Goal: Task Accomplishment & Management: Complete application form

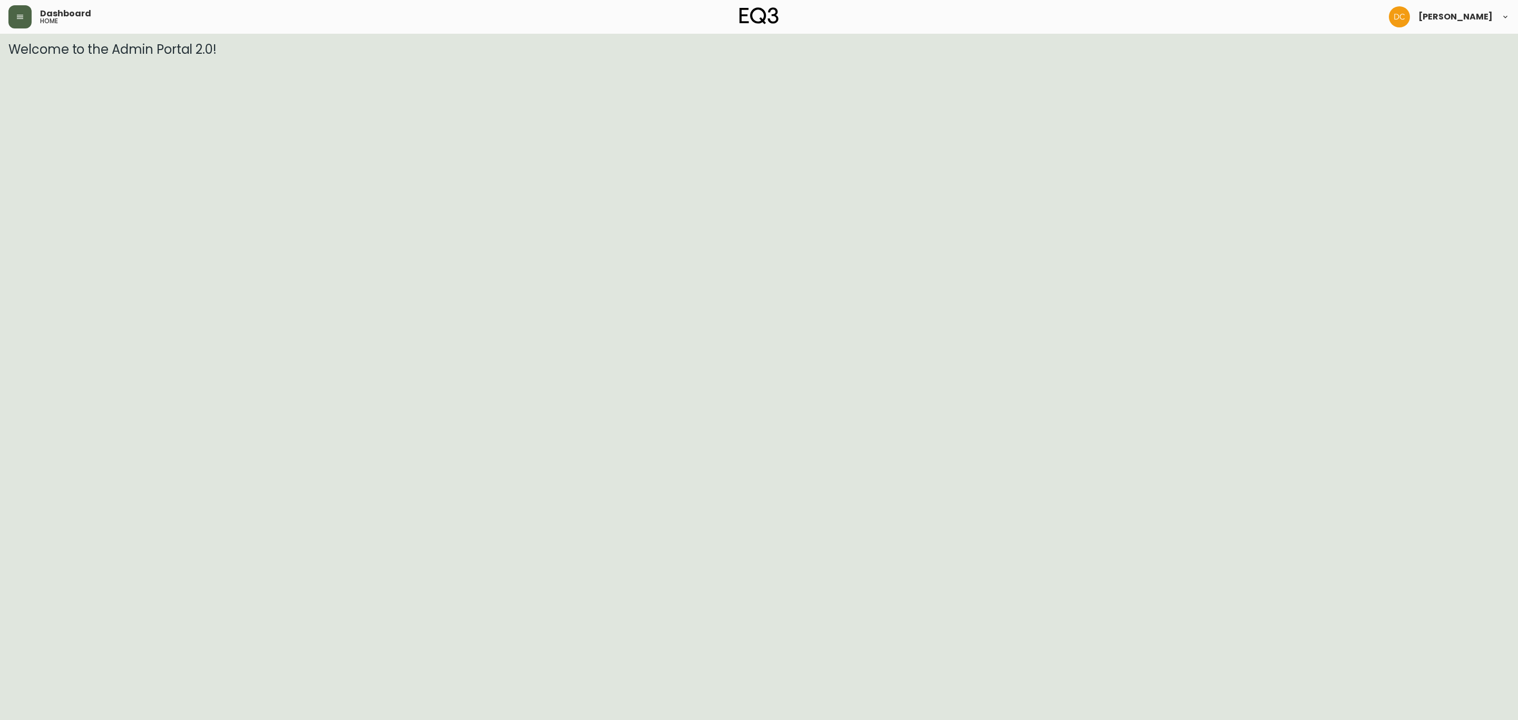
click at [16, 10] on button "button" at bounding box center [19, 16] width 23 height 23
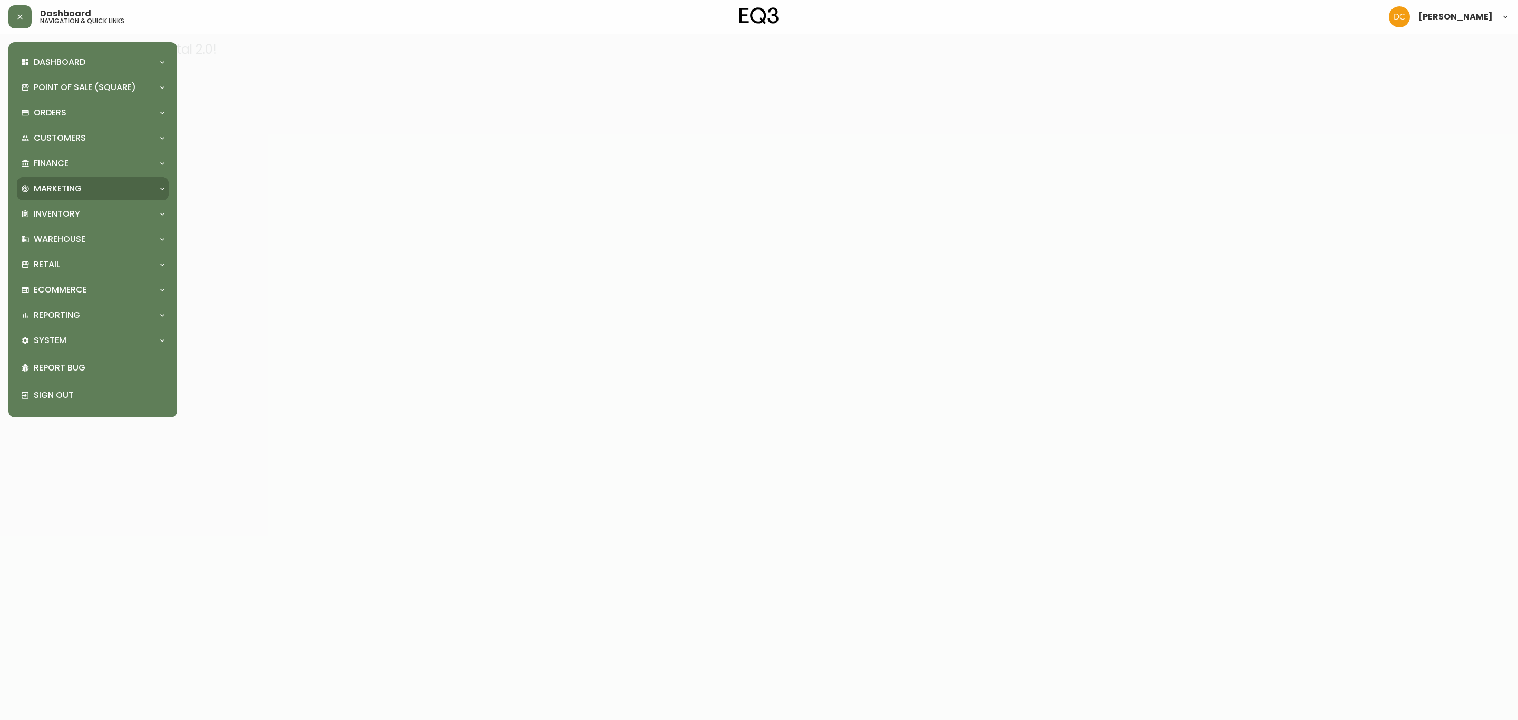
click at [73, 196] on div "Marketing" at bounding box center [93, 188] width 152 height 23
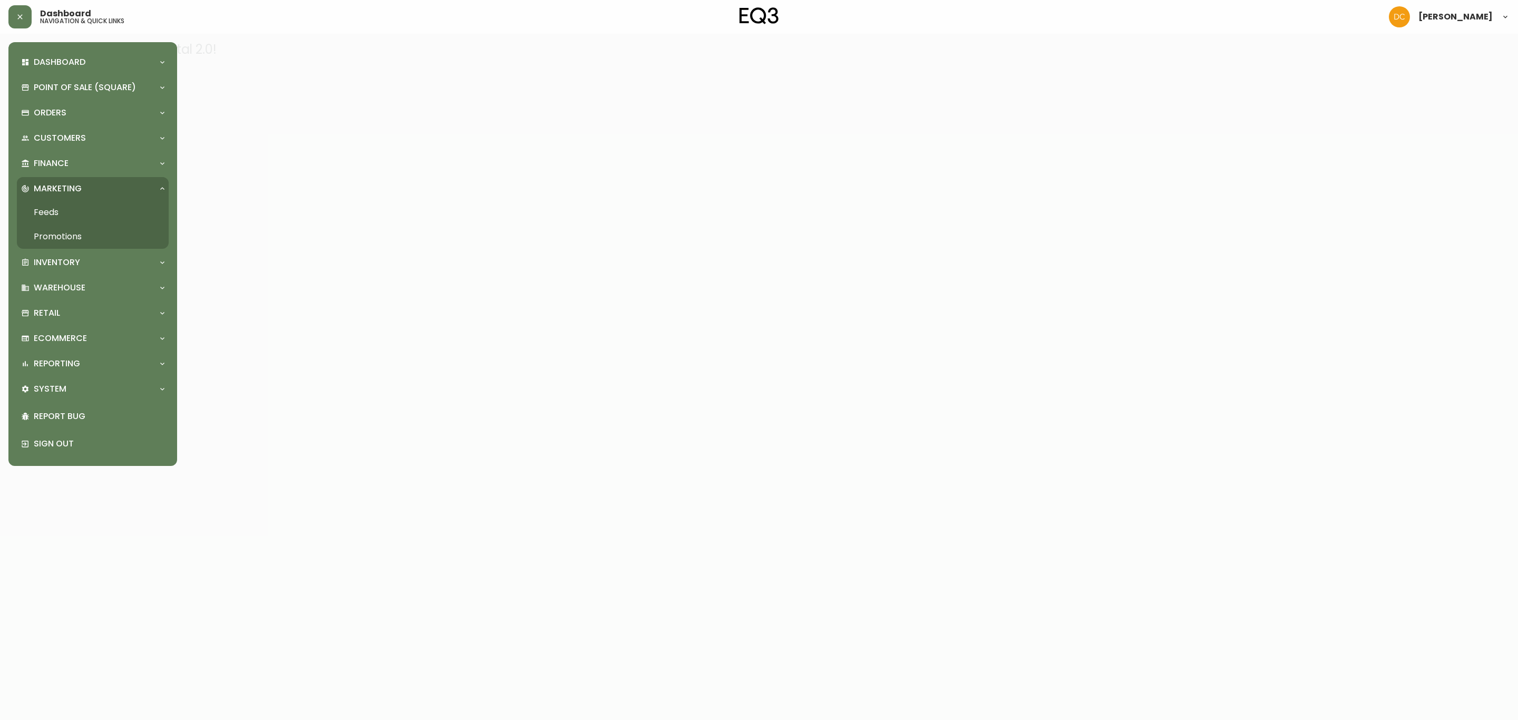
click at [74, 234] on link "Promotions" at bounding box center [93, 236] width 152 height 24
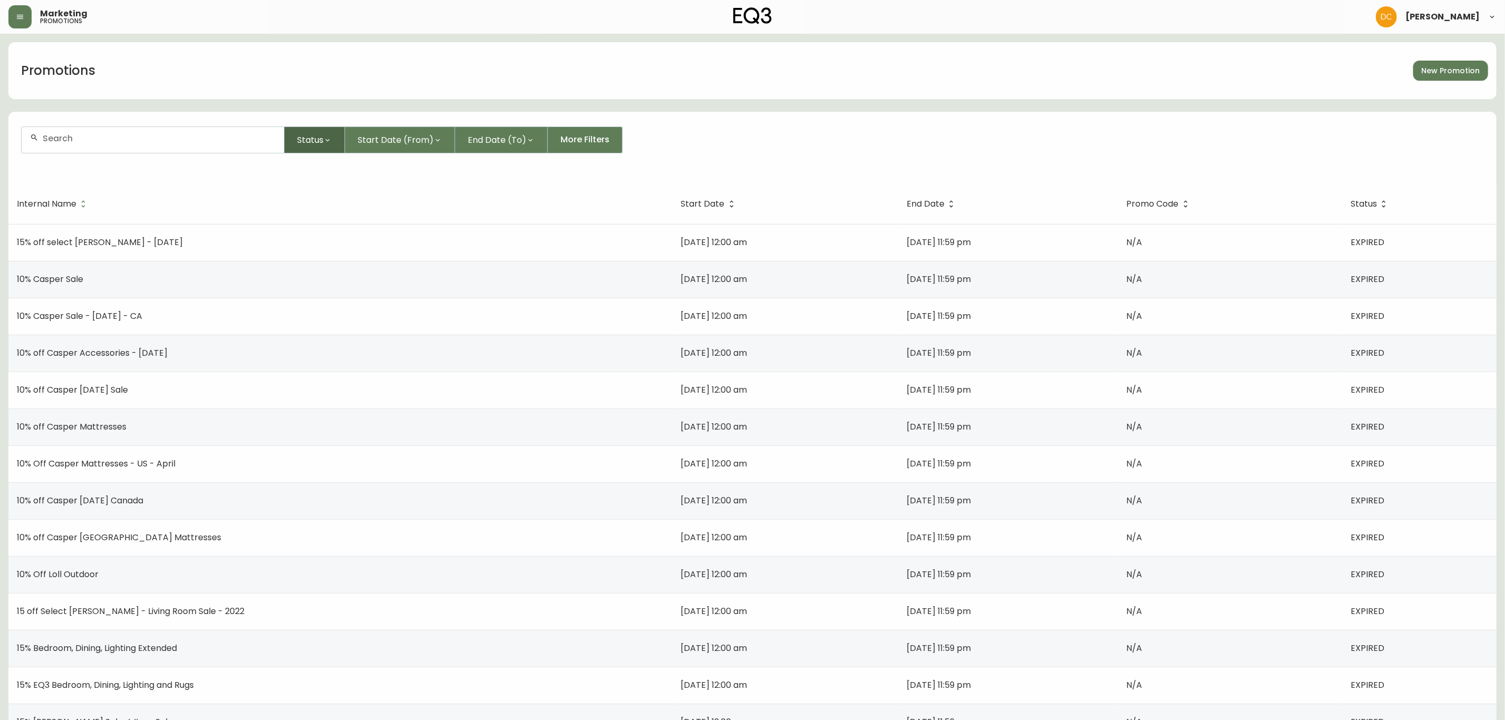
click at [327, 136] on icon "button" at bounding box center [328, 140] width 8 height 8
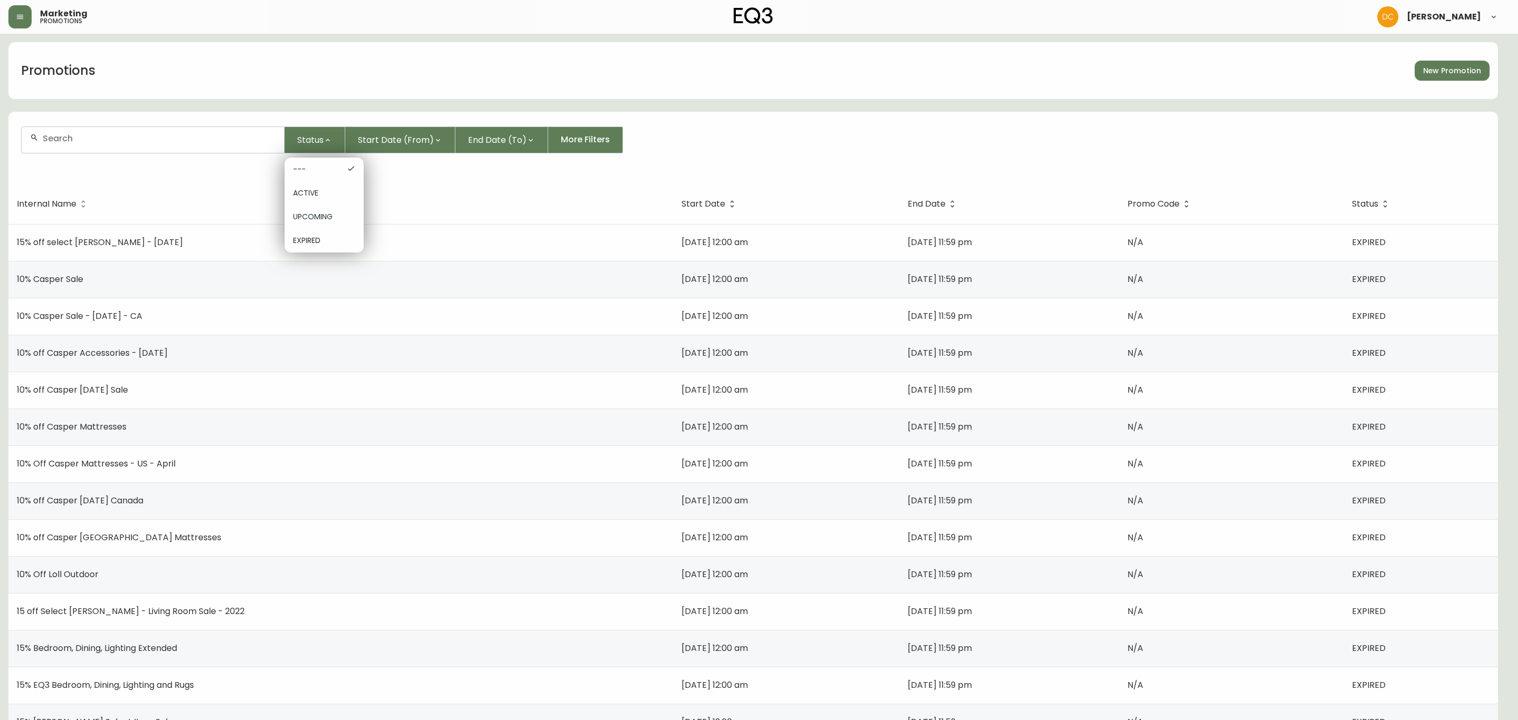
click at [329, 214] on span "UPCOMING" at bounding box center [324, 216] width 62 height 11
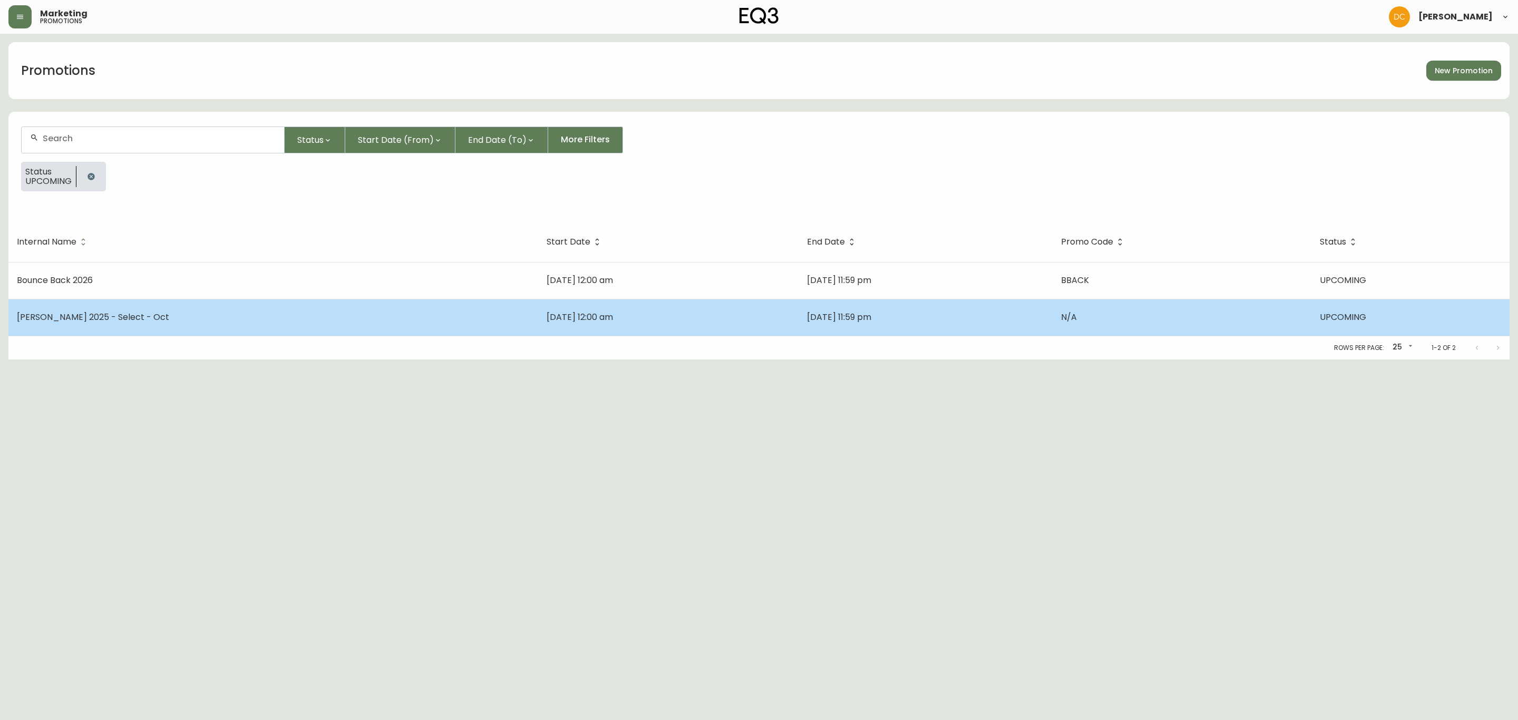
click at [345, 325] on td "[PERSON_NAME] 2025 - Select - Oct" at bounding box center [273, 317] width 530 height 37
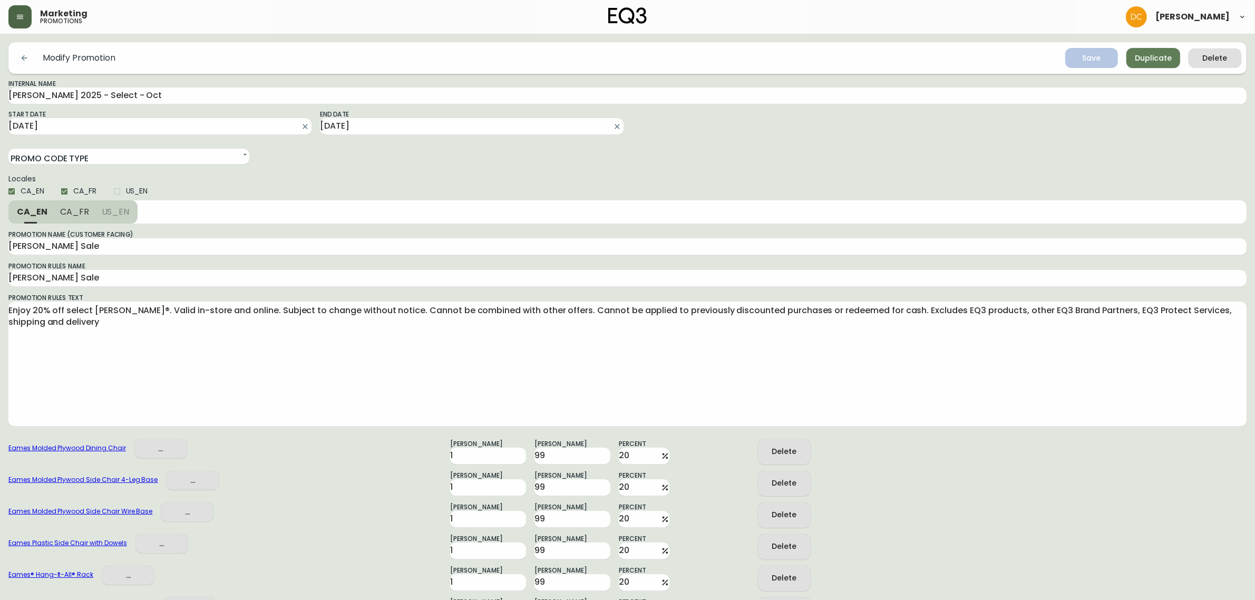
click at [19, 16] on icon "button" at bounding box center [20, 17] width 8 height 8
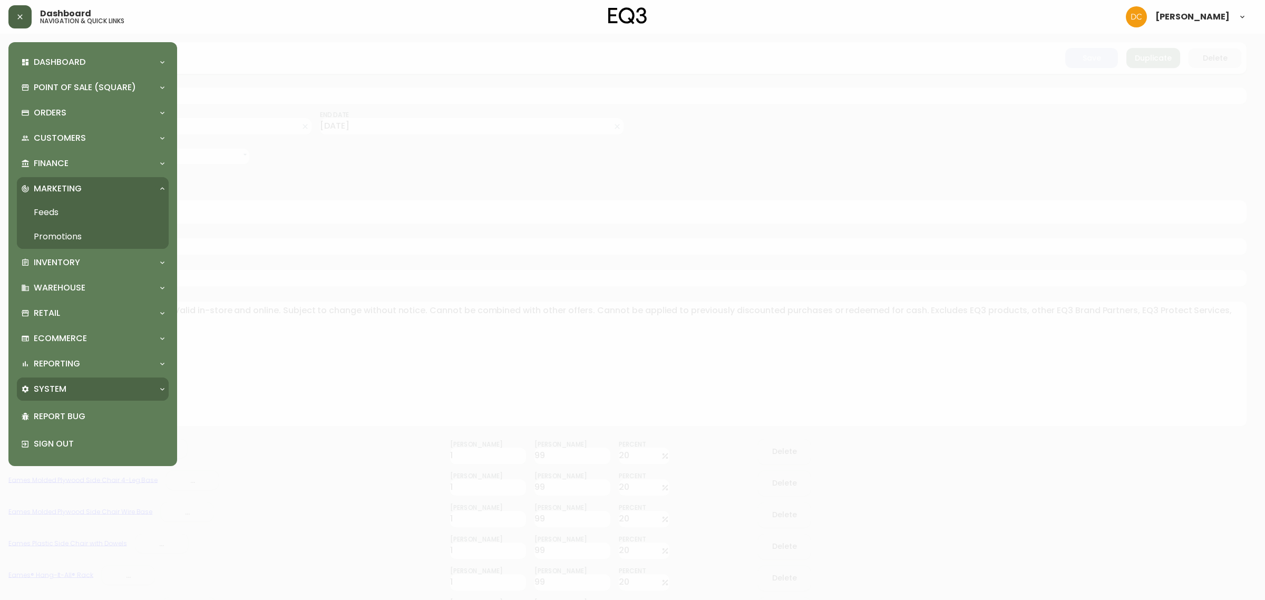
click at [90, 385] on div "System" at bounding box center [87, 389] width 133 height 12
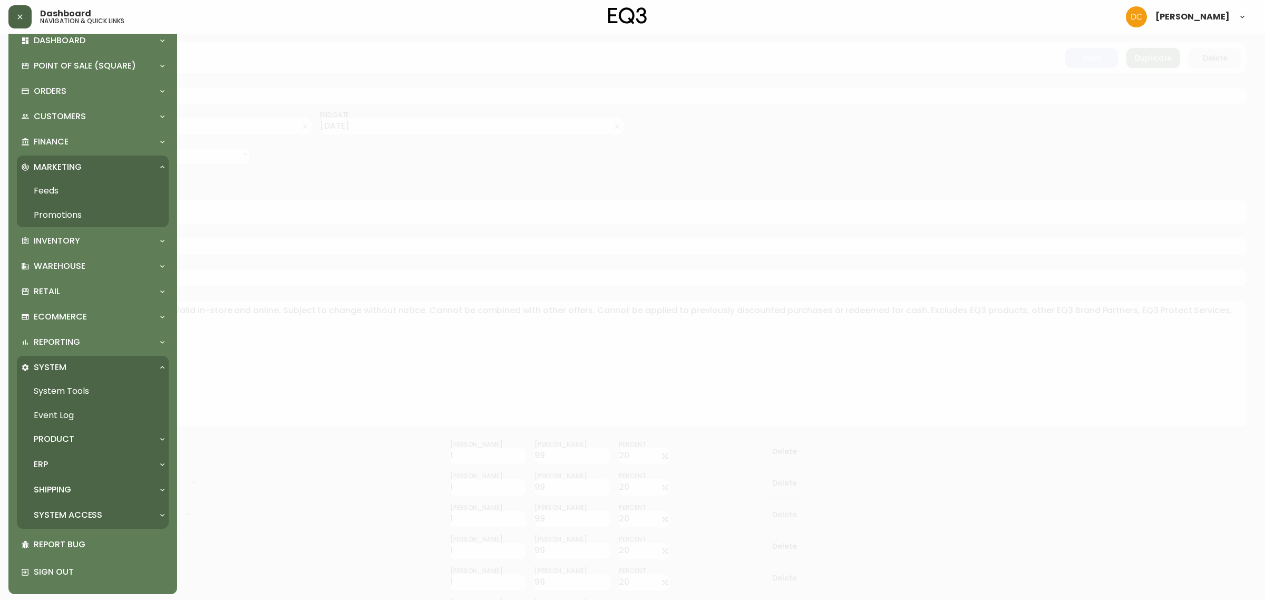
scroll to position [23, 0]
click at [100, 440] on div "Product" at bounding box center [87, 438] width 133 height 12
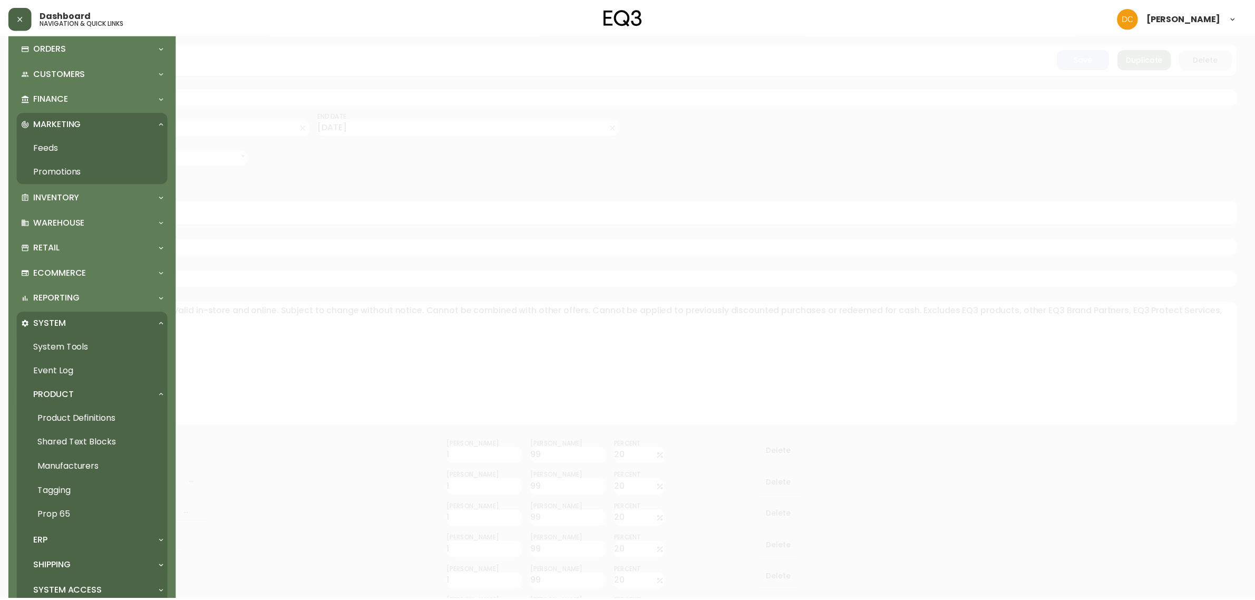
scroll to position [89, 0]
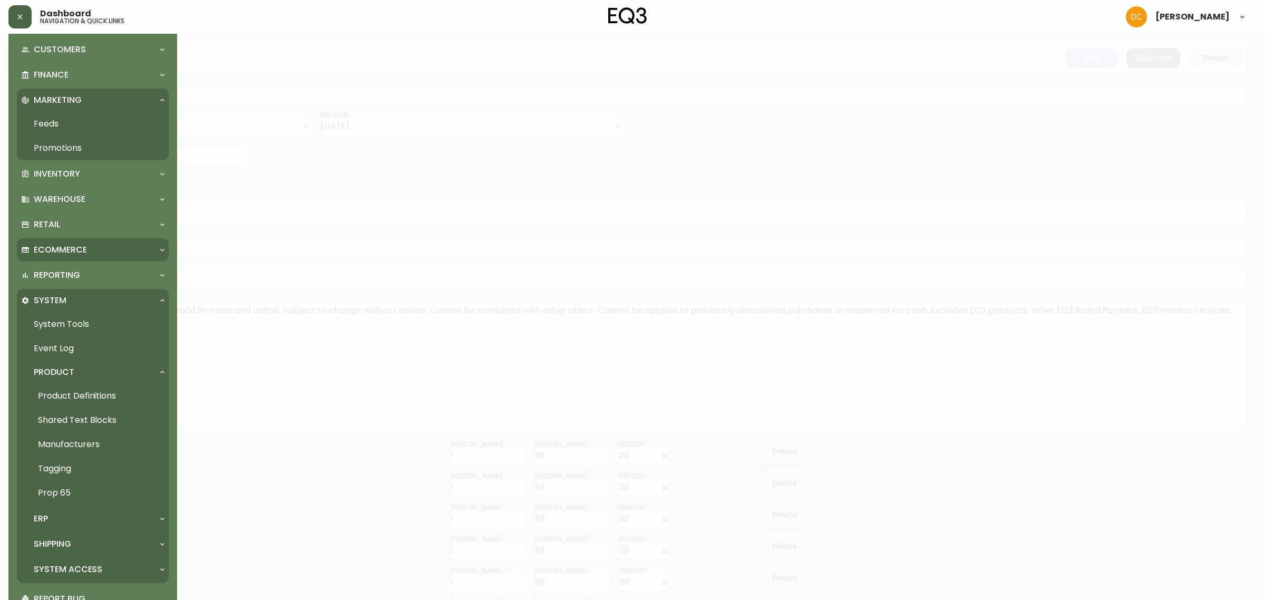
click at [77, 246] on p "Ecommerce" at bounding box center [60, 250] width 53 height 12
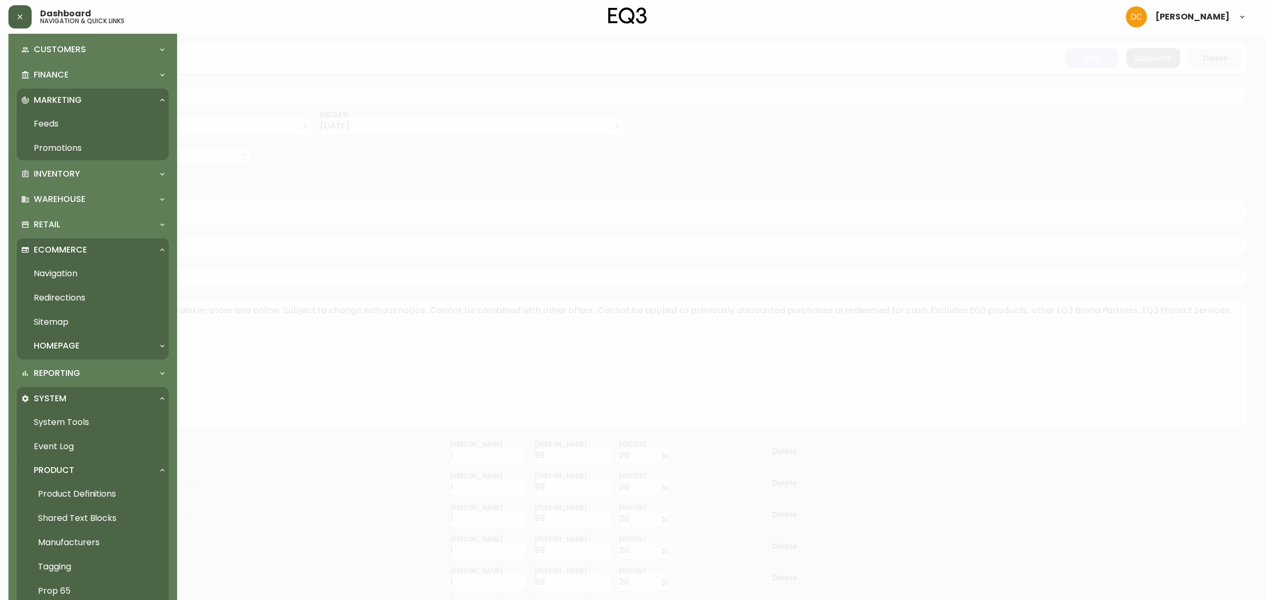
click at [80, 346] on p "Homepage" at bounding box center [57, 346] width 46 height 12
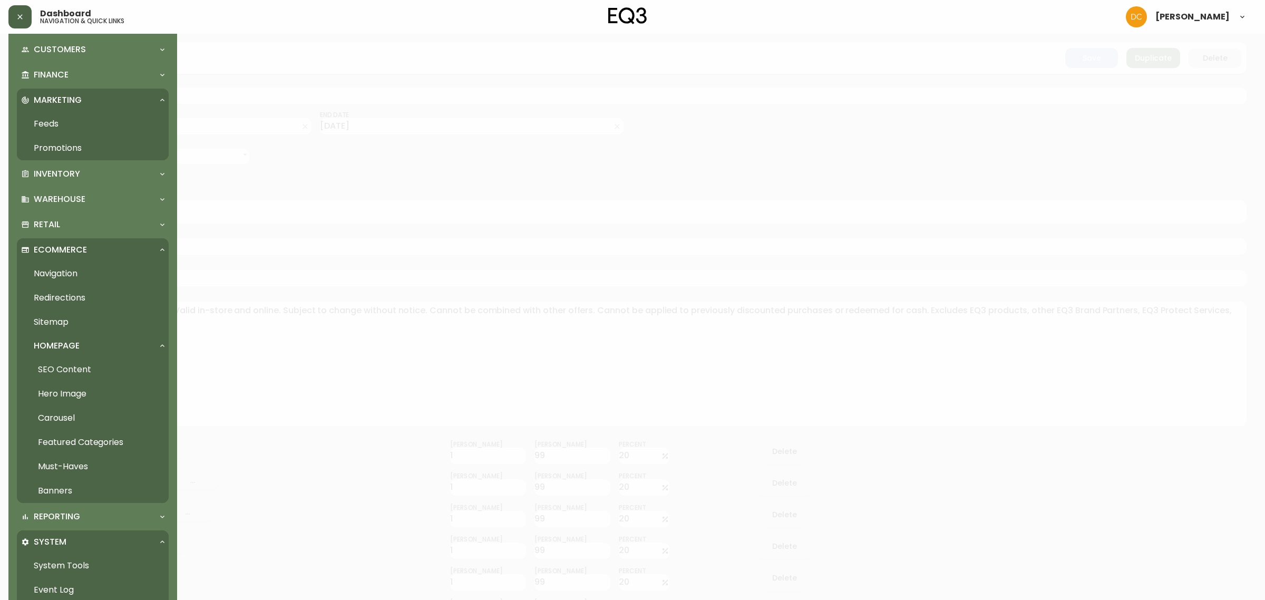
click at [80, 416] on link "Carousel" at bounding box center [93, 418] width 152 height 24
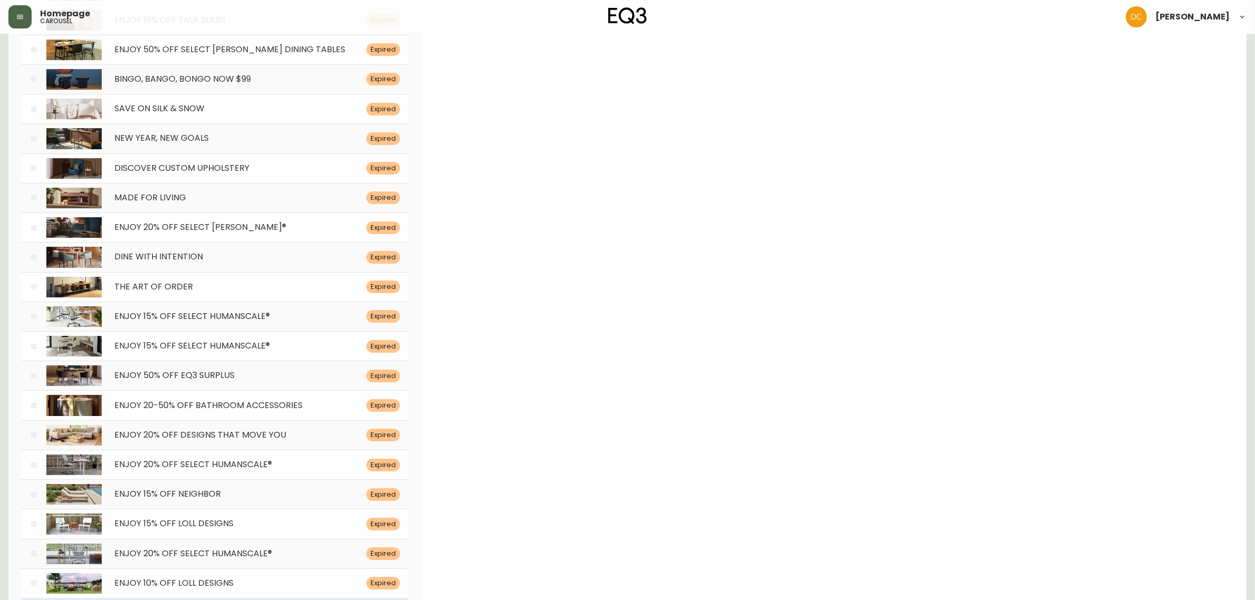
scroll to position [4565, 0]
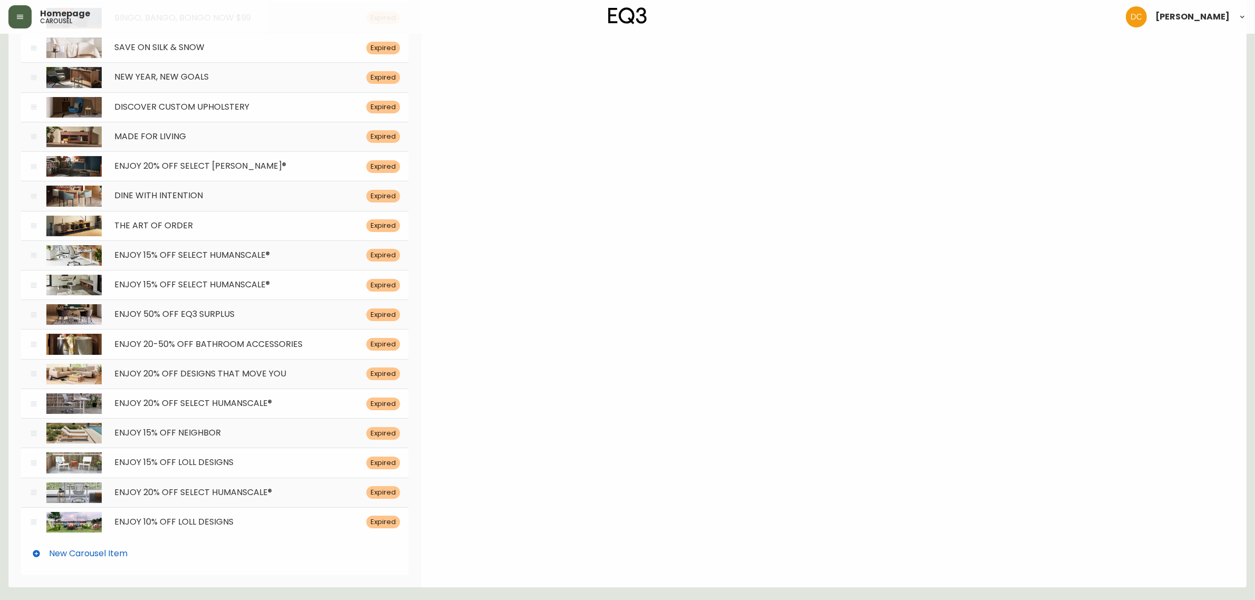
click at [169, 545] on div "New Carousel Item" at bounding box center [214, 553] width 387 height 34
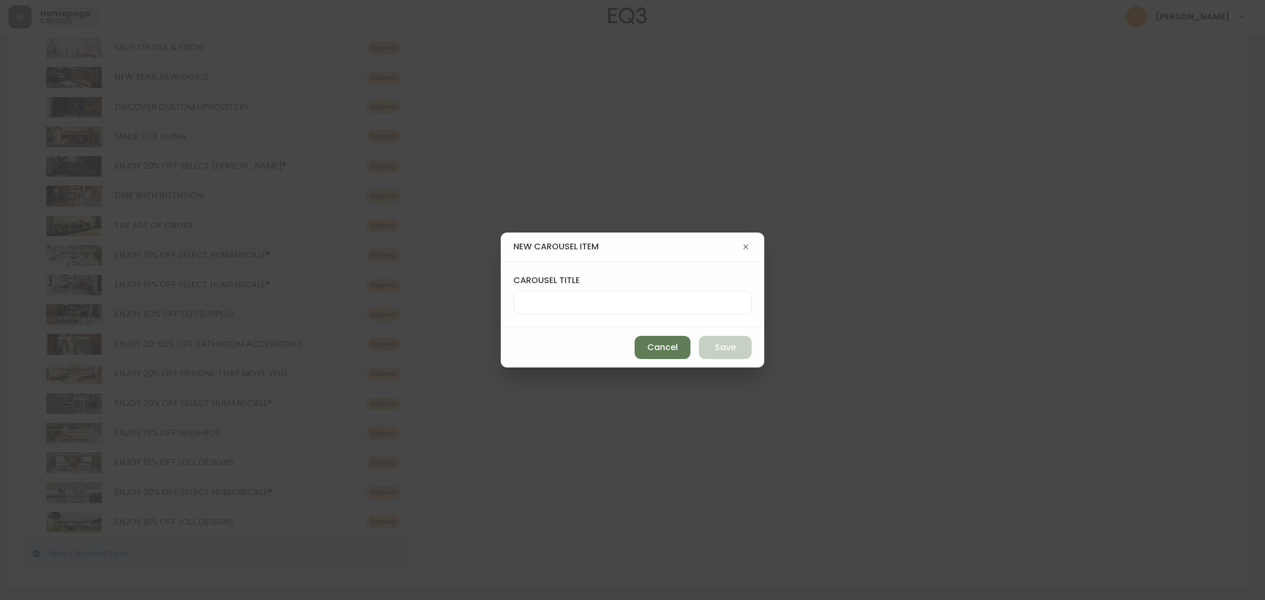
click at [561, 290] on div at bounding box center [632, 302] width 238 height 24
paste input "ENJOY 20% OFF SELECT [PERSON_NAME]®"
type input "ENJOY 20% OFF SELECT [PERSON_NAME]®"
click at [728, 350] on span "Save" at bounding box center [725, 347] width 21 height 12
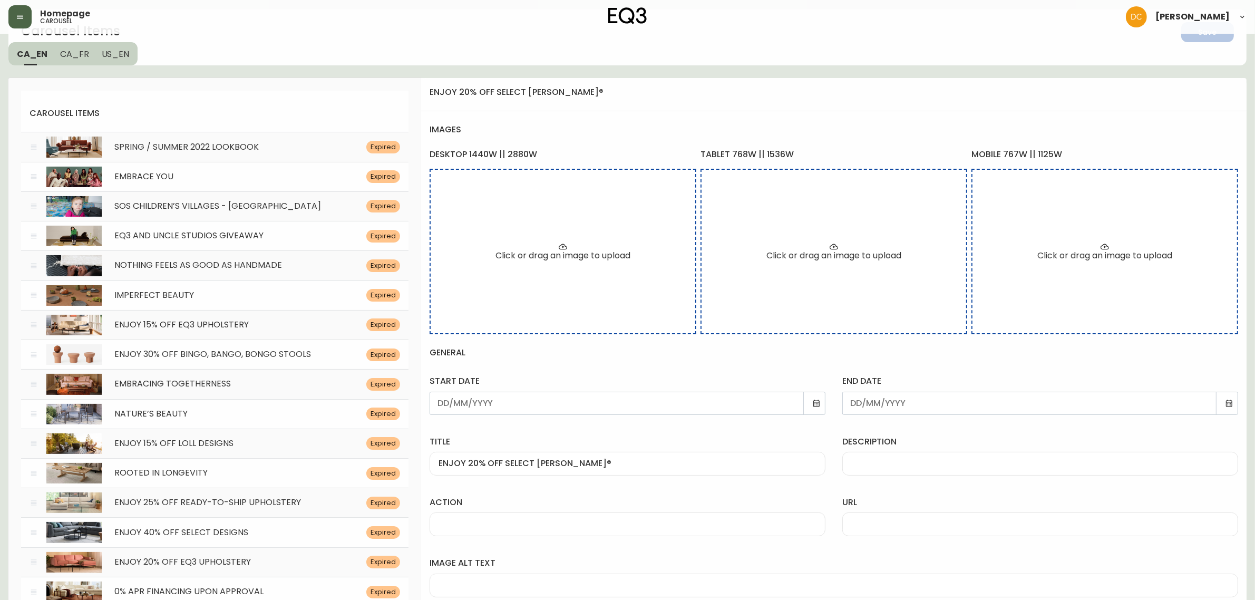
scroll to position [66, 0]
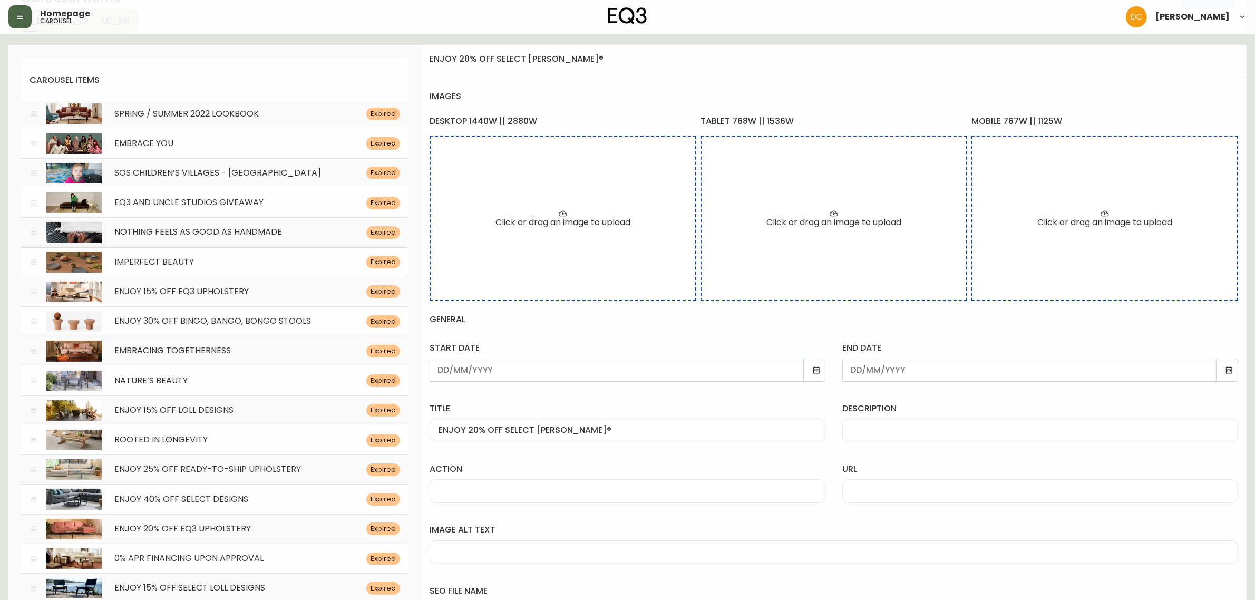
click at [881, 444] on div "description" at bounding box center [1040, 420] width 413 height 61
click at [880, 435] on div at bounding box center [1040, 430] width 396 height 24
paste input "Explore award-winning designs and save 20% on best-selling collections until [D…"
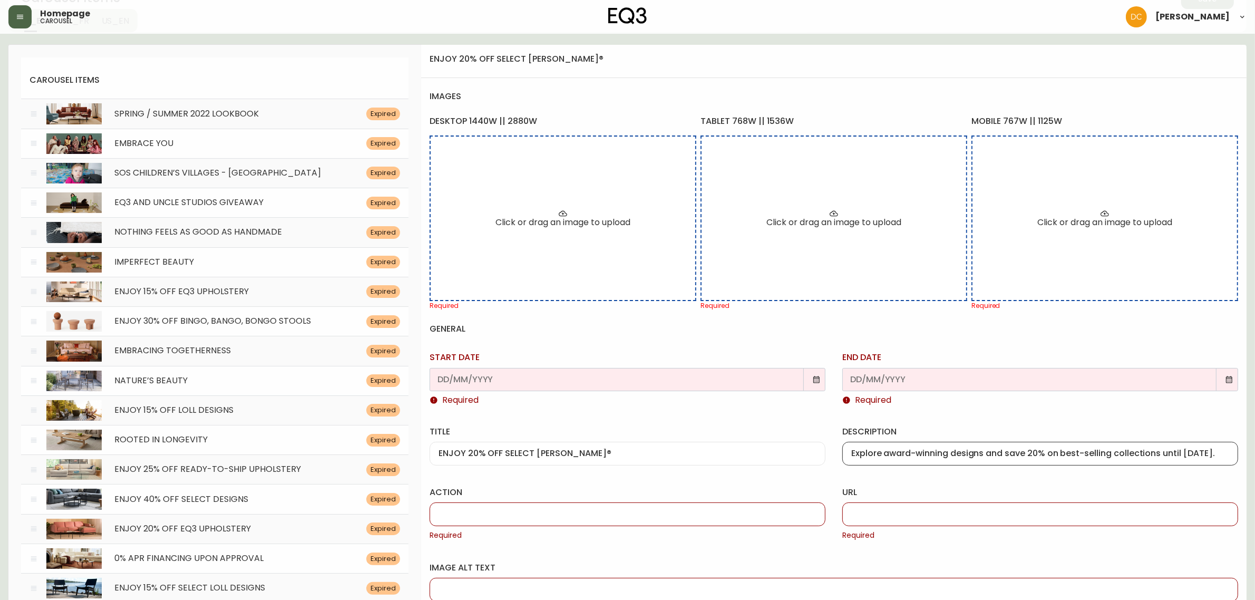
scroll to position [0, 8]
type input "Explore award-winning designs and save 20% on best-selling collections until [D…"
click at [810, 377] on div at bounding box center [627, 379] width 396 height 23
click at [812, 378] on icon at bounding box center [816, 379] width 8 height 8
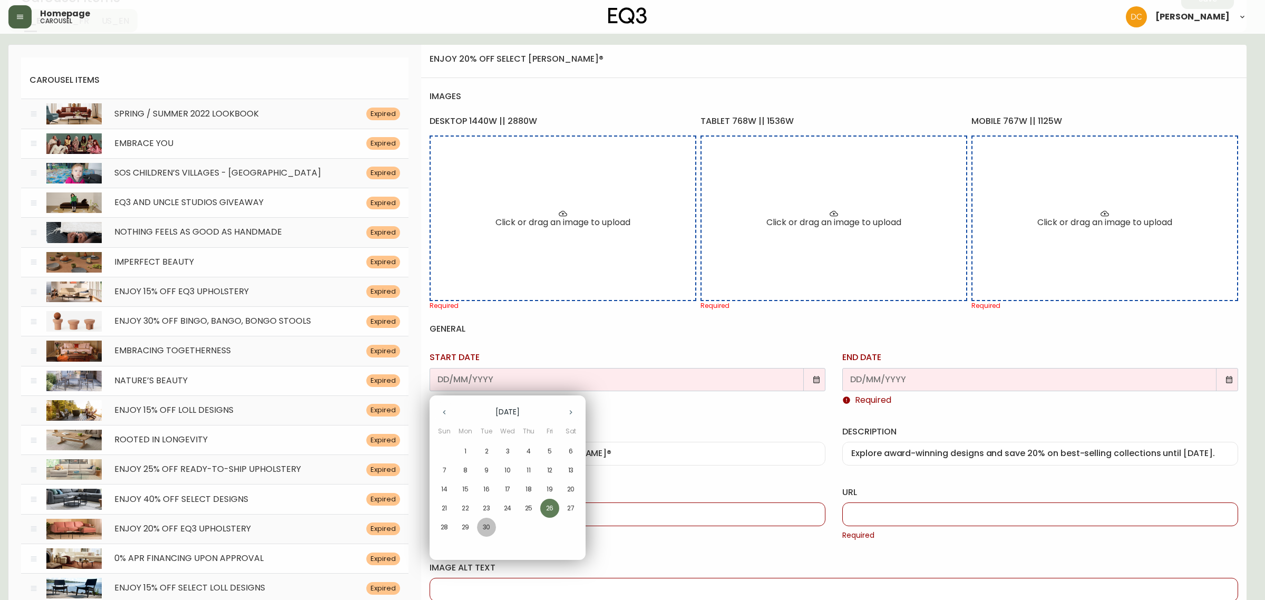
click at [490, 527] on p "30" at bounding box center [487, 526] width 8 height 9
type input "[DATE]"
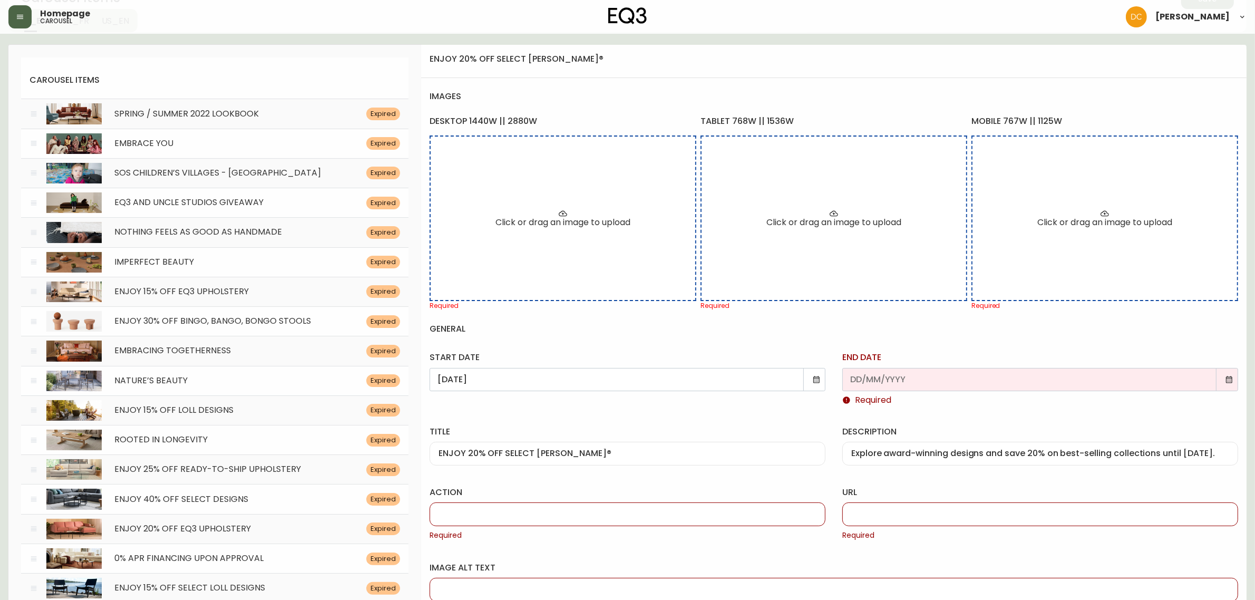
click at [1227, 378] on icon at bounding box center [1229, 379] width 8 height 8
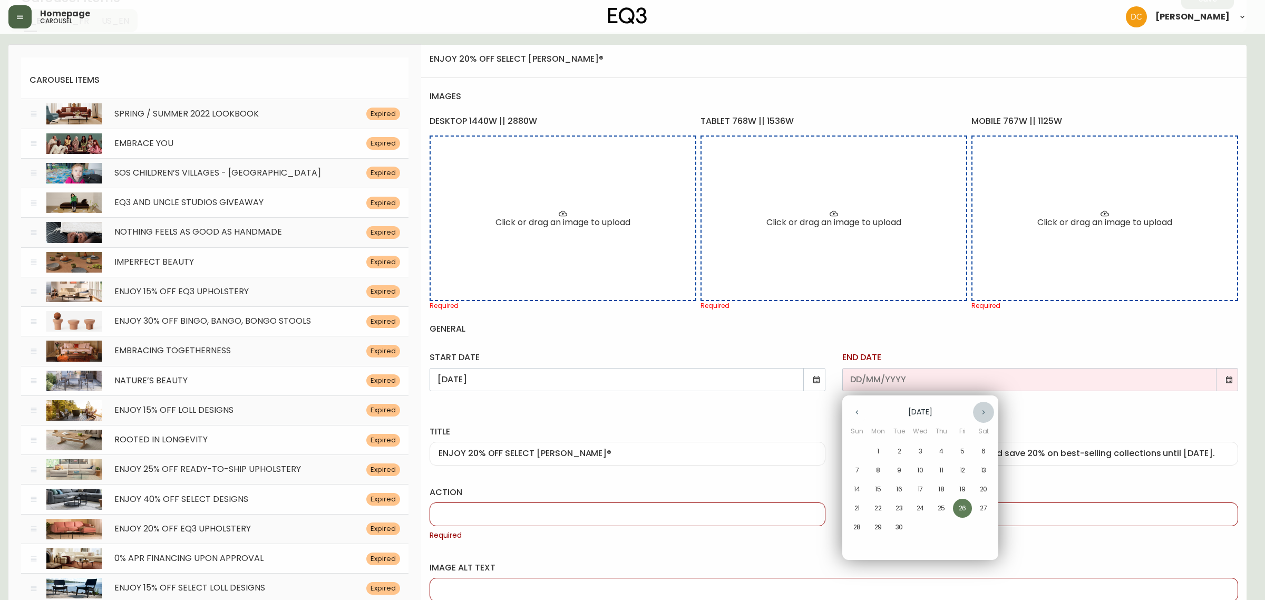
click at [987, 414] on icon "button" at bounding box center [983, 412] width 8 height 8
click at [892, 487] on span "14" at bounding box center [898, 488] width 19 height 9
type input "[DATE]"
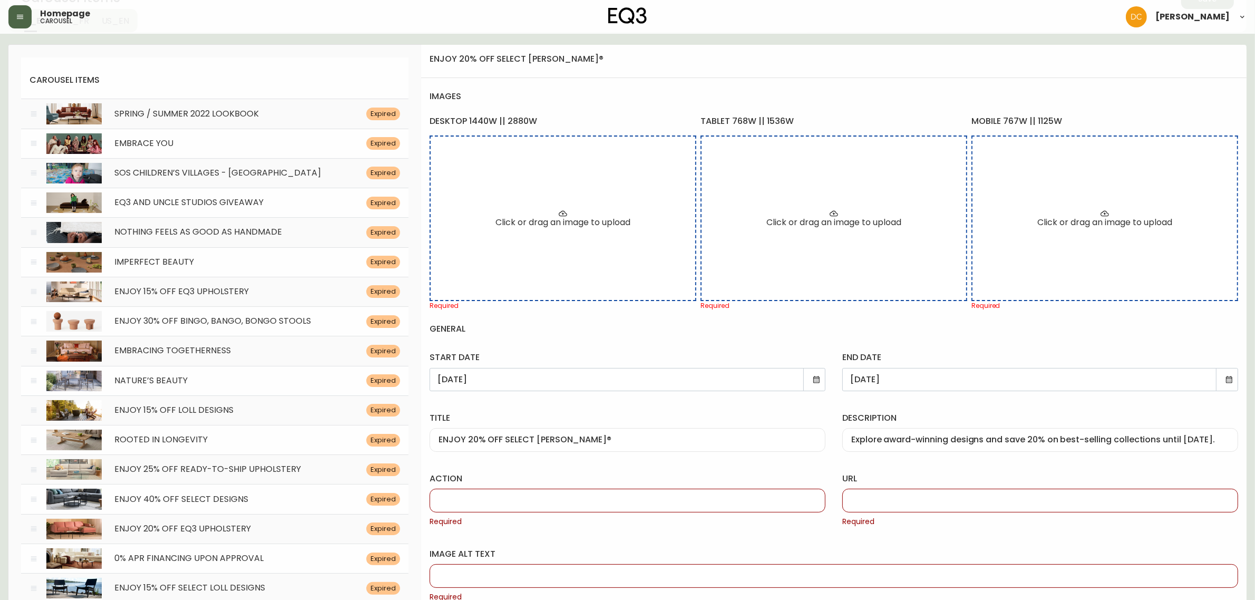
click at [655, 505] on input "action" at bounding box center [627, 500] width 378 height 10
type input "Shop Now"
click at [938, 496] on input "url" at bounding box center [1040, 500] width 378 height 10
click at [884, 505] on input "url" at bounding box center [1040, 500] width 378 height 10
click at [1022, 500] on input "/category/sale/promotions/cmbjl2e1120j301427lacj4wj" at bounding box center [1040, 500] width 378 height 10
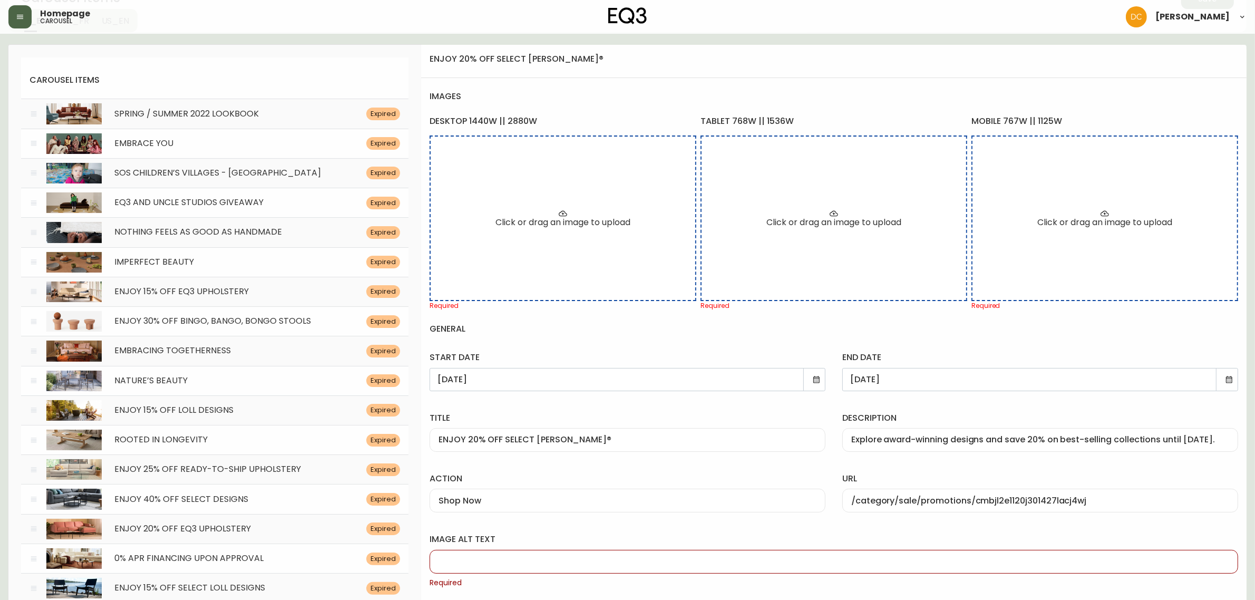
click at [1022, 500] on input "/category/sale/promotions/cmbjl2e1120j301427lacj4wj" at bounding box center [1040, 500] width 378 height 10
paste input "fmt0xd09s86014616tscx2r"
type input "/category/sale/promotions/cmfmt0xd09s86014616tscx2r"
click at [999, 470] on div "url /category/sale/promotions/cmfmt0xd09s86014616tscx2r" at bounding box center [1040, 490] width 413 height 61
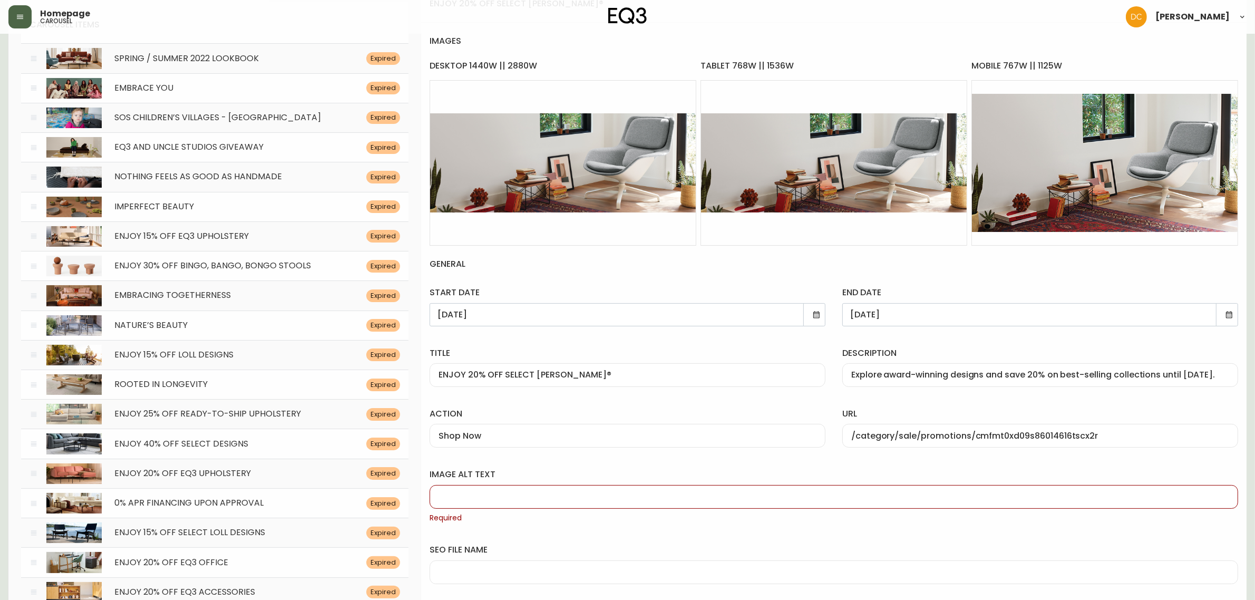
scroll to position [198, 0]
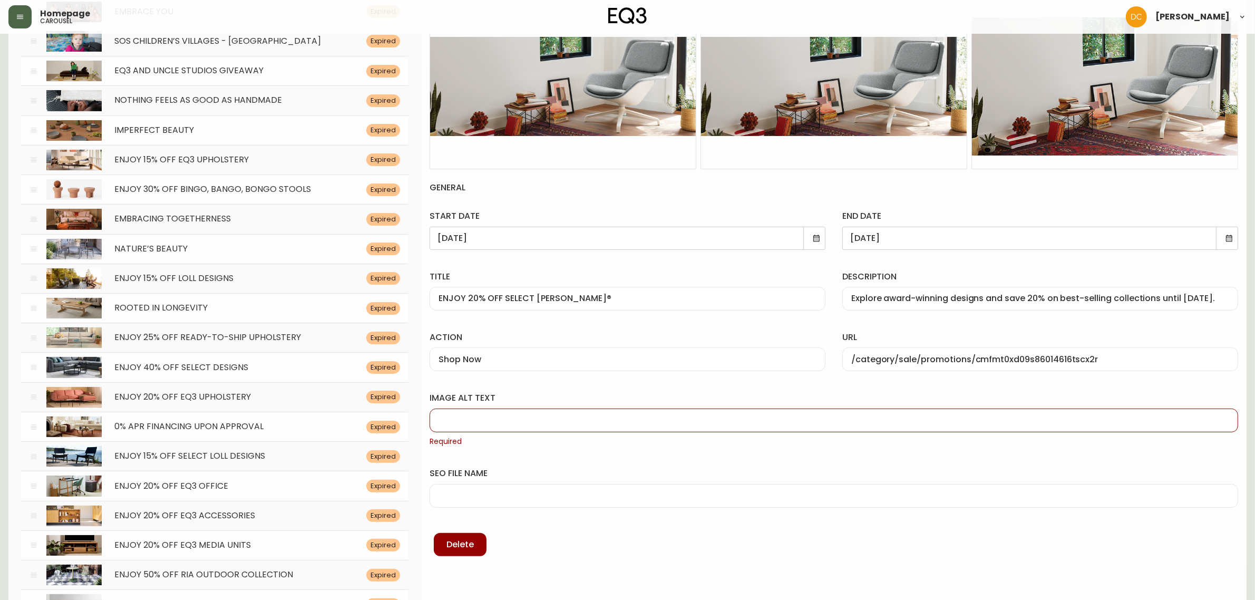
click at [583, 422] on input "image alt text" at bounding box center [833, 420] width 790 height 10
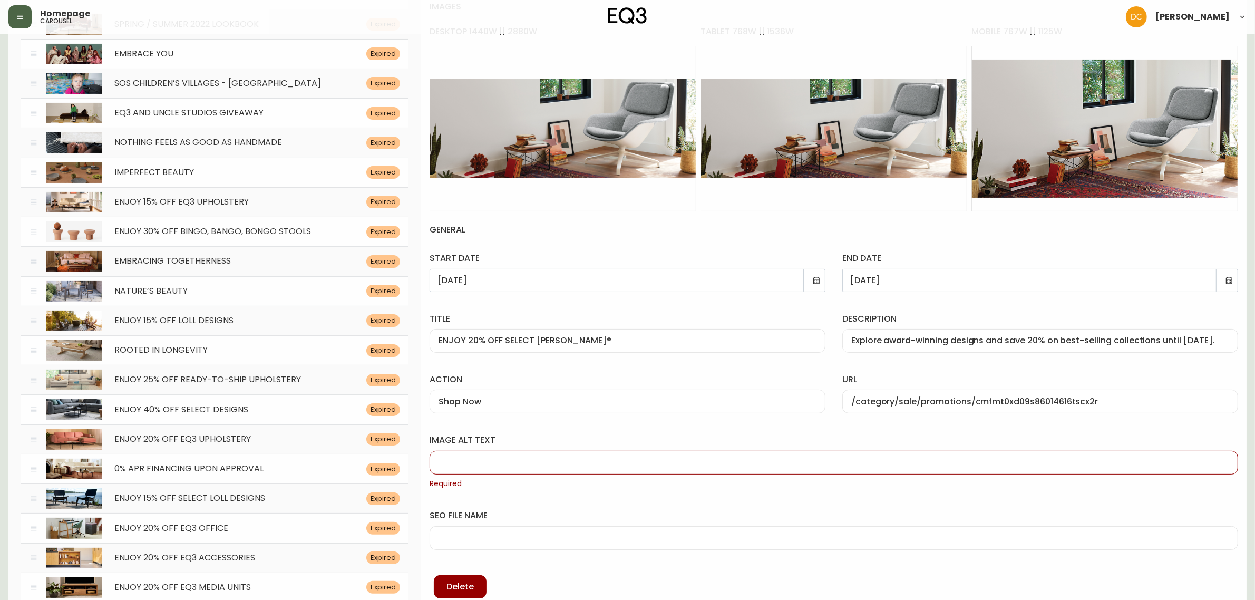
scroll to position [132, 0]
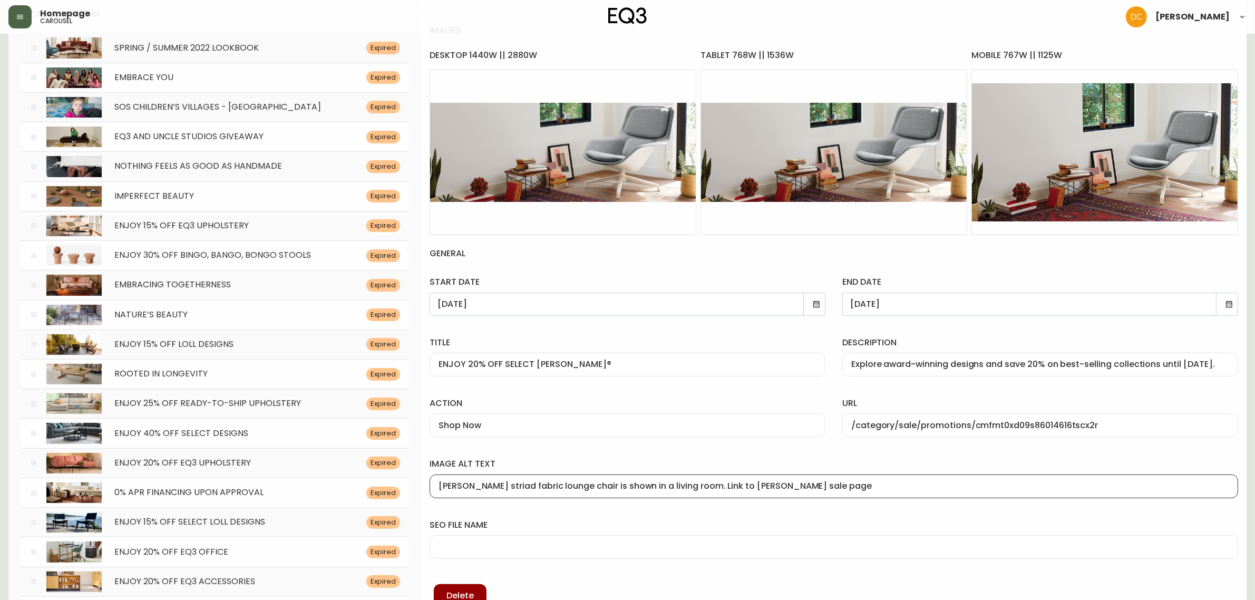
type input "[PERSON_NAME] striad fabric lounge chair is shown in a living room. Link to [PE…"
click at [526, 543] on input "seo file name" at bounding box center [833, 547] width 790 height 10
type input "striad-lounge-chair"
click at [689, 414] on div "Shop Now" at bounding box center [627, 425] width 396 height 24
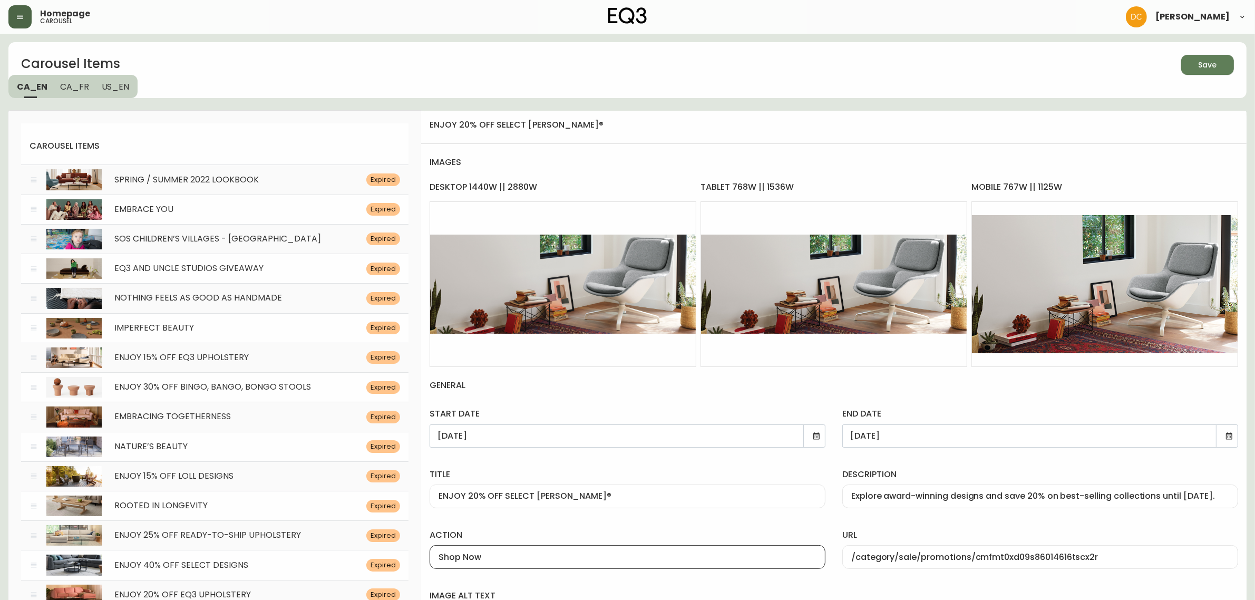
click at [1205, 67] on icon "button" at bounding box center [1203, 63] width 11 height 11
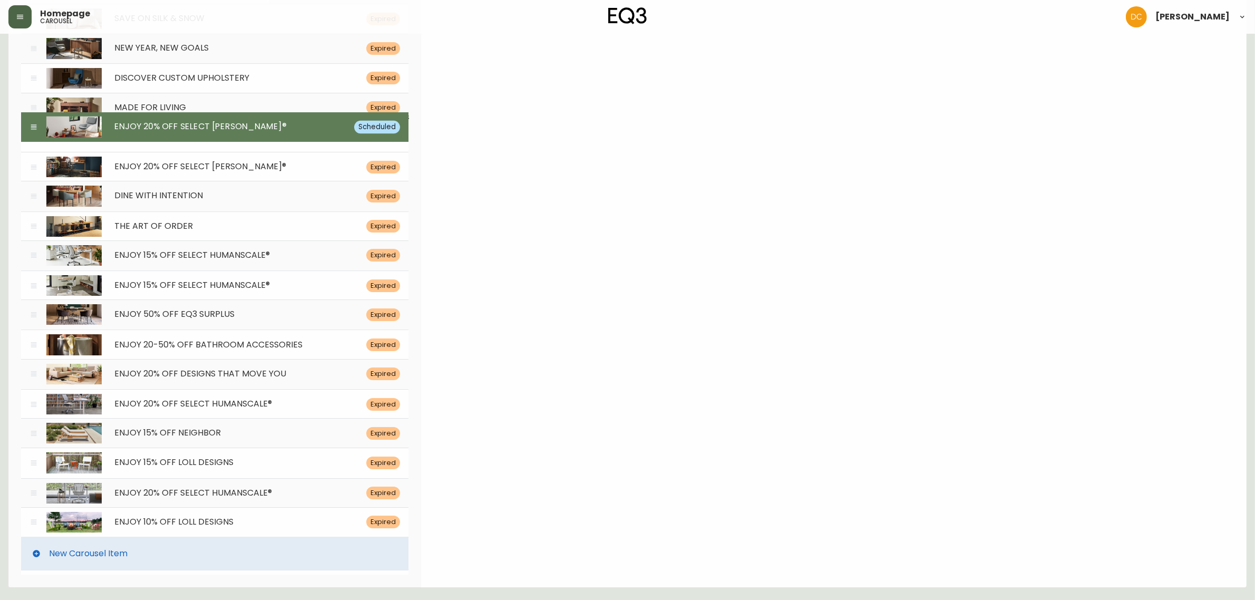
drag, startPoint x: 37, startPoint y: 525, endPoint x: 132, endPoint y: 130, distance: 406.3
click at [132, 130] on div "ENJOY 20% OFF SELECT [PERSON_NAME]® Scheduled" at bounding box center [214, 127] width 387 height 30
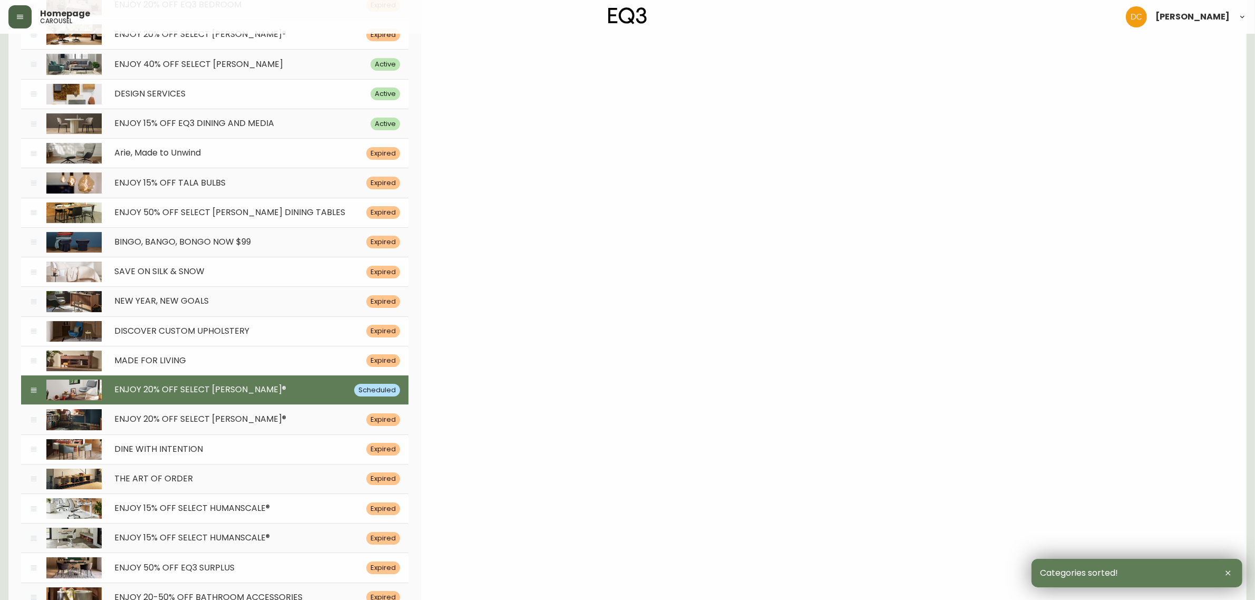
scroll to position [4265, 0]
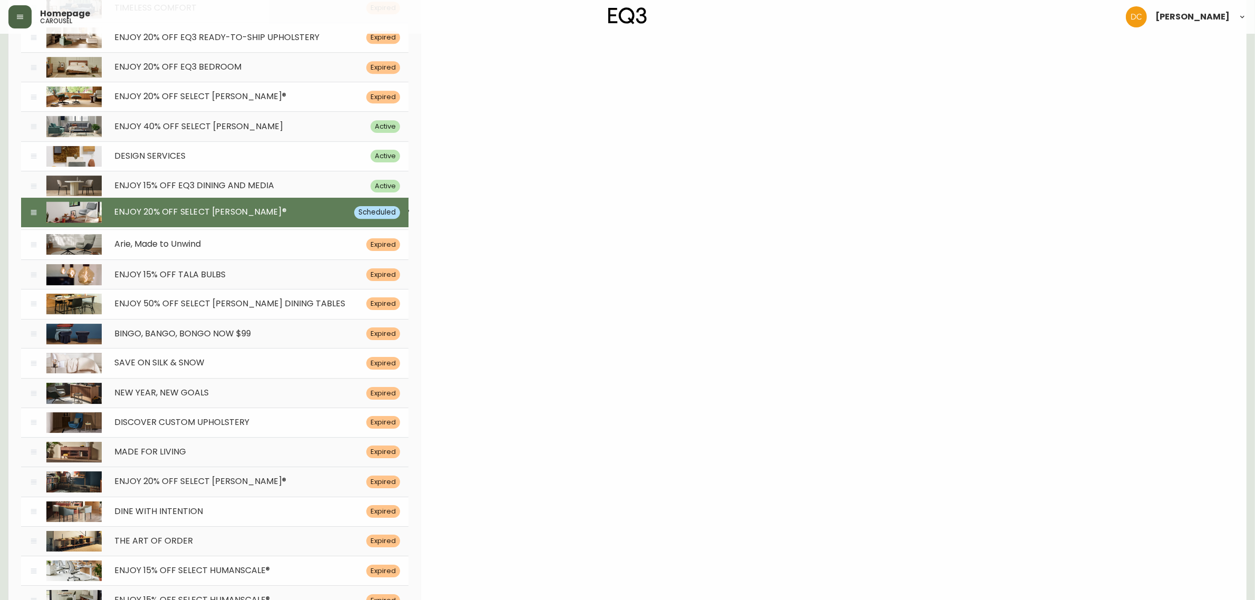
drag, startPoint x: 30, startPoint y: 466, endPoint x: 103, endPoint y: 227, distance: 250.7
click at [103, 227] on div "ENJOY 20% OFF SELECT [PERSON_NAME]® Scheduled" at bounding box center [214, 213] width 387 height 30
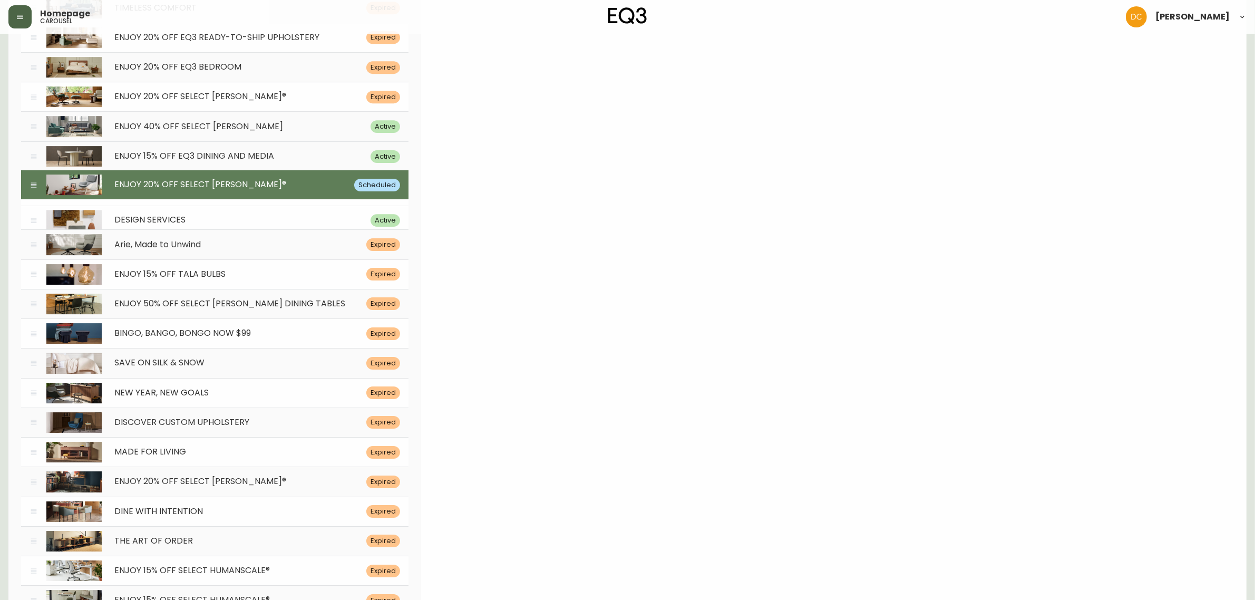
drag, startPoint x: 33, startPoint y: 169, endPoint x: 32, endPoint y: 233, distance: 63.8
click at [32, 224] on icon at bounding box center [34, 220] width 8 height 8
type input "[DATE]"
type input "DESIGN SERVICES"
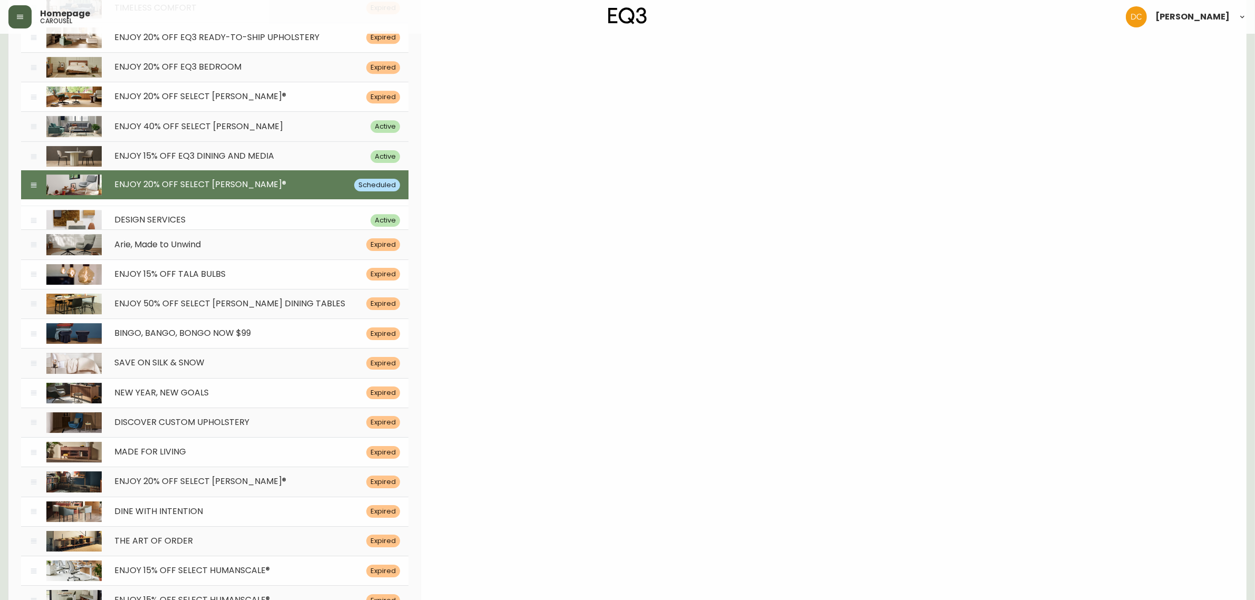
type input "From finishing touches to defining fixtures of the home, our experts are here t…"
type input "Book Your Free Consultation"
type input "/shopwithus/design-services"
type input "Assortment of small product samples sit on white desk. Link to design services …"
type input "eq3-product-samples-concept"
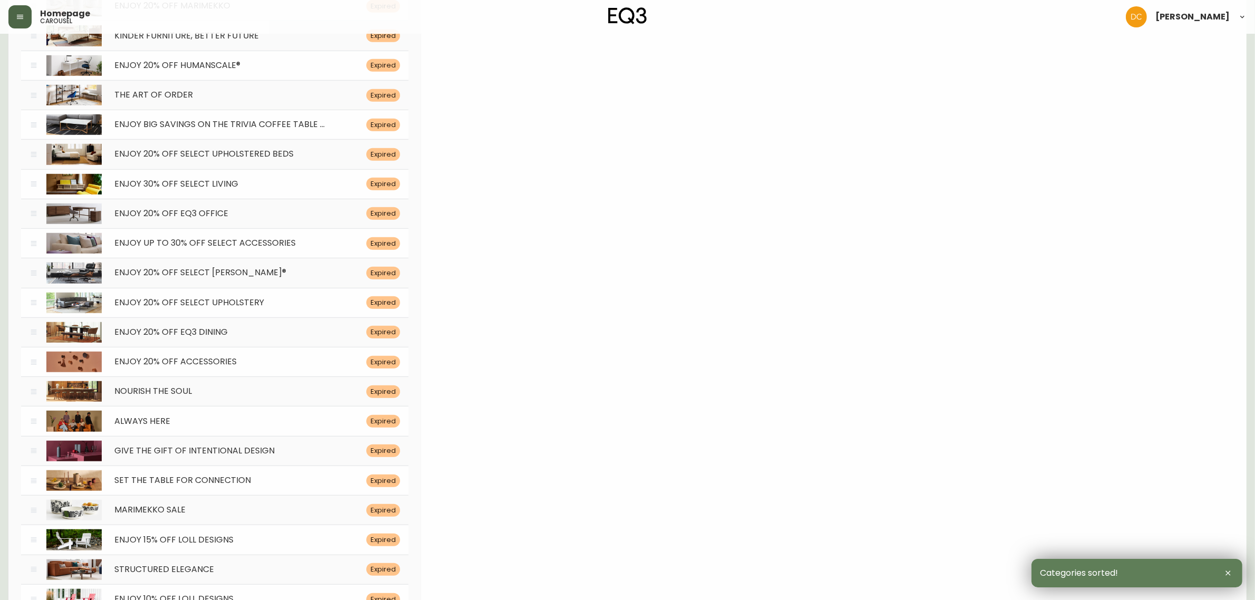
scroll to position [0, 0]
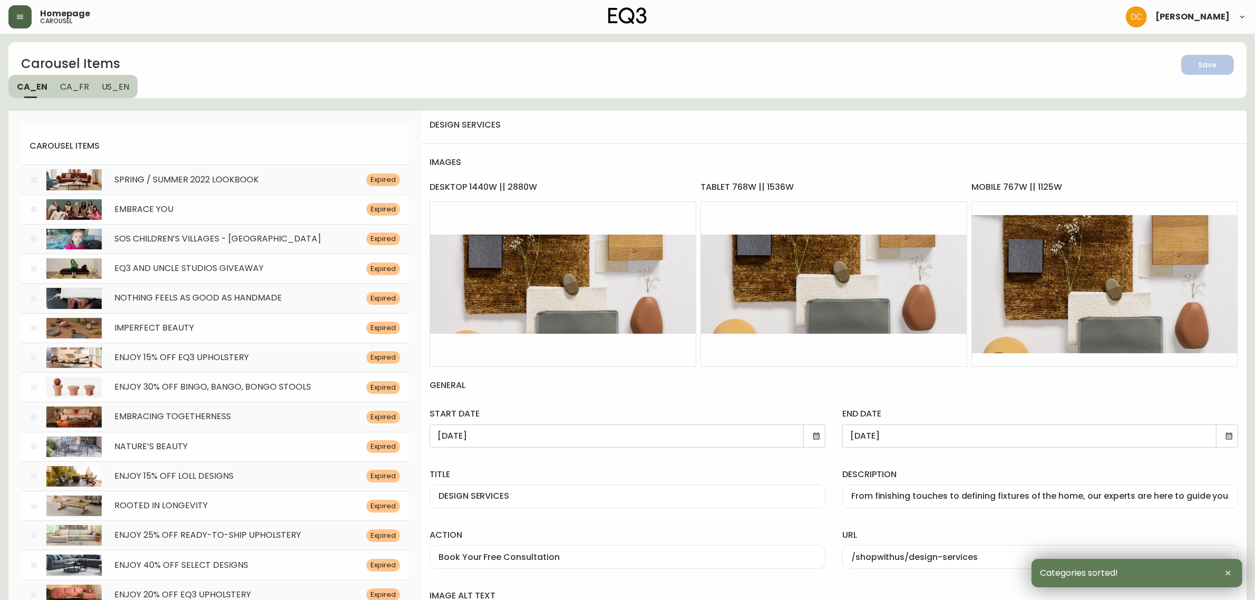
drag, startPoint x: 506, startPoint y: 333, endPoint x: 498, endPoint y: 166, distance: 167.3
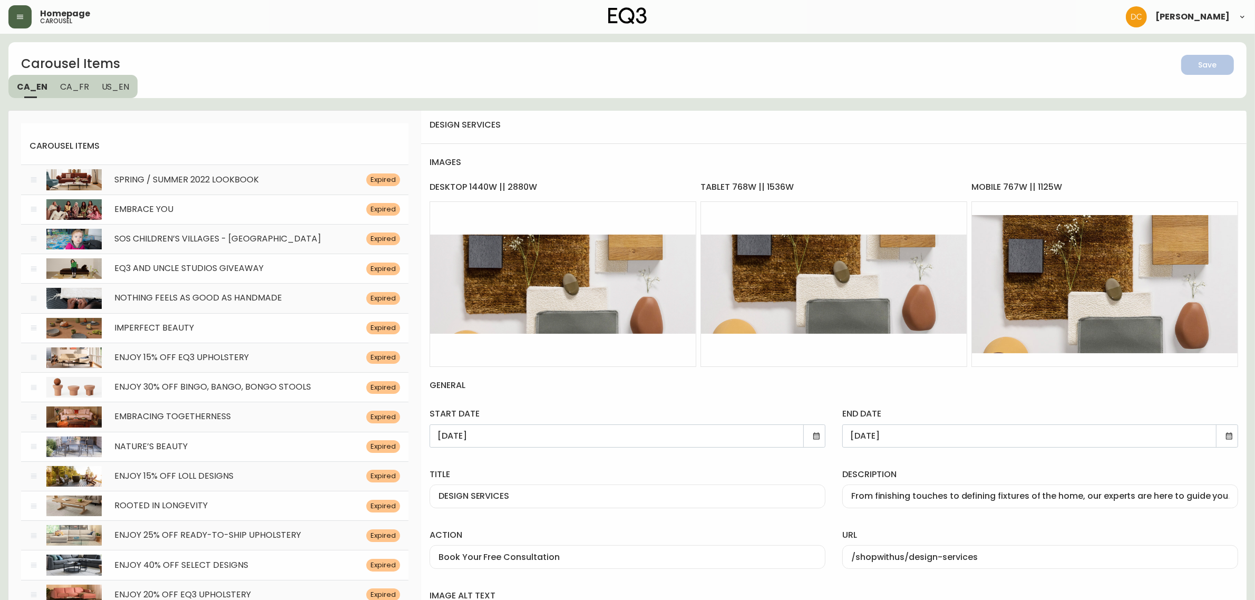
click at [67, 81] on span "CA_FR" at bounding box center [74, 86] width 29 height 11
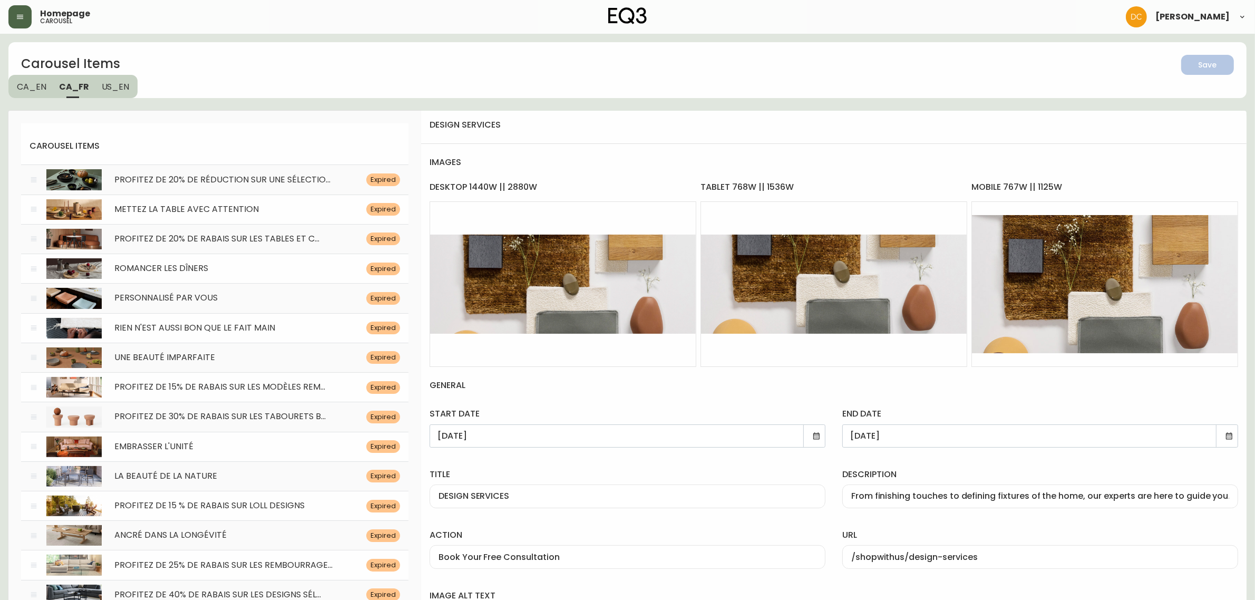
click at [30, 91] on span "CA_EN" at bounding box center [32, 86] width 30 height 11
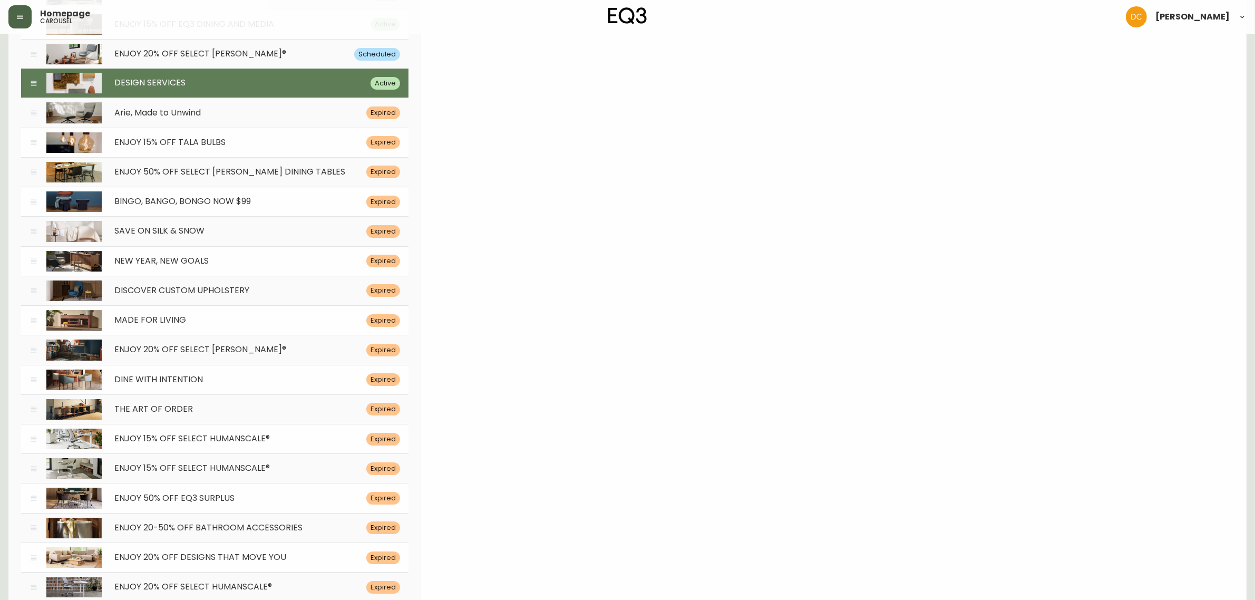
scroll to position [4201, 0]
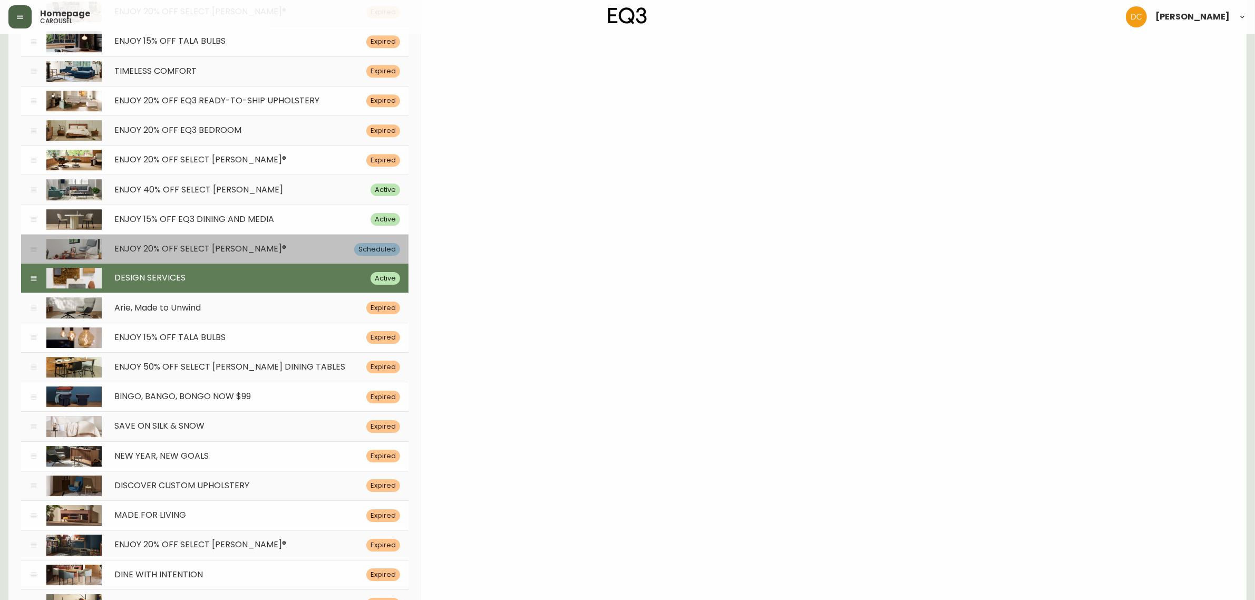
click at [291, 254] on div "ENJOY 20% OFF SELECT [PERSON_NAME]®" at bounding box center [228, 249] width 252 height 10
type input "[DATE]"
type input "ENJOY 20% OFF SELECT [PERSON_NAME]®"
type input "Explore award-winning designs and save 20% on best-selling collections until [D…"
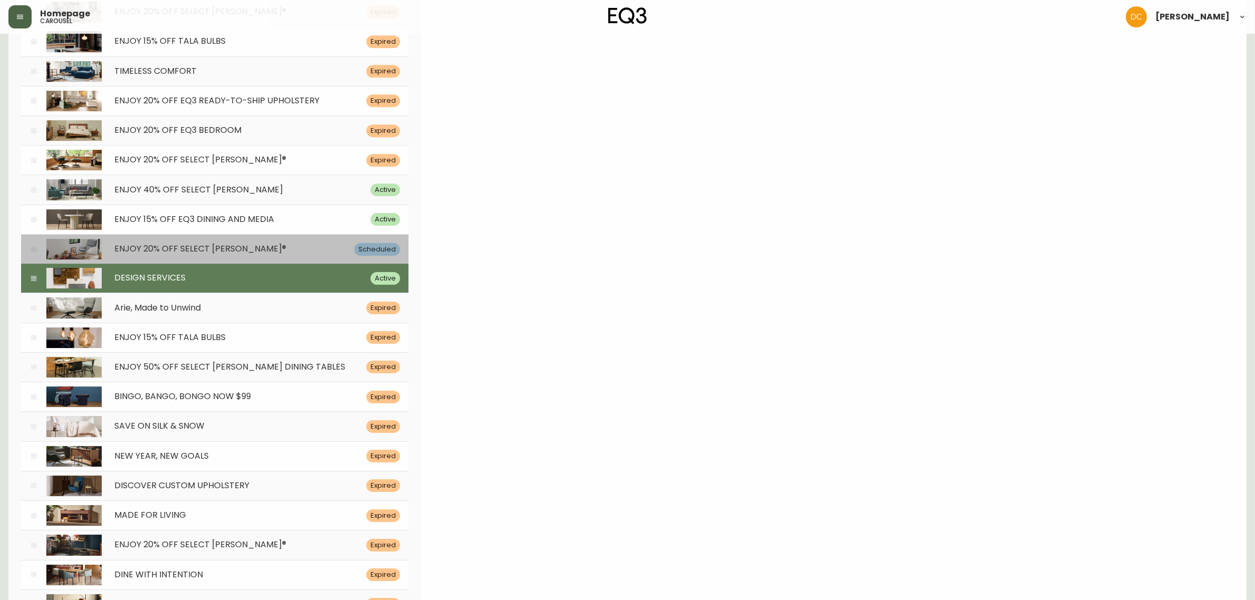
type input "Shop Now"
type input "/category/sale/promotions/cmfmt0xd09s86014616tscx2r"
type input "[PERSON_NAME] striad fabric lounge chair is shown in a living room. Link to [PE…"
type input "striad-lounge-chair"
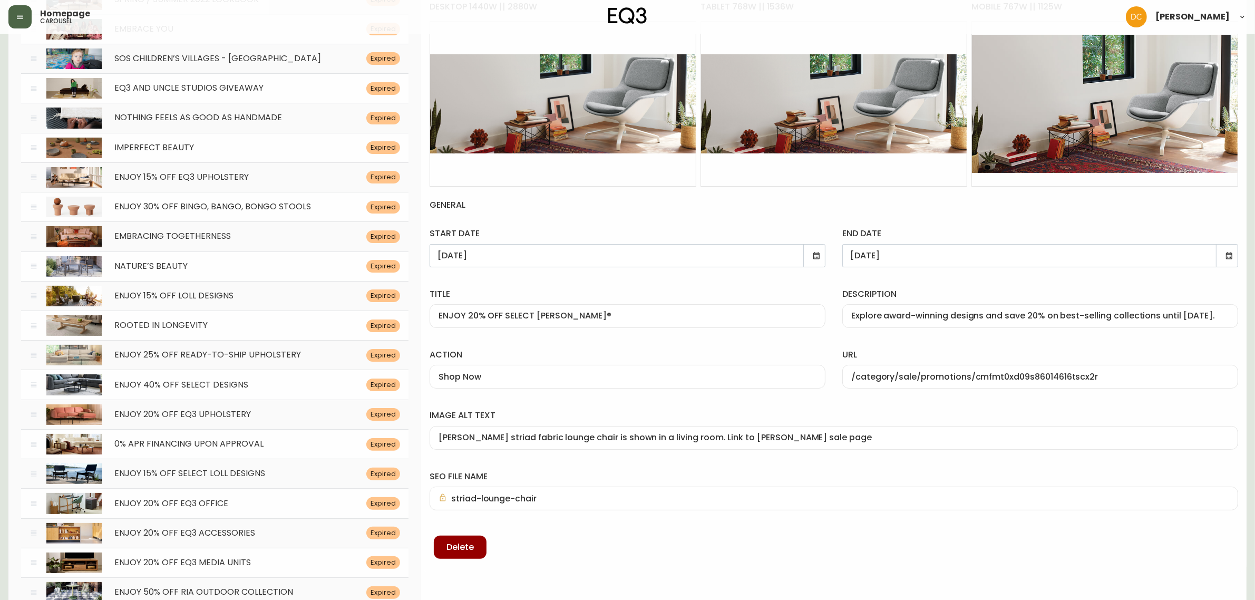
scroll to position [198, 0]
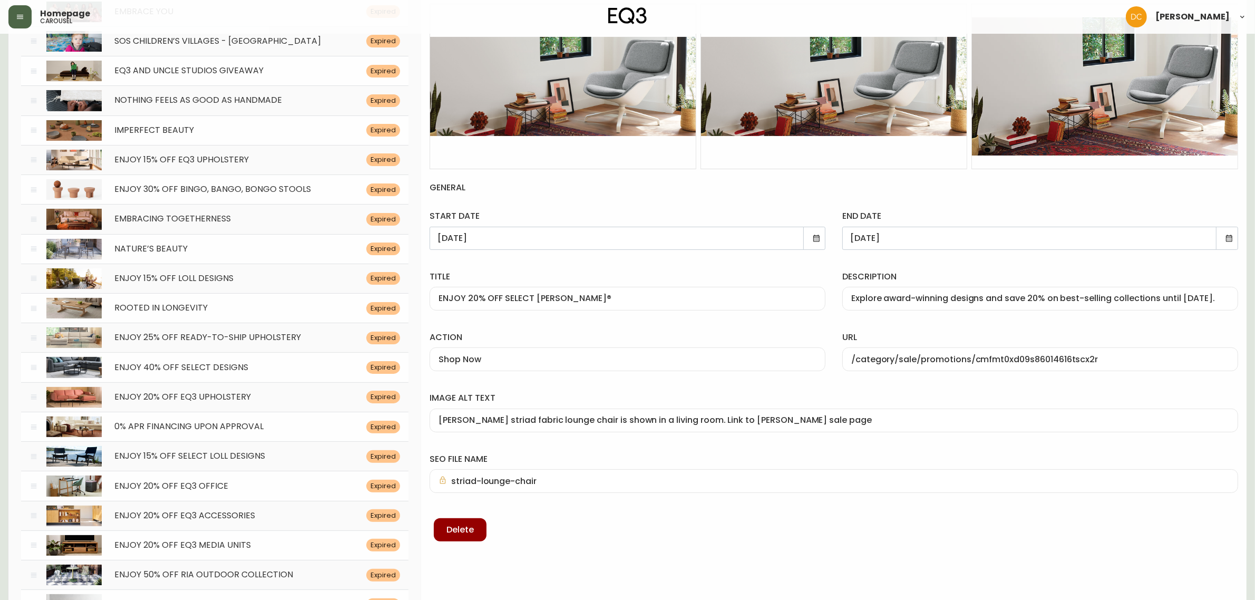
click at [680, 412] on div "[PERSON_NAME] striad fabric lounge chair is shown in a living room. Link to [PE…" at bounding box center [833, 420] width 808 height 24
click at [1003, 364] on input "/category/sale/promotions/cmfmt0xd09s86014616tscx2r" at bounding box center [1040, 359] width 378 height 10
click at [620, 456] on label "seo file name" at bounding box center [833, 459] width 808 height 12
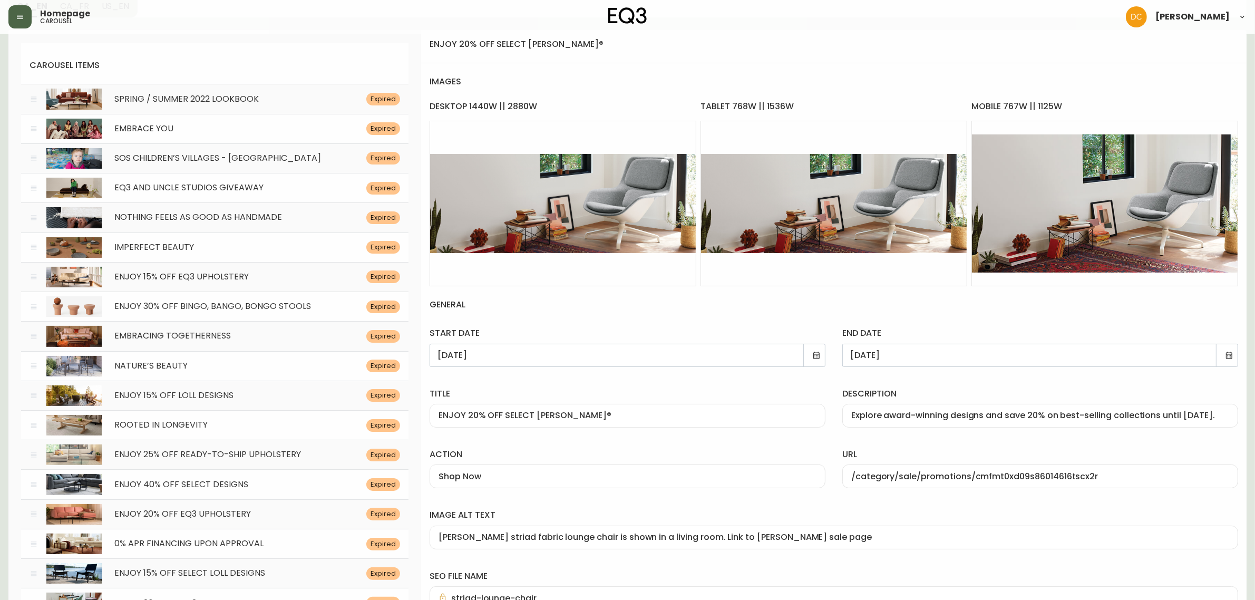
scroll to position [0, 0]
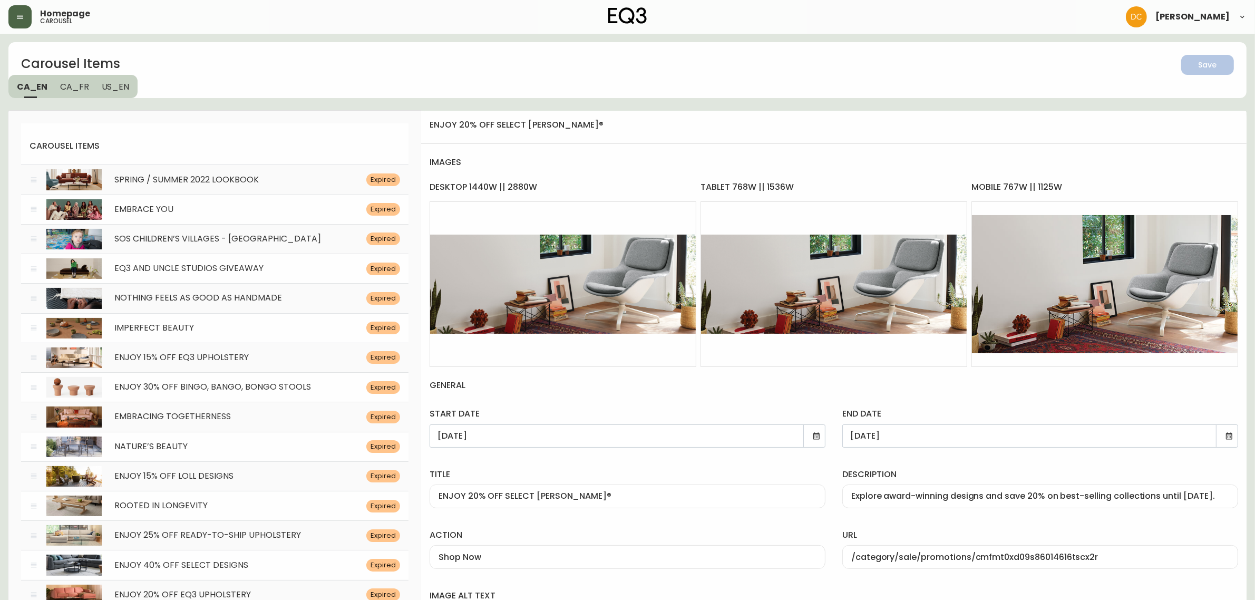
click at [75, 81] on span "CA_FR" at bounding box center [74, 86] width 29 height 11
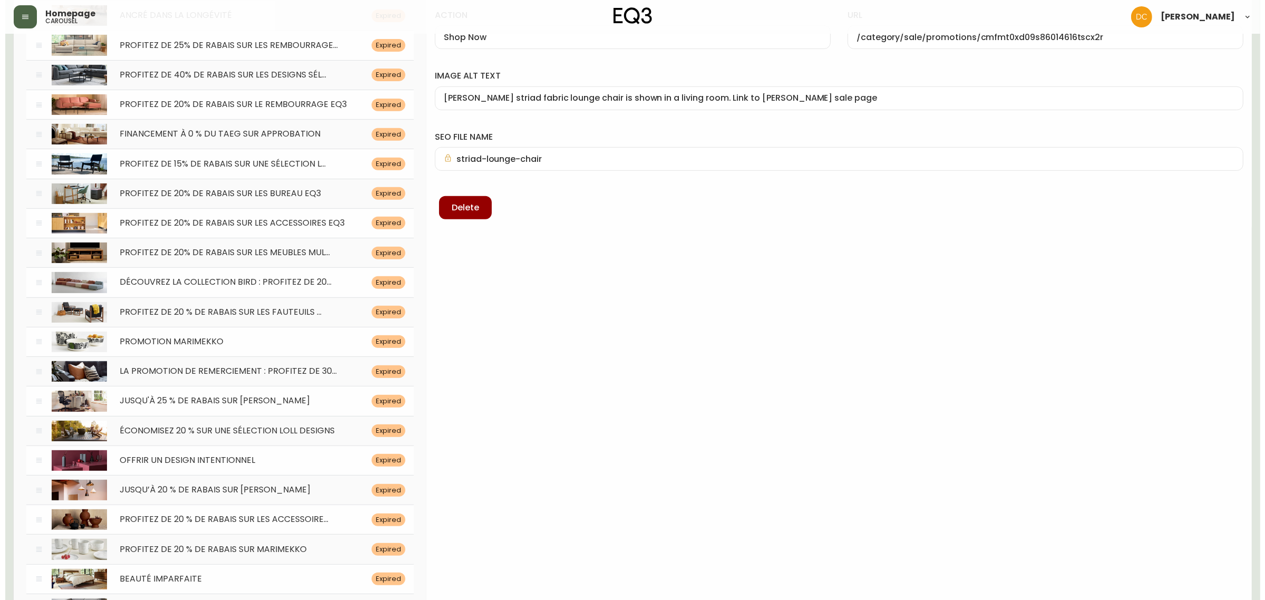
scroll to position [4565, 0]
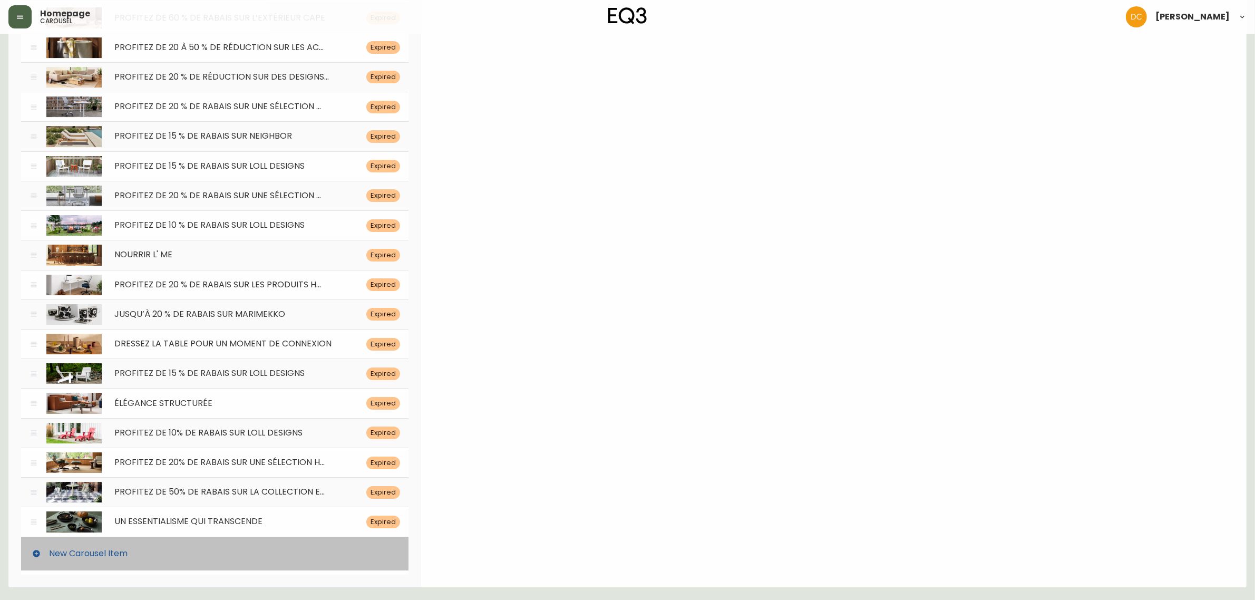
click at [170, 553] on div "New Carousel Item" at bounding box center [214, 553] width 387 height 34
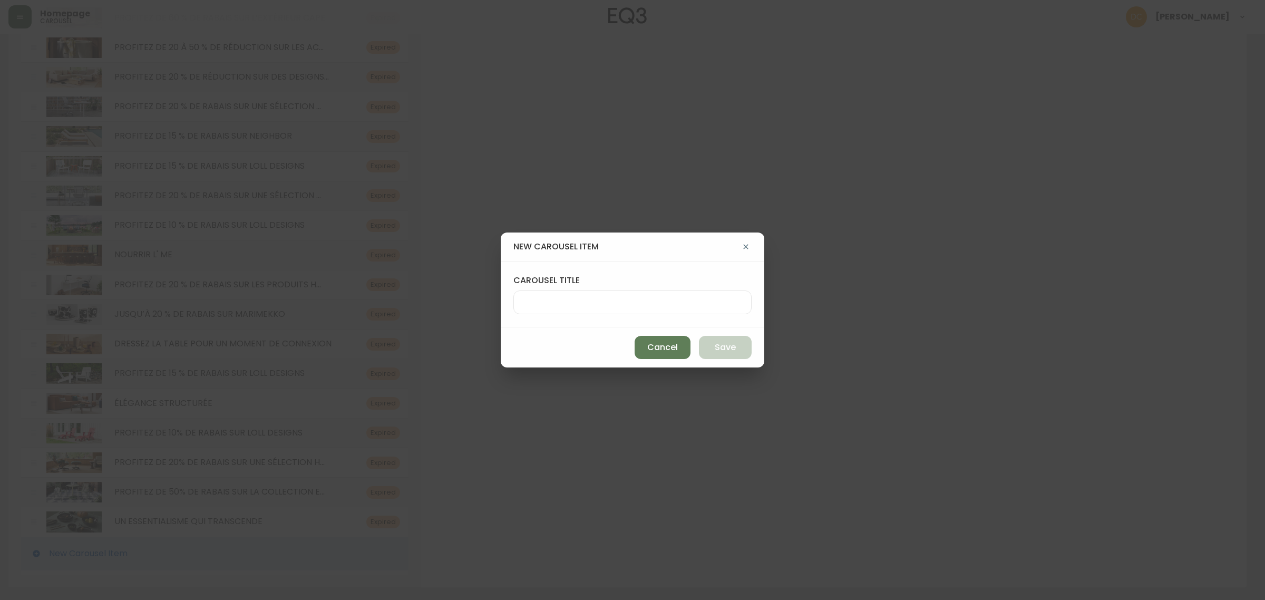
click at [608, 311] on div at bounding box center [632, 302] width 238 height 24
paste input "PROFITEZ DE 20 % DE RABAIS SUR UNE SÉLECTION [PERSON_NAME]®"
type input "PROFITEZ DE 20 % DE RABAIS SUR UNE SÉLECTION [PERSON_NAME]®"
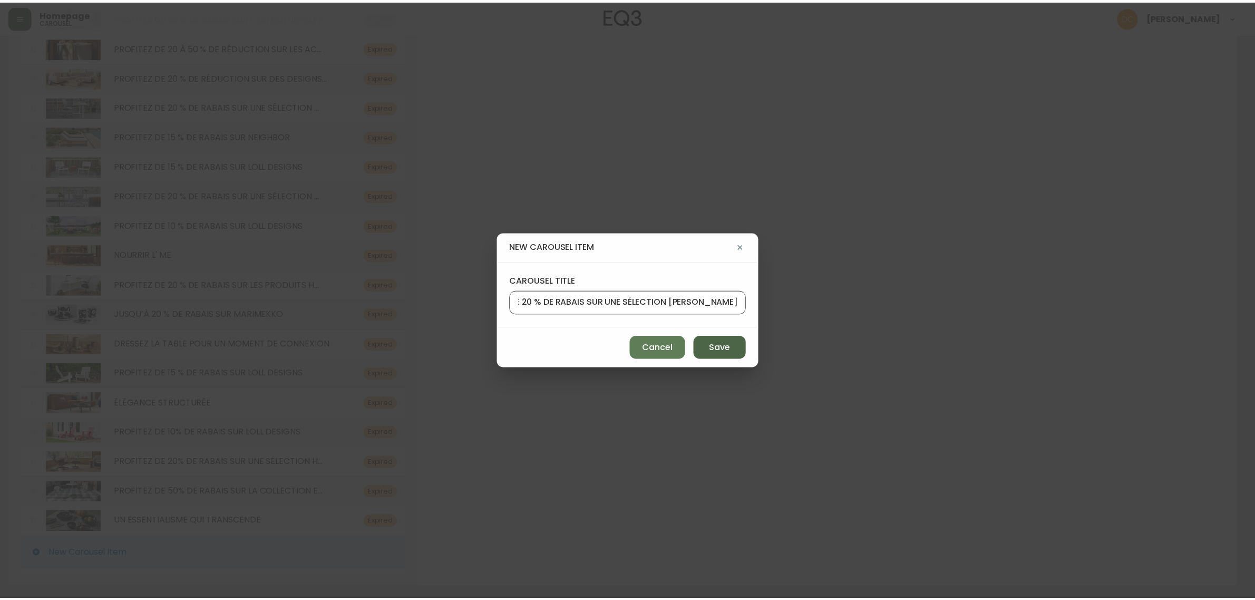
scroll to position [0, 0]
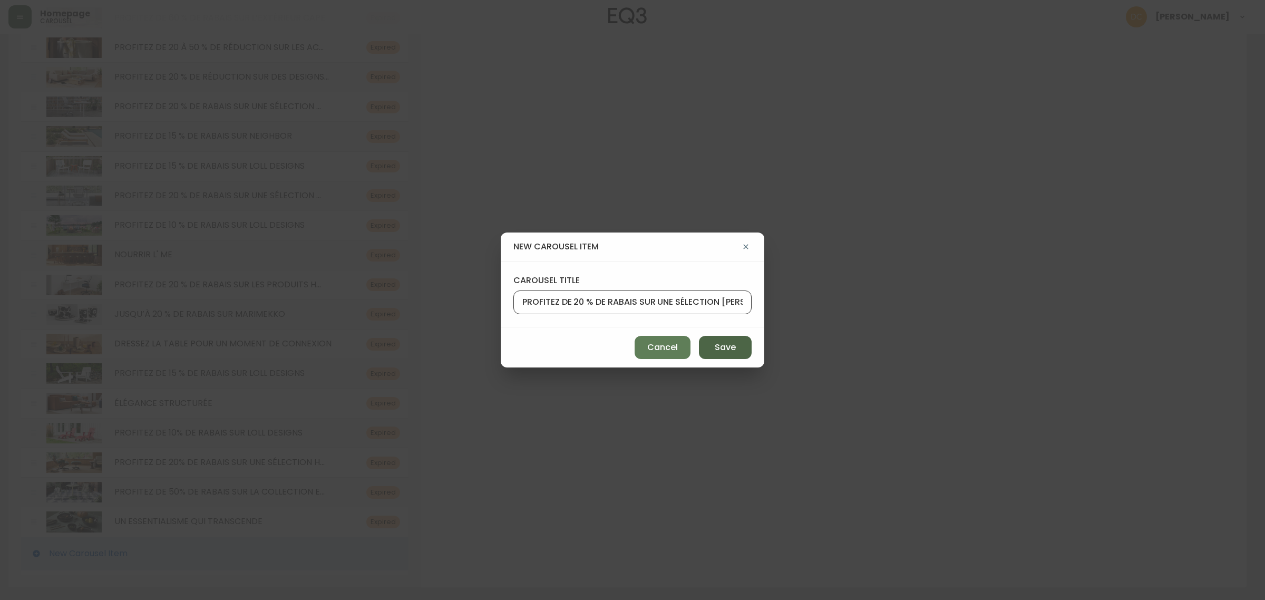
drag, startPoint x: 717, startPoint y: 349, endPoint x: 729, endPoint y: 348, distance: 12.1
click at [717, 348] on span "Save" at bounding box center [725, 347] width 21 height 12
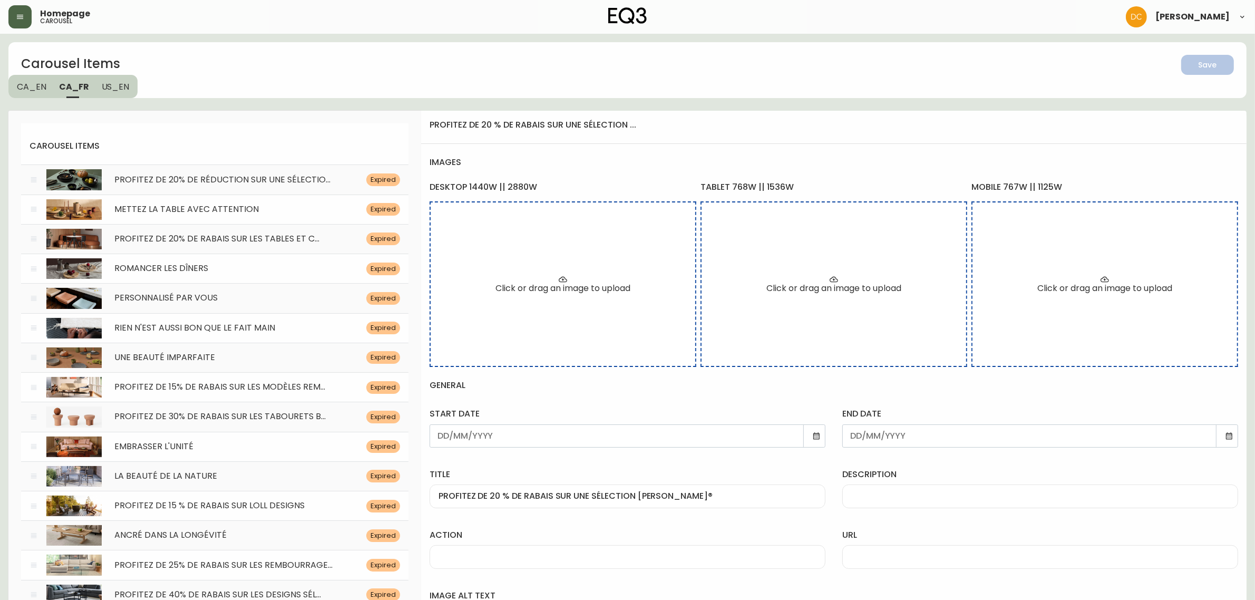
click at [813, 436] on icon at bounding box center [816, 436] width 8 height 8
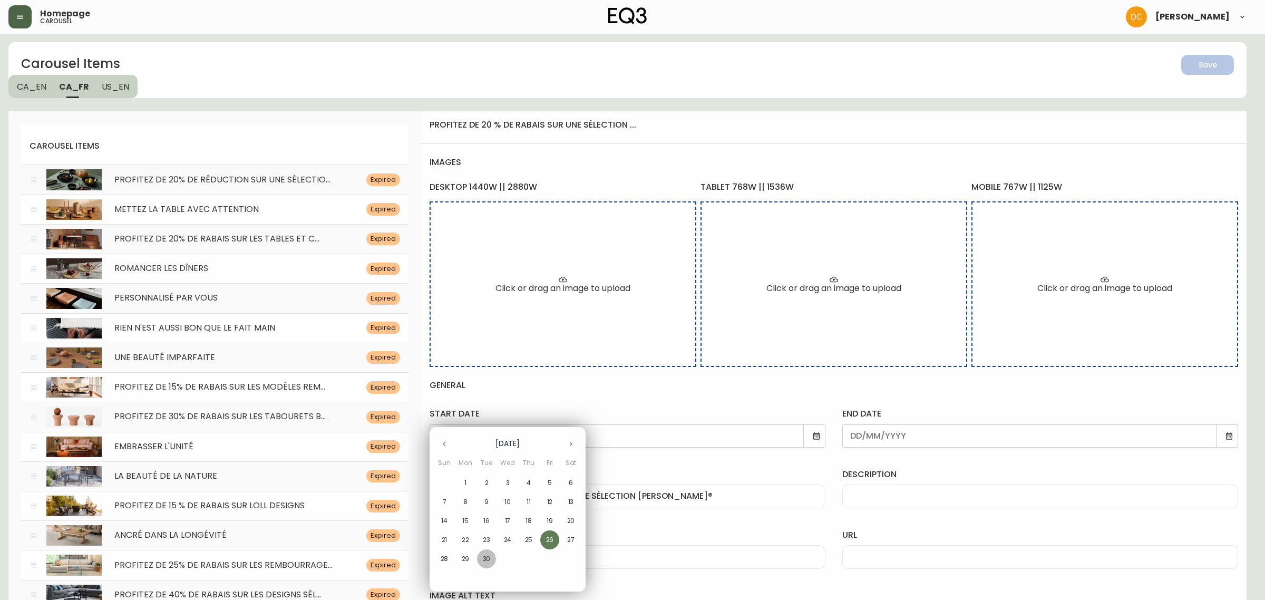
click at [483, 560] on p "30" at bounding box center [487, 558] width 8 height 9
type input "[DATE]"
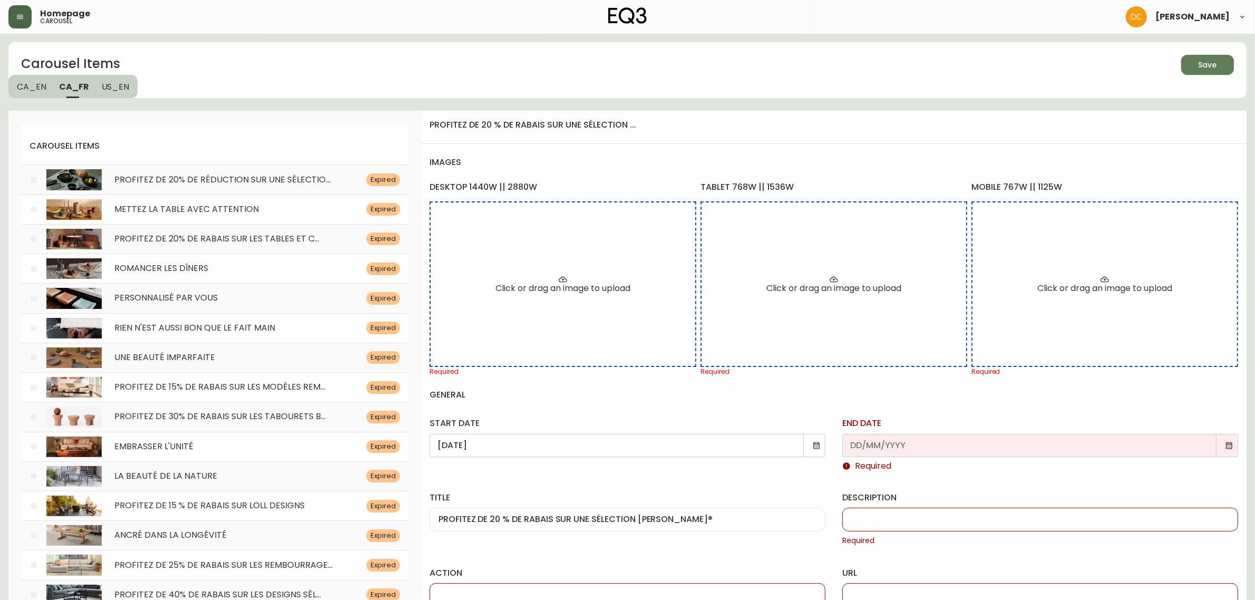
click at [1225, 448] on icon at bounding box center [1229, 445] width 8 height 8
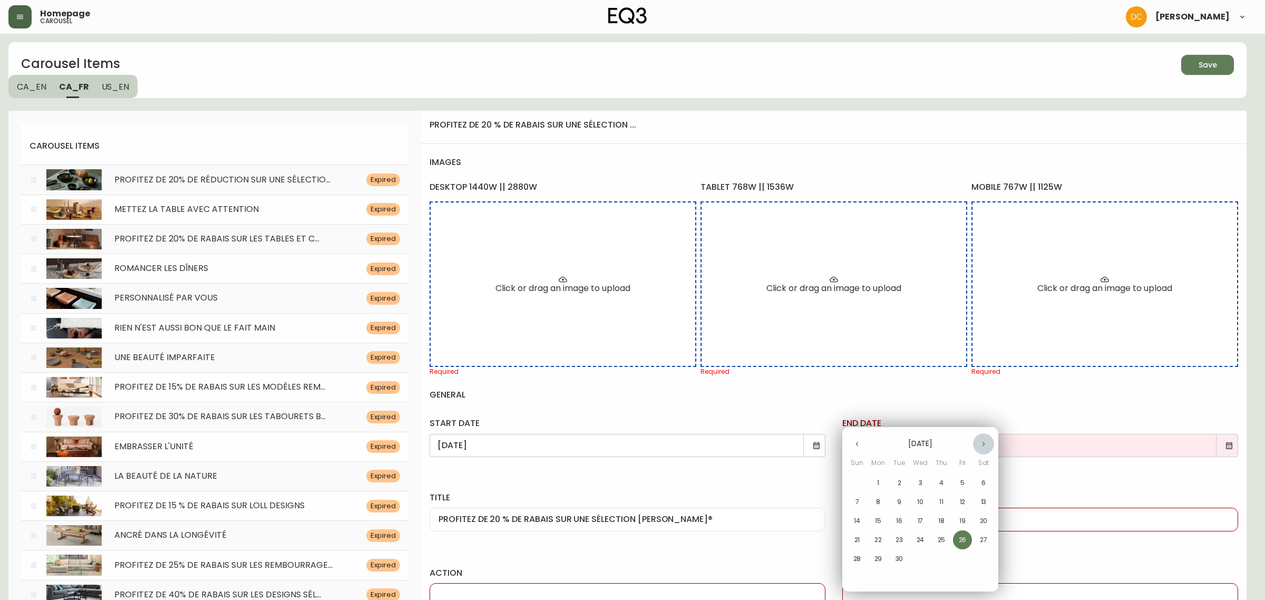
click at [980, 438] on button "button" at bounding box center [983, 443] width 21 height 21
click at [896, 516] on p "14" at bounding box center [899, 520] width 6 height 9
type input "[DATE]"
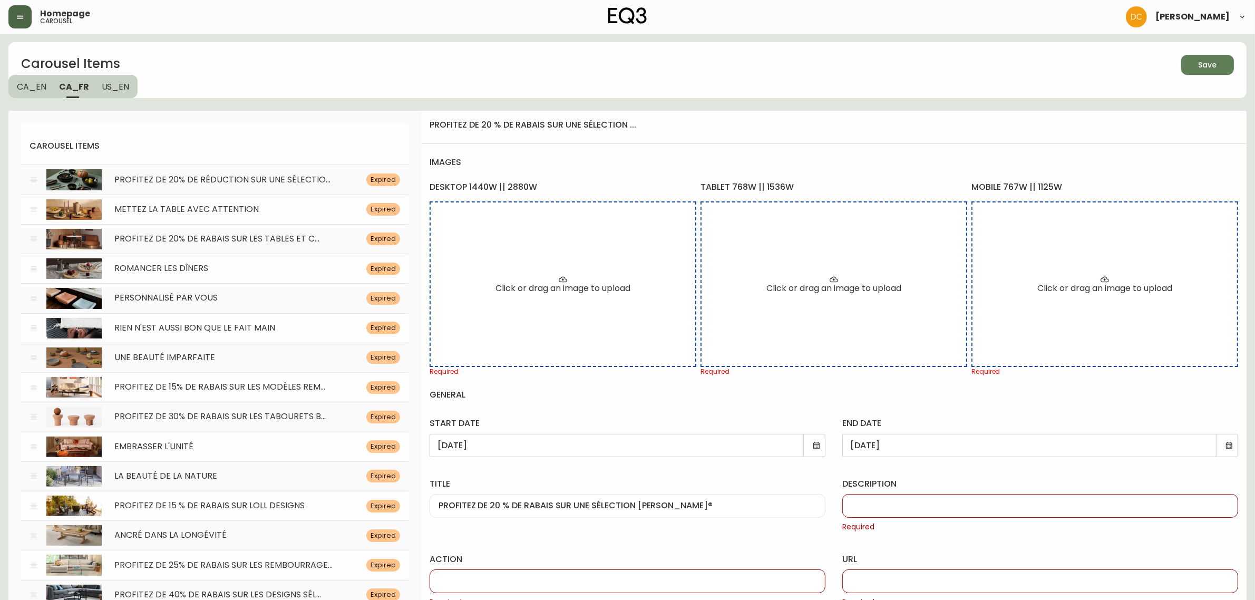
click at [915, 511] on div at bounding box center [1040, 506] width 396 height 24
paste input "Jusqu'au 14 Octobre, économisez 20 % sur les designs primés et les collections …"
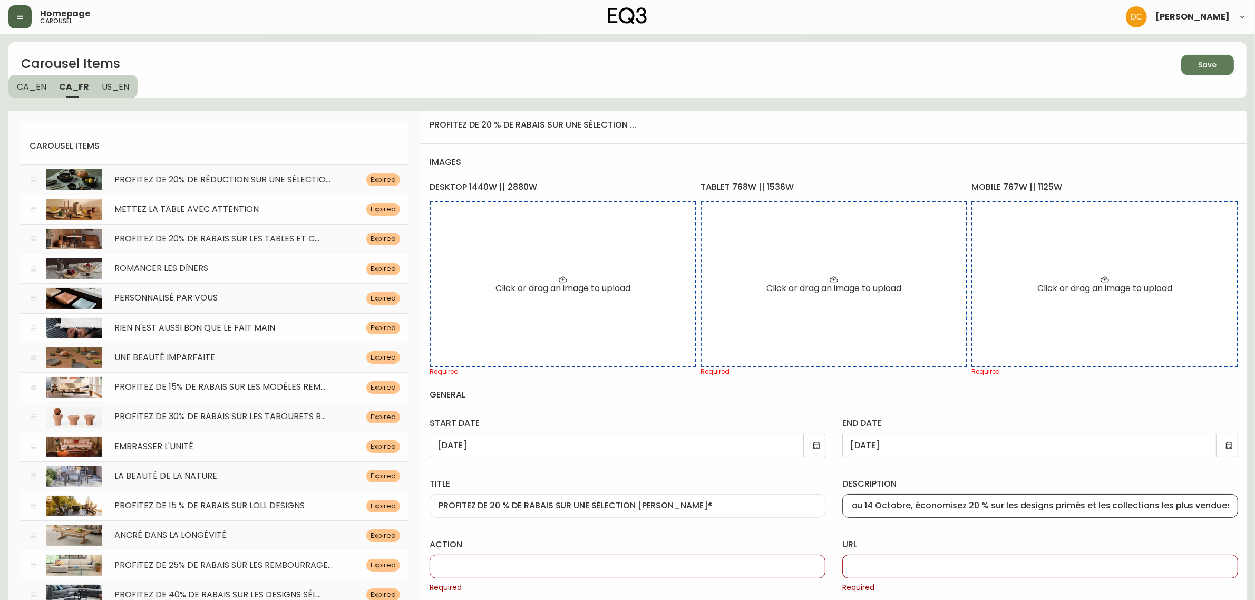
type input "Jusqu'au 14 Octobre, économisez 20 % sur les designs primés et les collections …"
click at [692, 566] on input "action" at bounding box center [627, 566] width 378 height 10
type input "Magasinez Maintenant"
click at [933, 575] on div at bounding box center [1040, 566] width 396 height 24
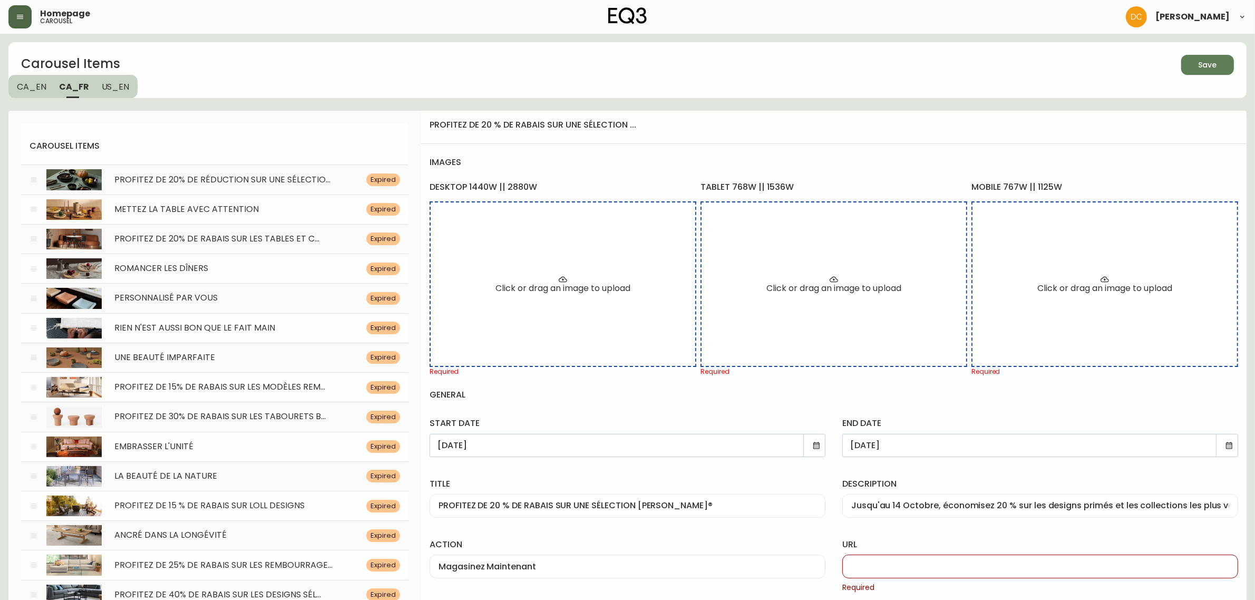
click at [883, 560] on div at bounding box center [1040, 566] width 396 height 24
paste input "/category/sale/promotions/cmfmt0xd09s86014616tscx2r"
click at [902, 570] on input "/category/sale/promotions/cmfmt0xd09s86014616tscx2r" at bounding box center [1040, 566] width 378 height 10
drag, startPoint x: 973, startPoint y: 564, endPoint x: 897, endPoint y: 570, distance: 76.6
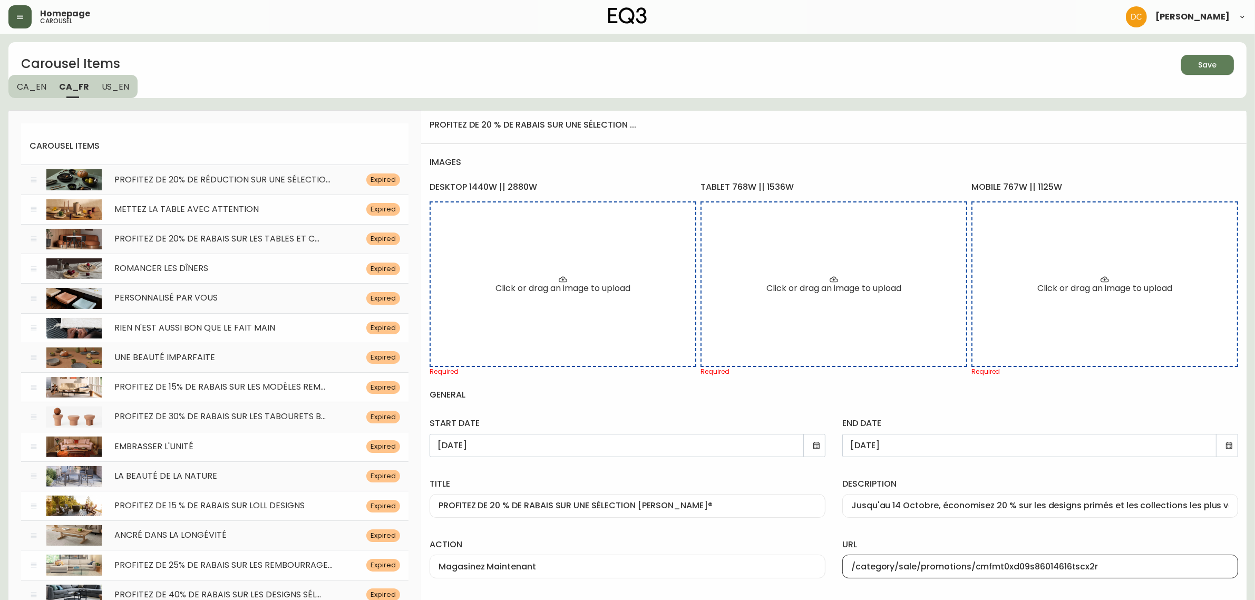
click at [897, 570] on input "/category/sale/promotions/cmfmt0xd09s86014616tscx2r" at bounding box center [1040, 566] width 378 height 10
click at [1007, 568] on input "/category/en-solde/vente/cmbjl2e1120j301427lacj4wj" at bounding box center [1040, 566] width 378 height 10
paste input "fmt0xd09s86014616tscx2r"
type input "/category/en-solde/vente/cmfmt0xd09s86014616tscx2r"
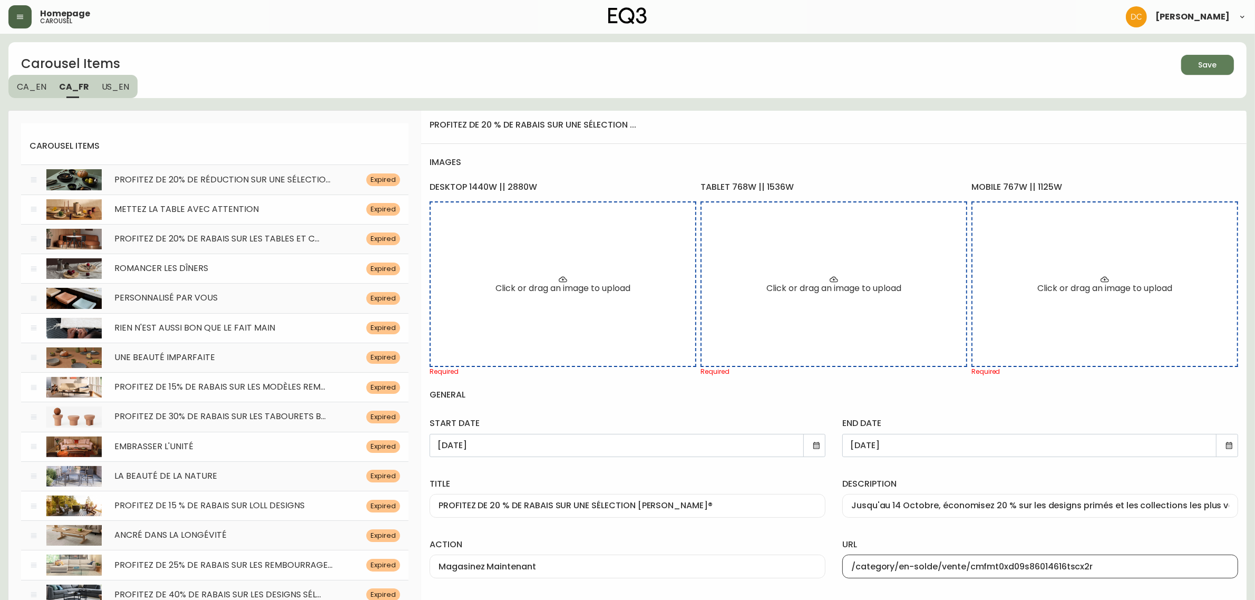
click at [1030, 535] on div "url /category/en-solde/vente/cmfmt0xd09s86014616tscx2r" at bounding box center [1040, 556] width 413 height 61
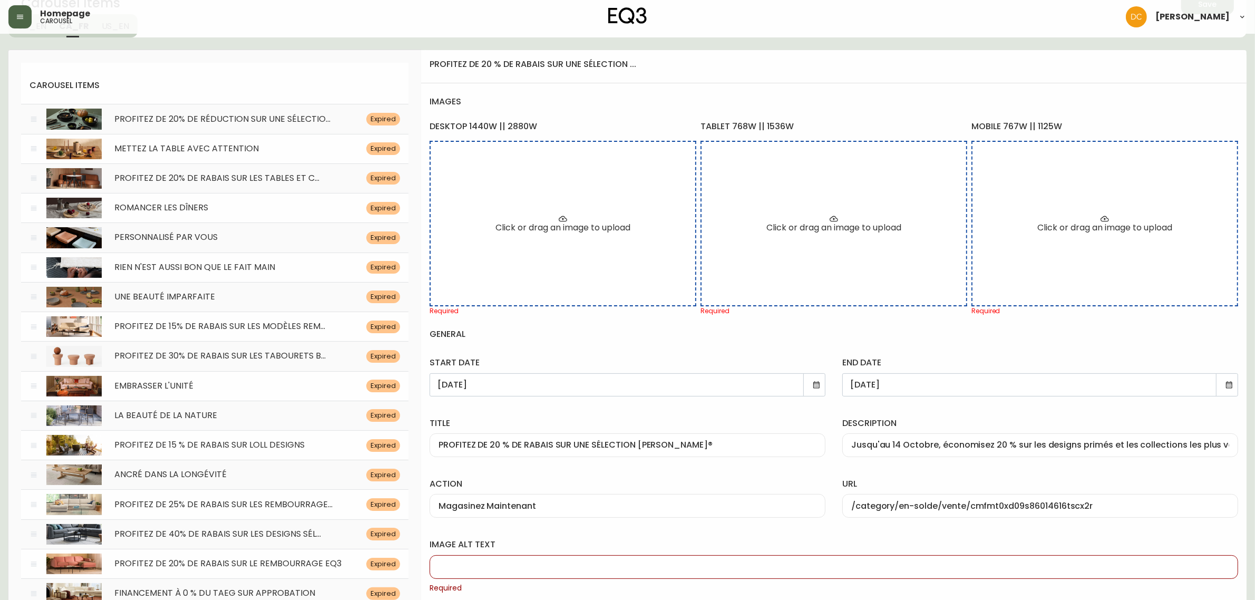
scroll to position [132, 0]
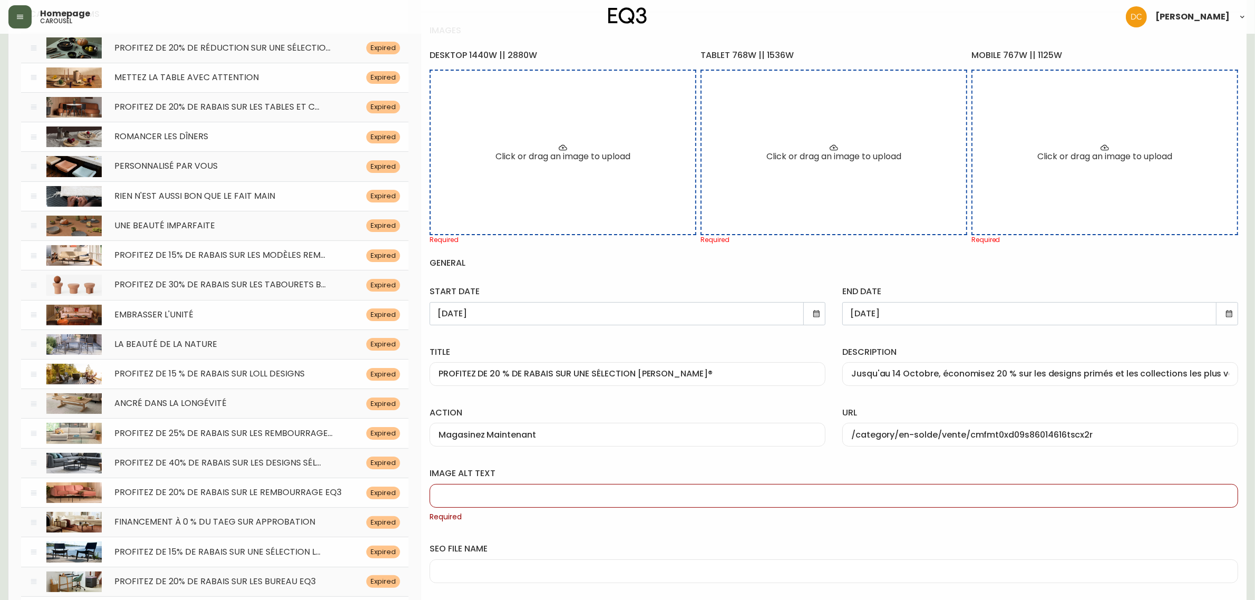
click at [658, 486] on div at bounding box center [833, 496] width 808 height 24
paste input "Fauteuil lounge en tissu [PERSON_NAME] Striad exposé dans un salon. Lien vers l…"
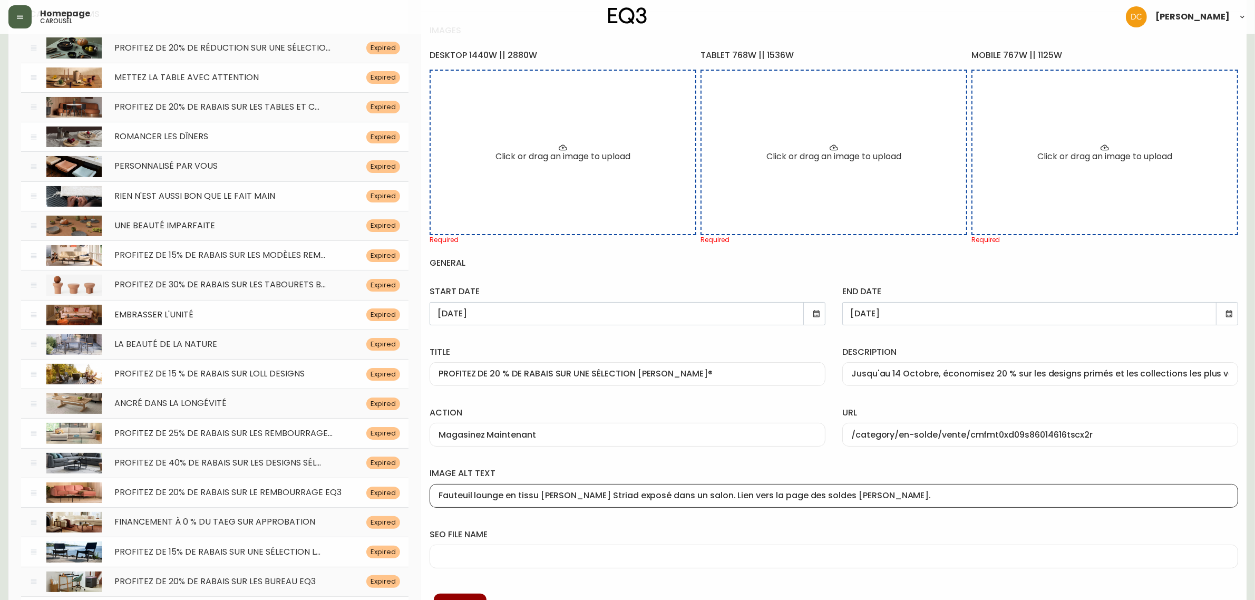
type input "Fauteuil lounge en tissu [PERSON_NAME] Striad exposé dans un salon. Lien vers l…"
click at [551, 528] on div "seo file name" at bounding box center [833, 546] width 825 height 61
click at [467, 565] on div at bounding box center [833, 556] width 808 height 24
type input "chaise-striad-[PERSON_NAME]"
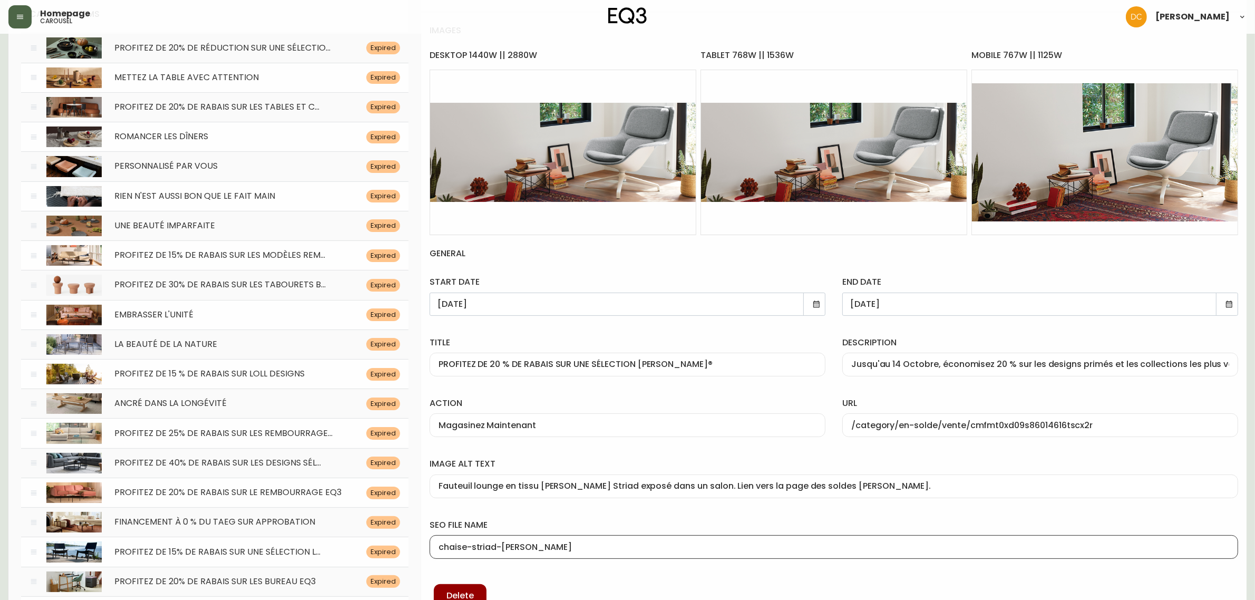
click at [649, 521] on label "seo file name" at bounding box center [833, 525] width 808 height 12
click at [649, 542] on input "chaise-striad-[PERSON_NAME]" at bounding box center [833, 547] width 790 height 10
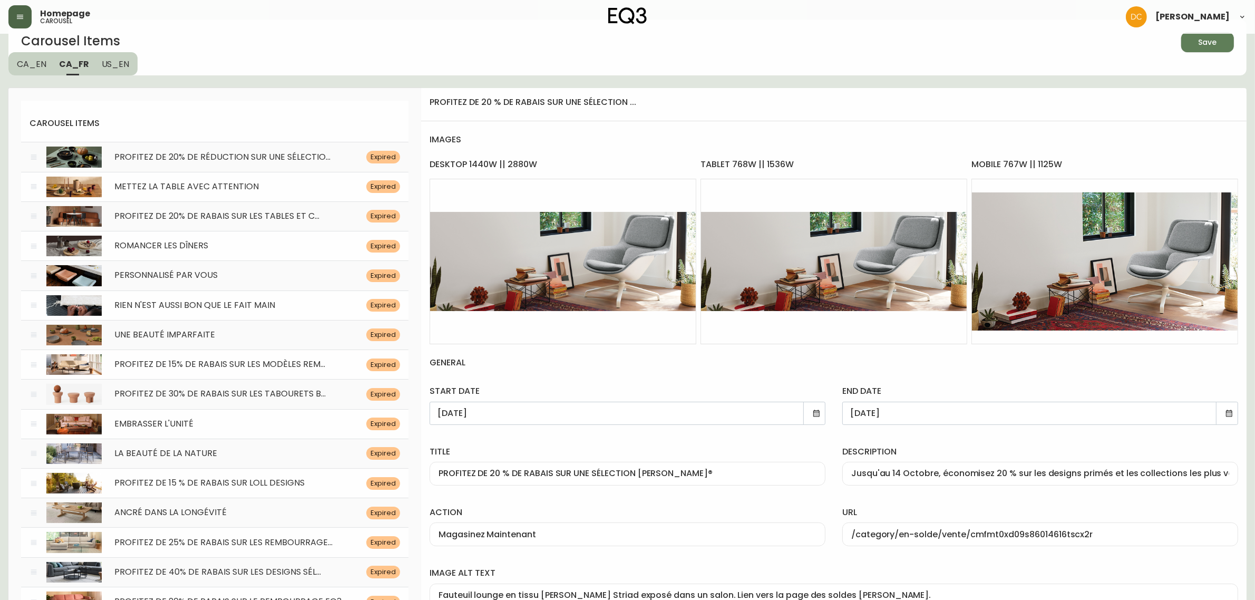
scroll to position [0, 0]
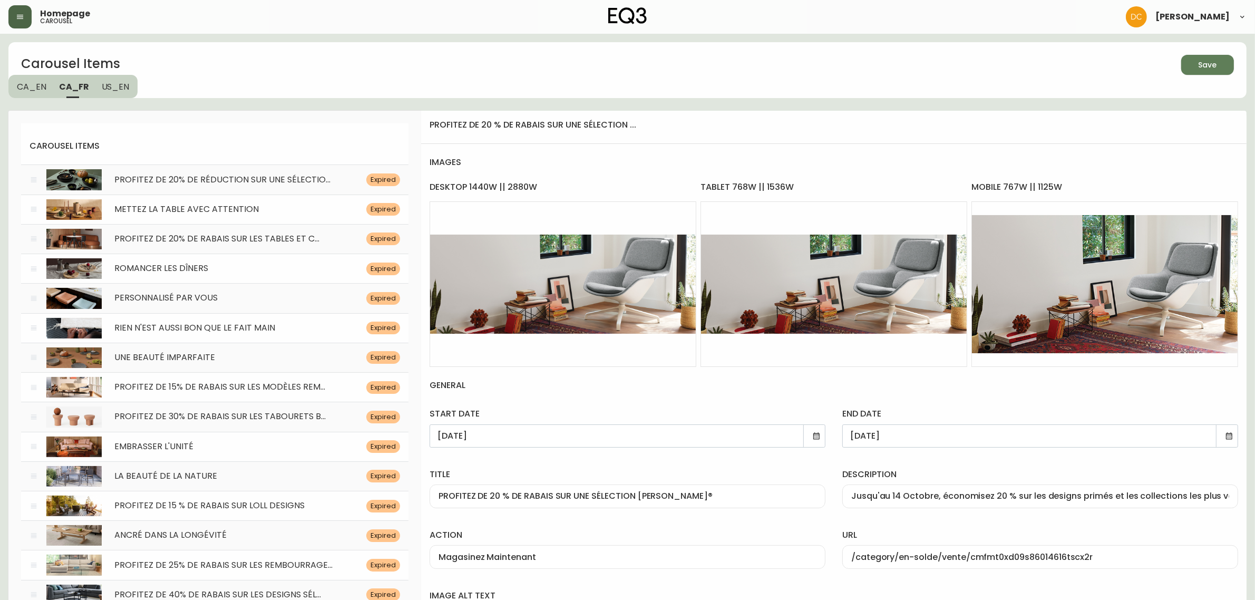
click at [1220, 62] on span "Save" at bounding box center [1207, 64] width 36 height 13
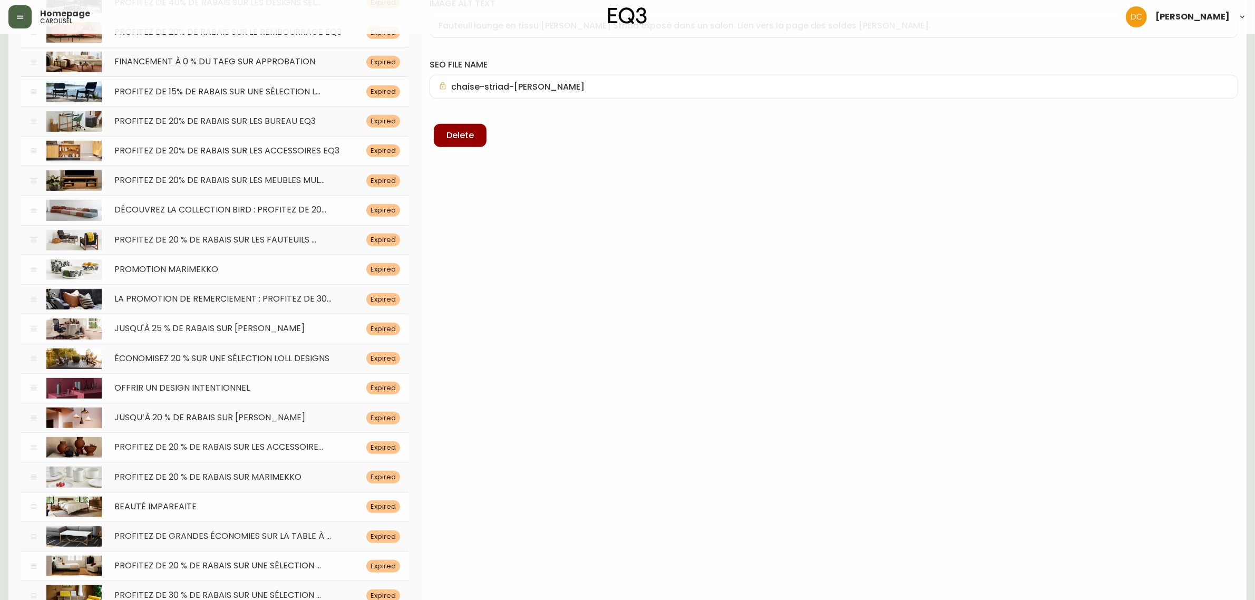
scroll to position [790, 0]
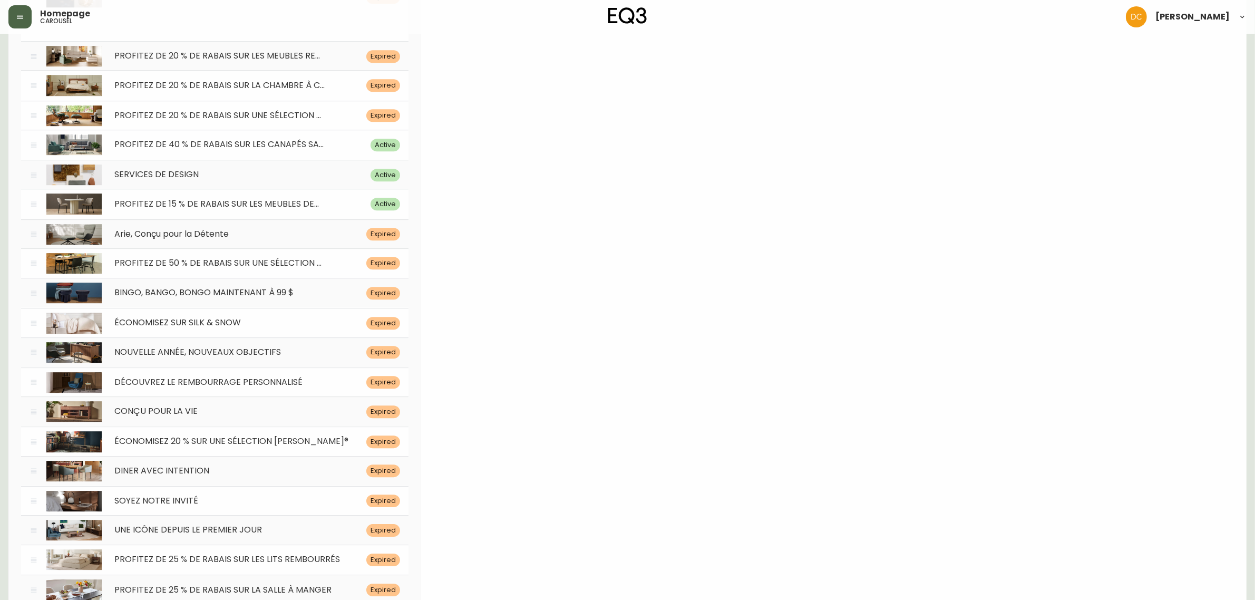
scroll to position [3884, 0]
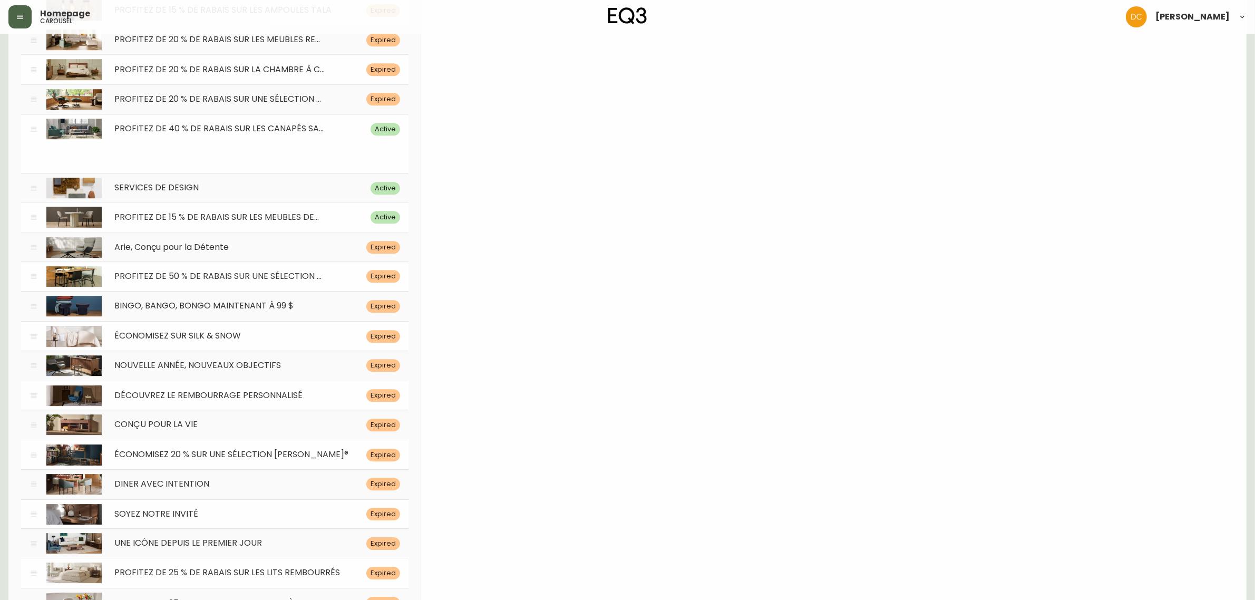
drag, startPoint x: 32, startPoint y: 520, endPoint x: 230, endPoint y: 155, distance: 414.7
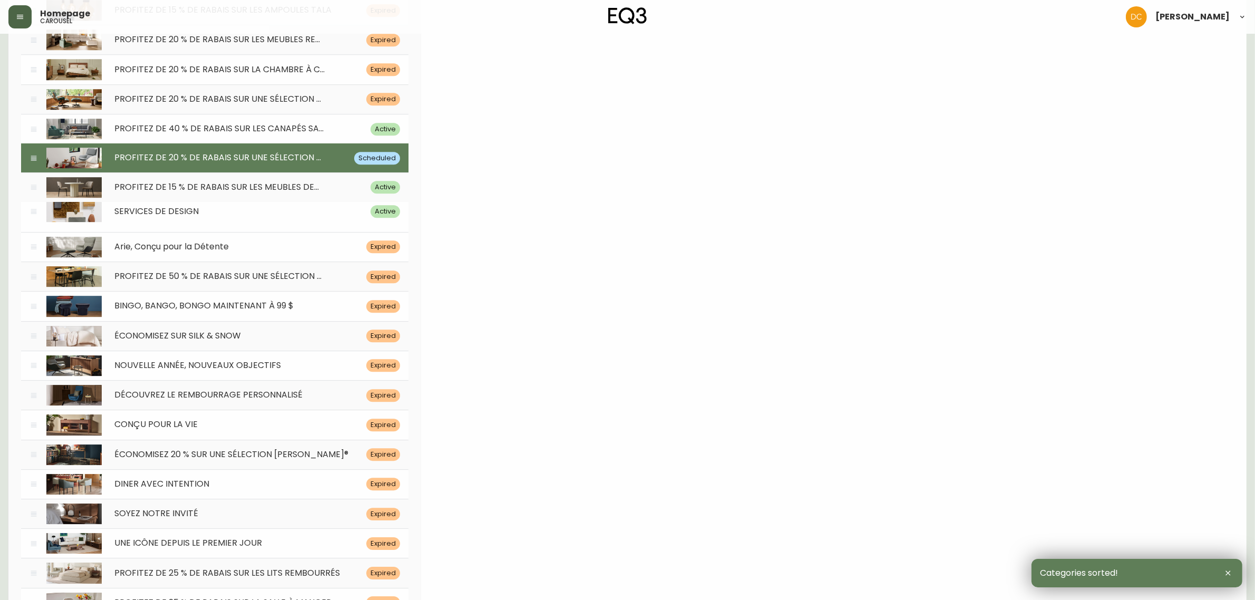
drag, startPoint x: 33, startPoint y: 193, endPoint x: 38, endPoint y: 217, distance: 24.3
click at [38, 217] on div "SERVICES DE DESIGN Active" at bounding box center [214, 211] width 387 height 30
type input "[DATE]"
type input "SERVICES DE DESIGN"
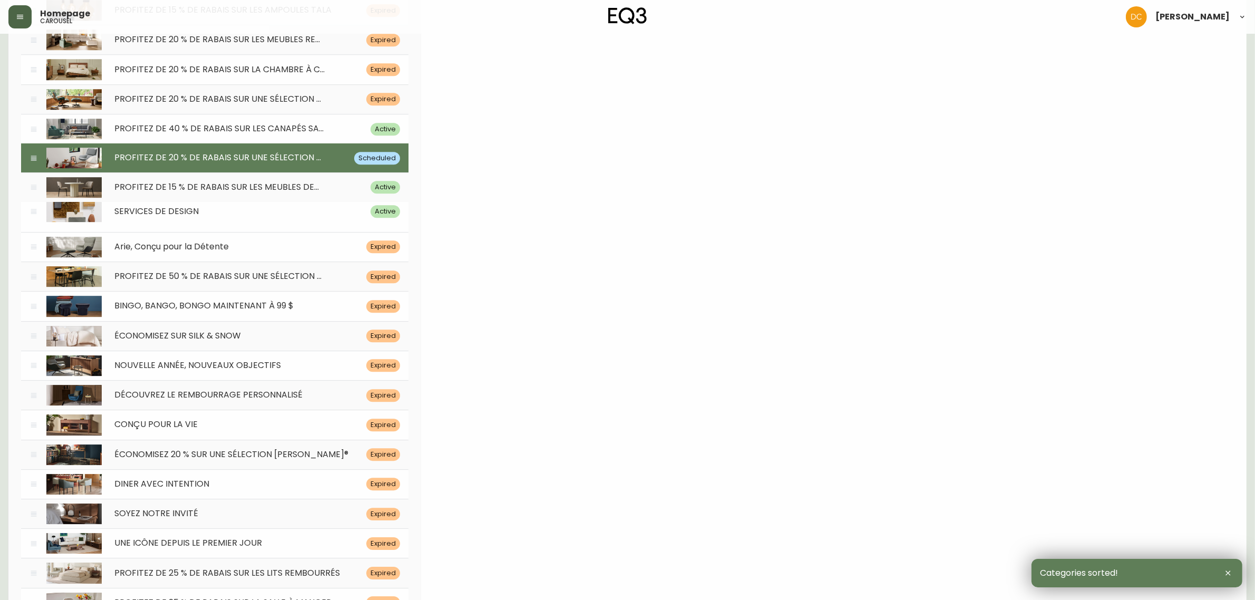
type input "Des touches finales aux éléments déterminants, nos experts vous guide dans votr…"
type input "Réservez Votre Consultation Gratuite"
type input "/shopwithus/design-services"
type input "Un assortiment de petits échantillons de produits est posé sur un bureau blanc.…"
type input "d-echantillons-de-produits-eq3"
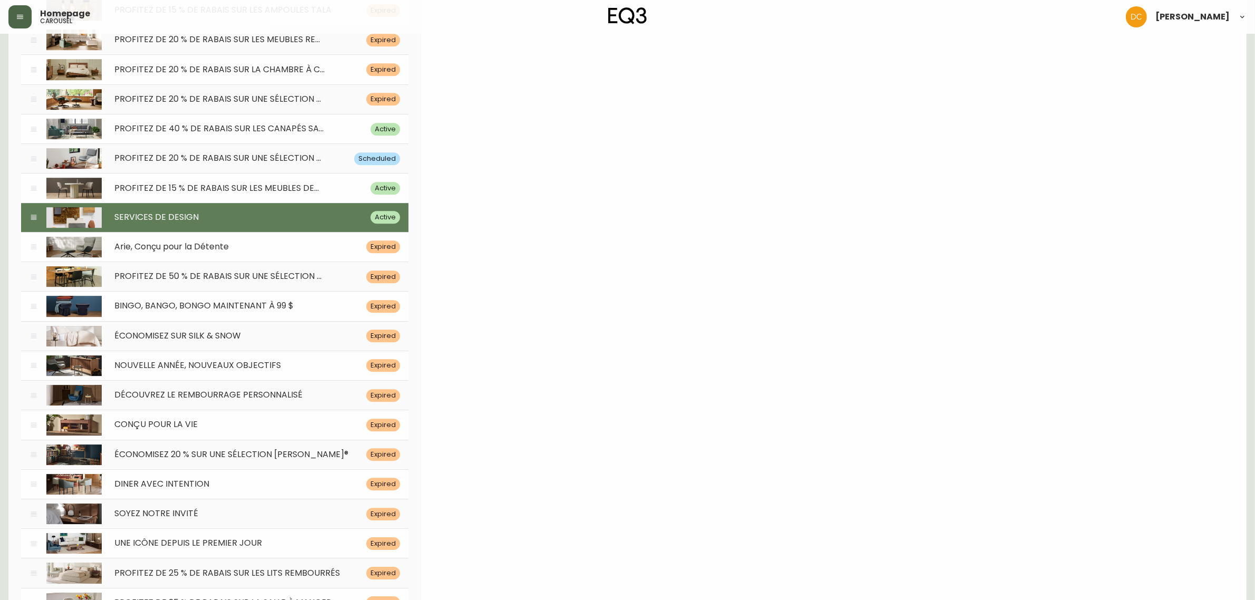
scroll to position [3407, 0]
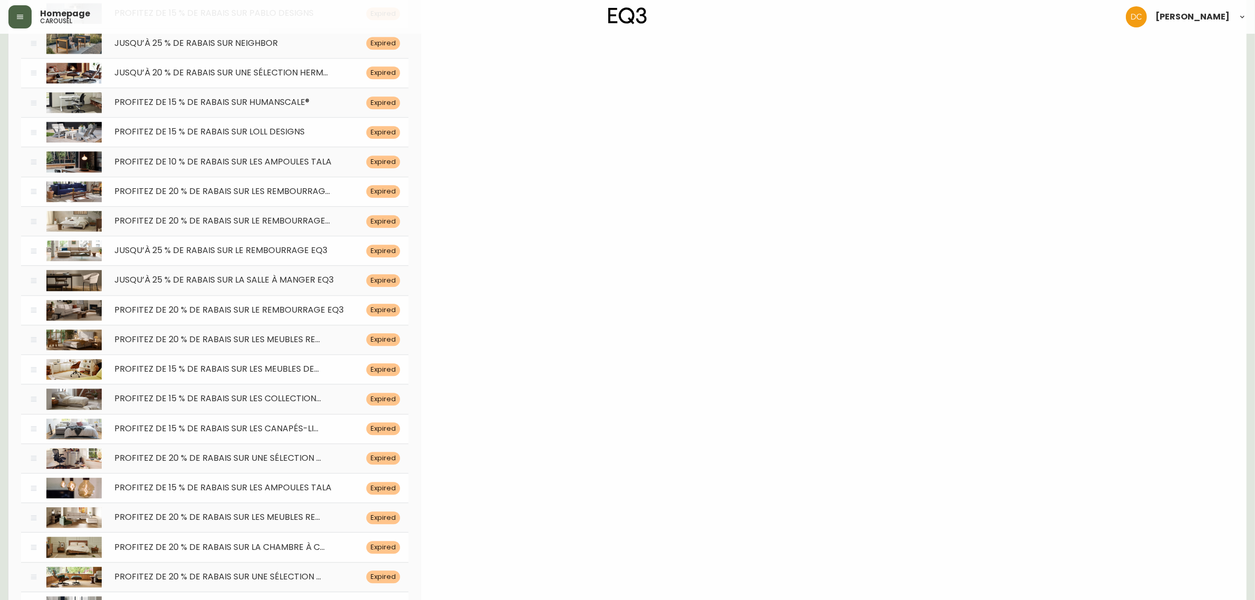
drag, startPoint x: 566, startPoint y: 373, endPoint x: 538, endPoint y: 174, distance: 201.2
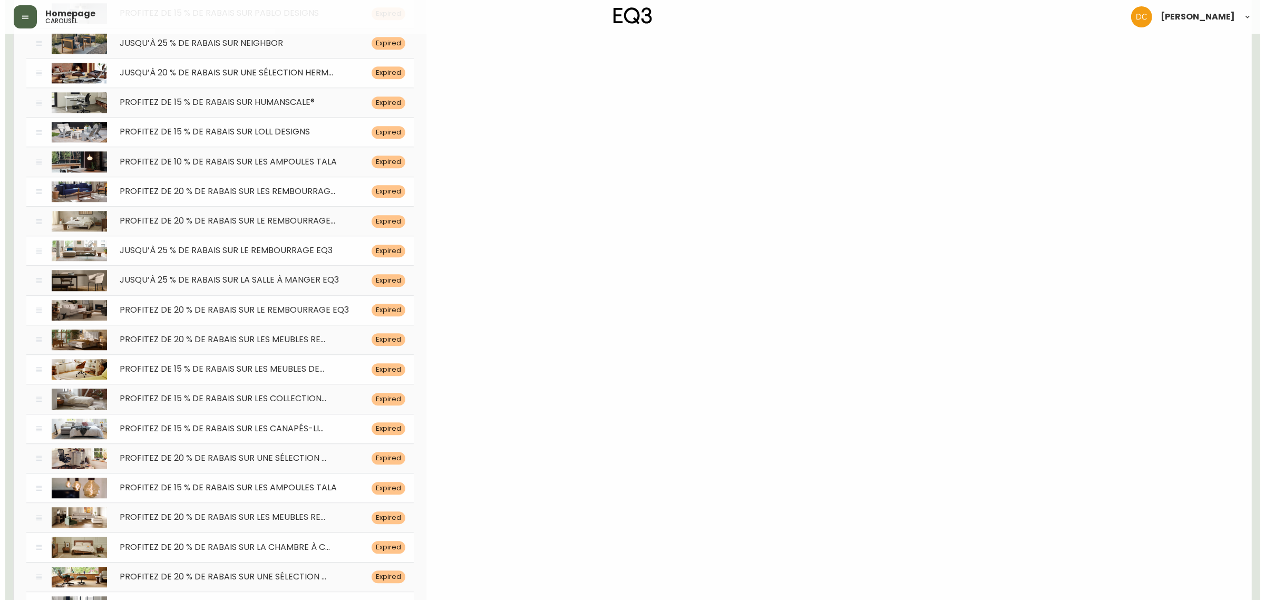
scroll to position [0, 0]
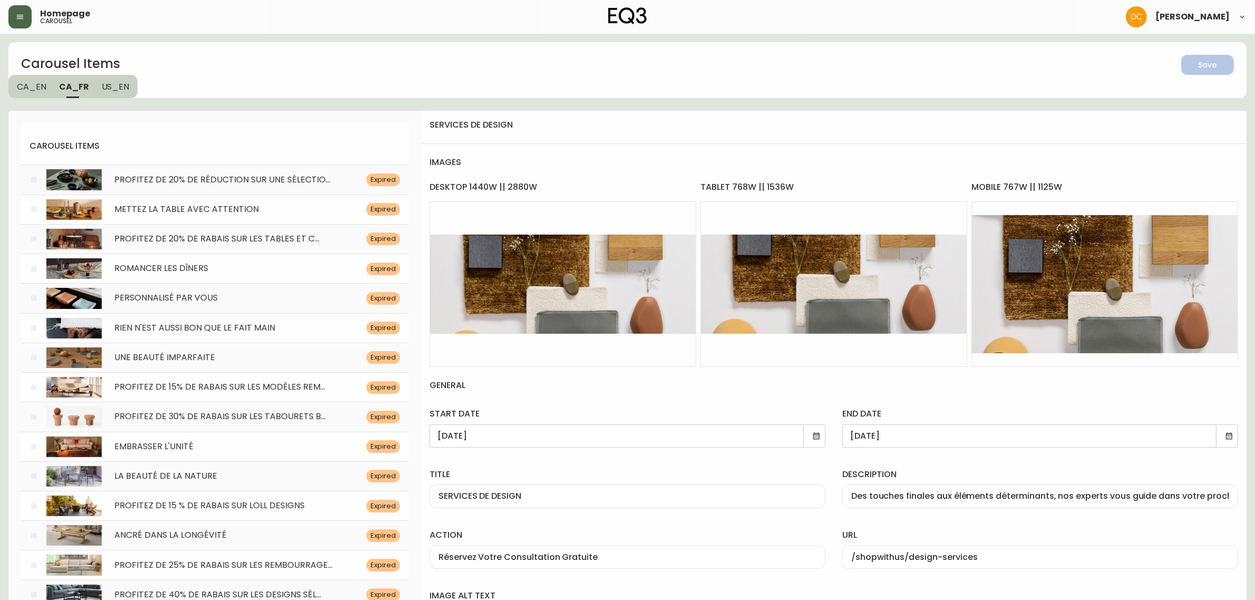
click at [38, 82] on span "CA_EN" at bounding box center [32, 86] width 30 height 11
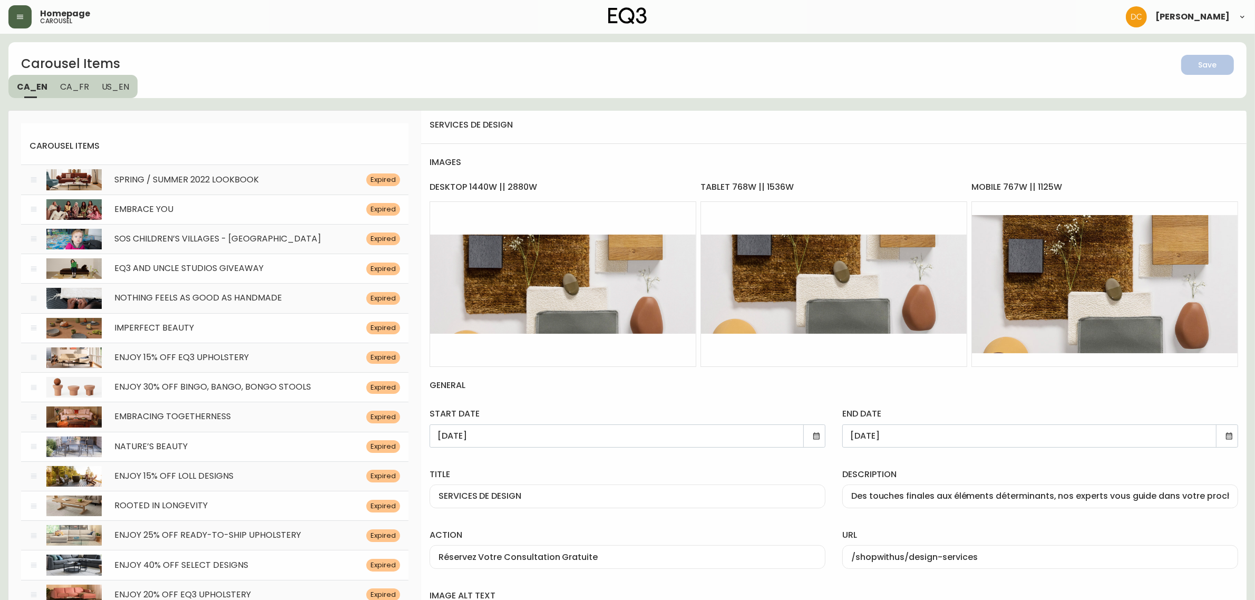
click at [77, 91] on span "CA_FR" at bounding box center [74, 86] width 29 height 11
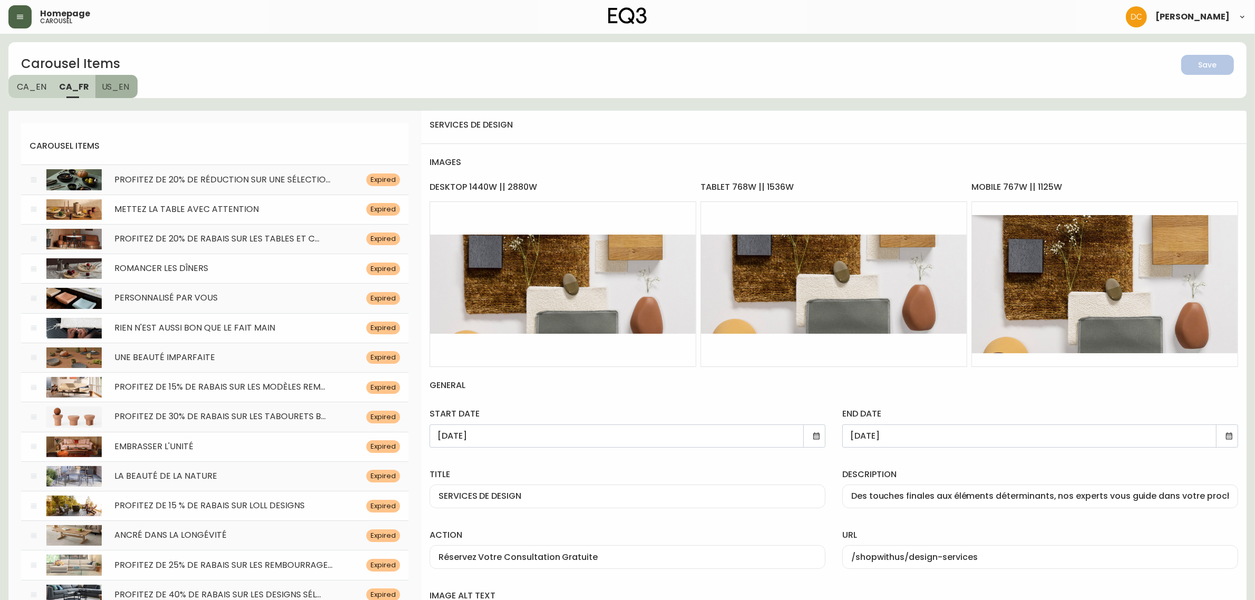
click at [111, 90] on span "US_EN" at bounding box center [116, 86] width 28 height 11
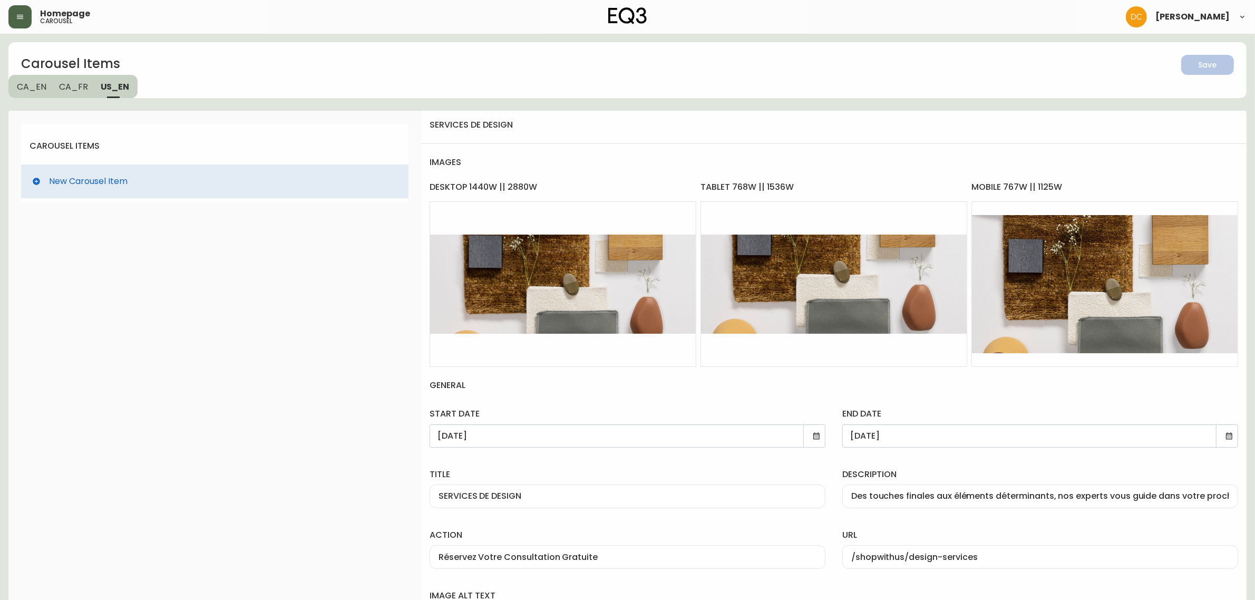
click at [9, 16] on button "button" at bounding box center [19, 16] width 23 height 23
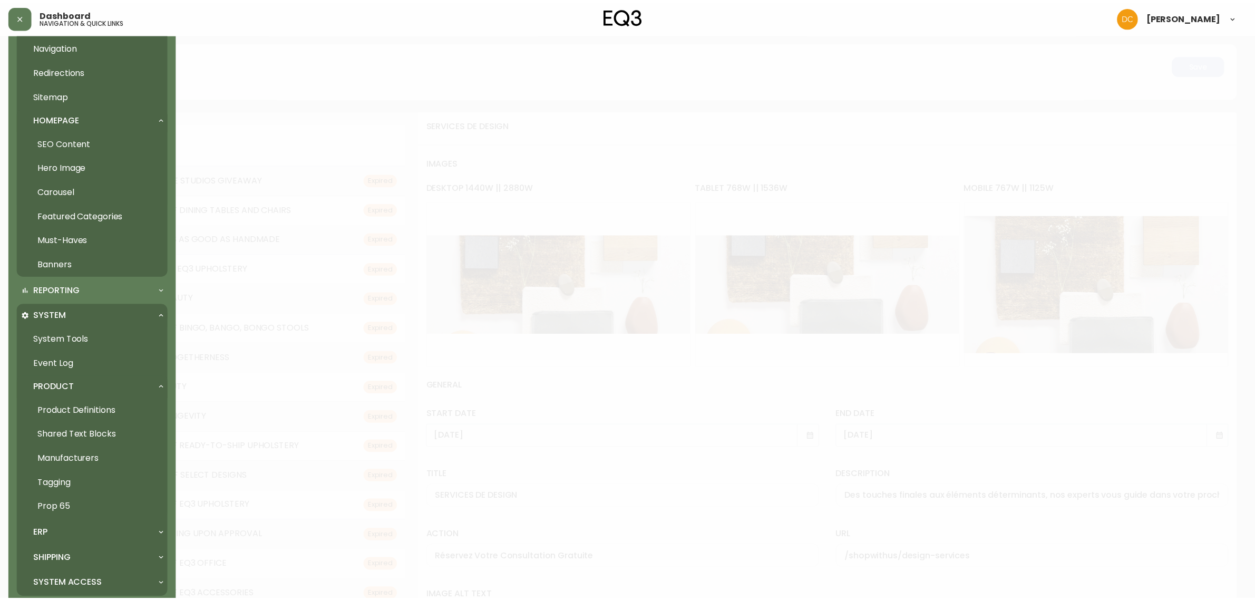
scroll to position [329, 0]
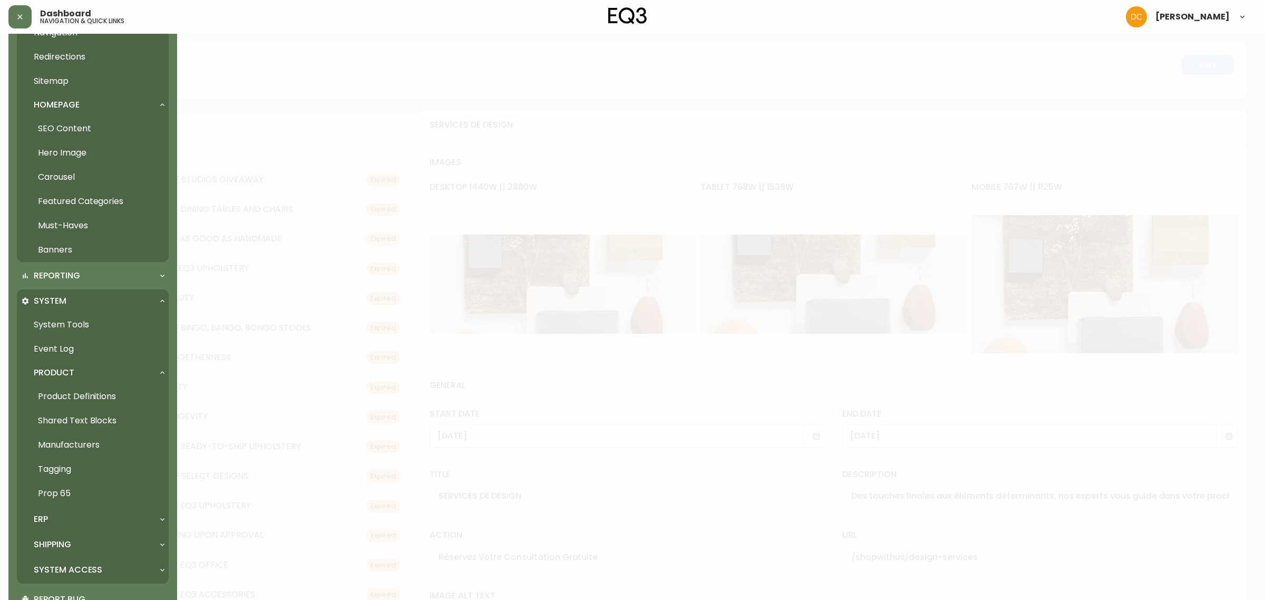
click at [95, 394] on link "Product Definitions" at bounding box center [93, 396] width 152 height 24
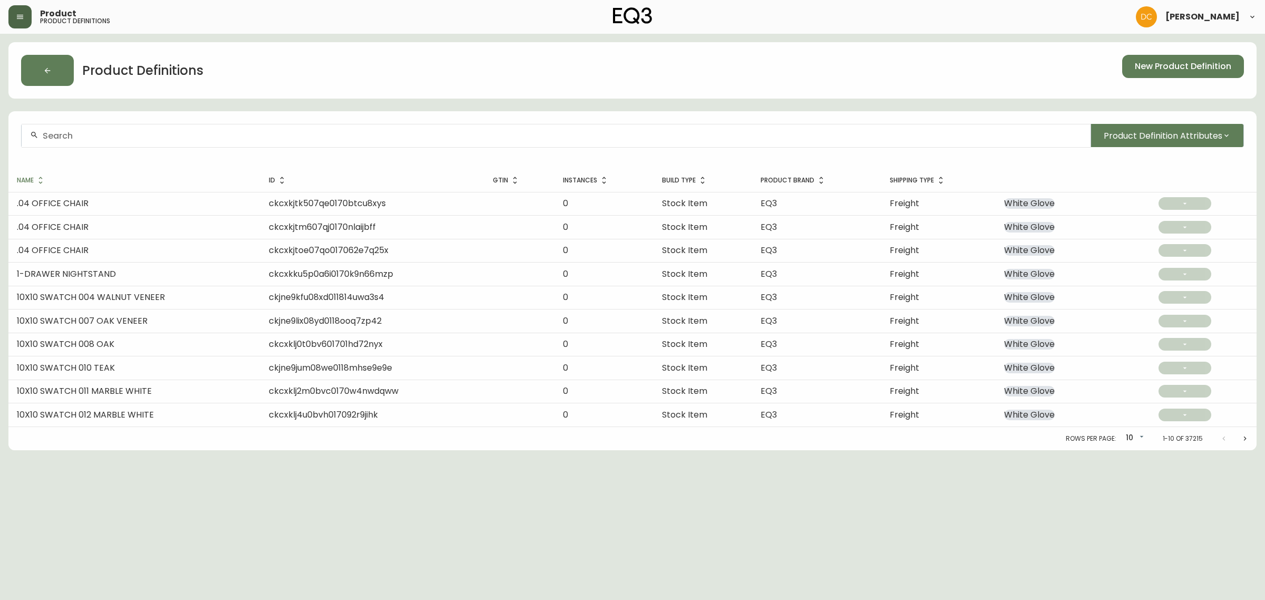
click at [24, 22] on button "button" at bounding box center [19, 16] width 23 height 23
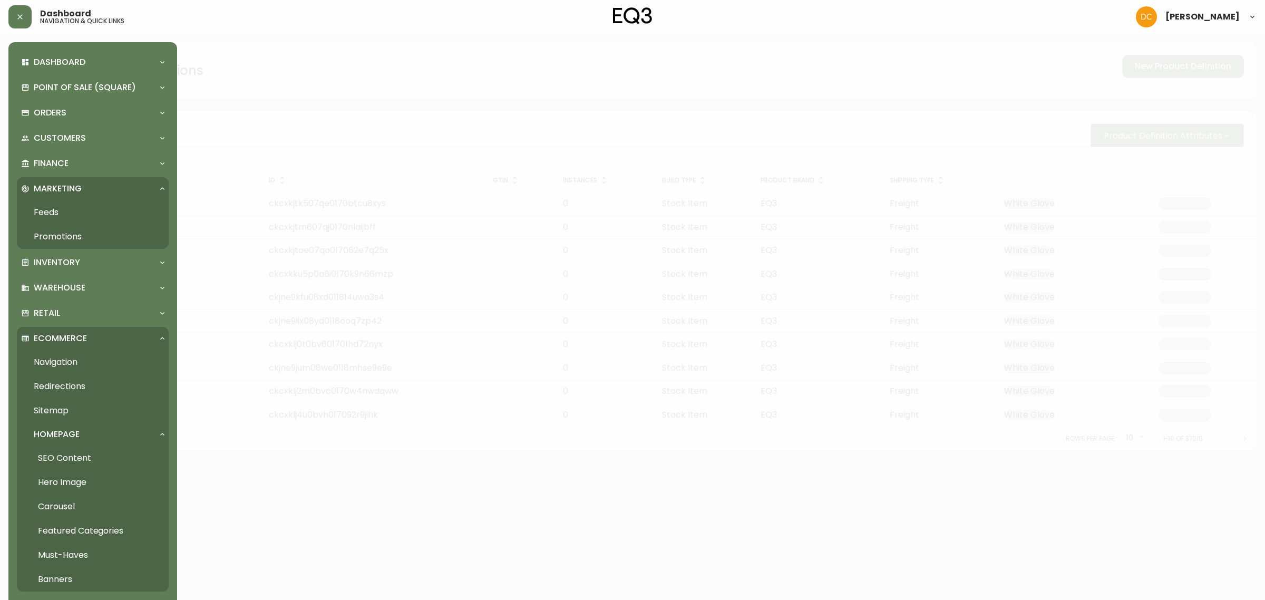
click at [72, 233] on link "Promotions" at bounding box center [93, 236] width 152 height 24
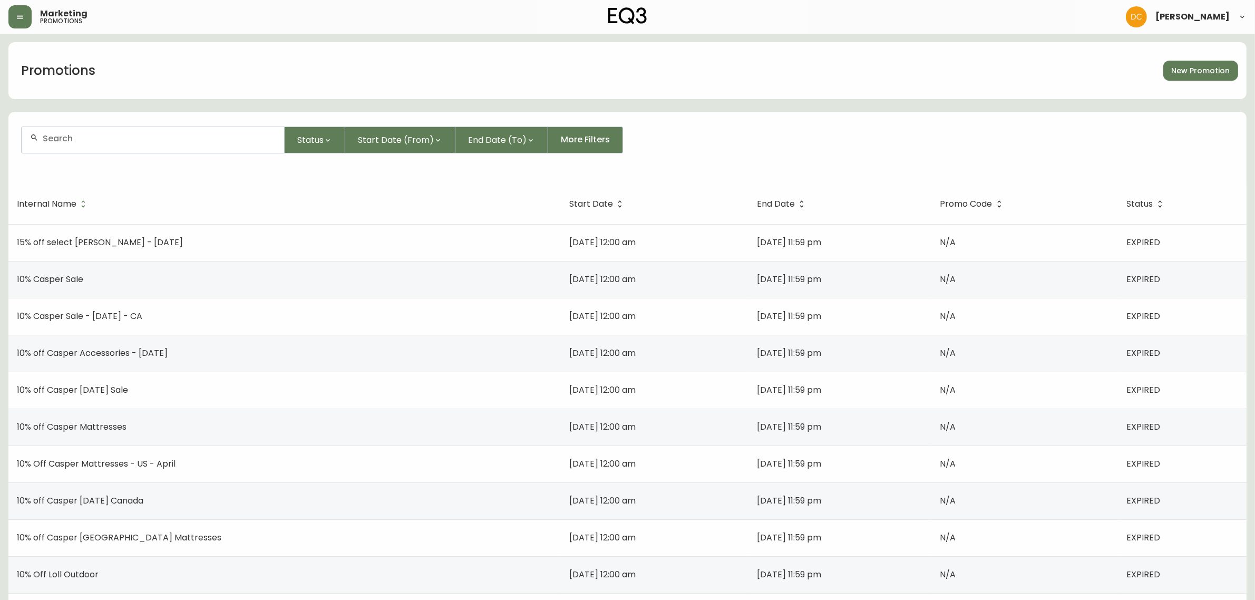
click at [1221, 77] on link "New Promotion" at bounding box center [1200, 71] width 75 height 20
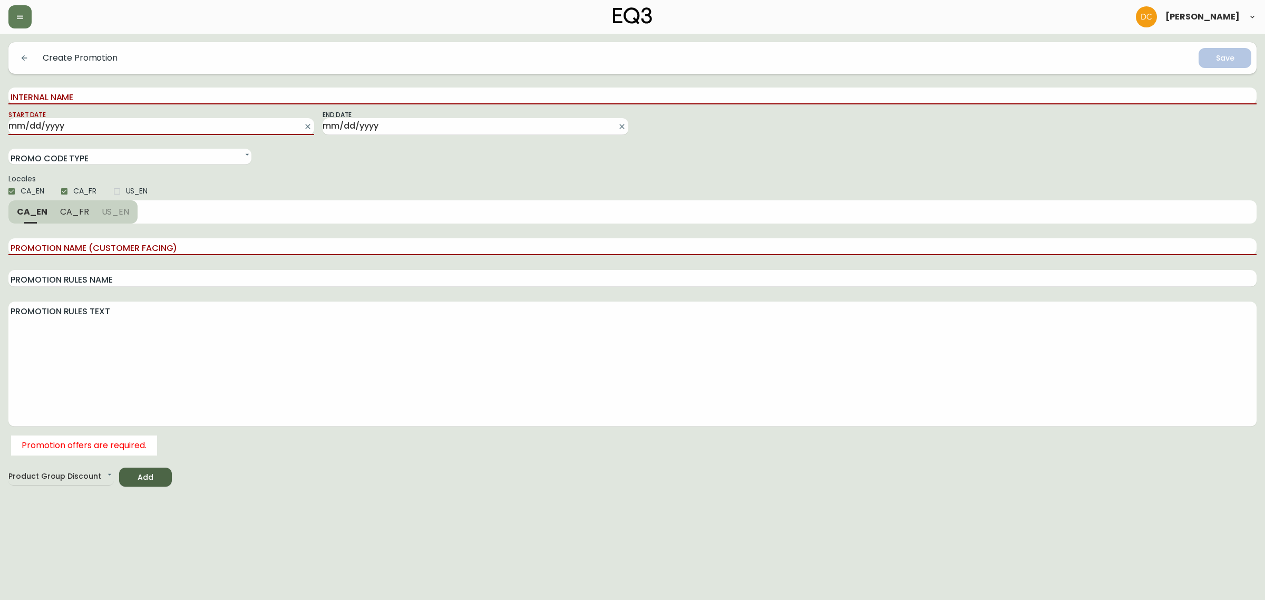
click at [25, 51] on button "button" at bounding box center [24, 57] width 21 height 21
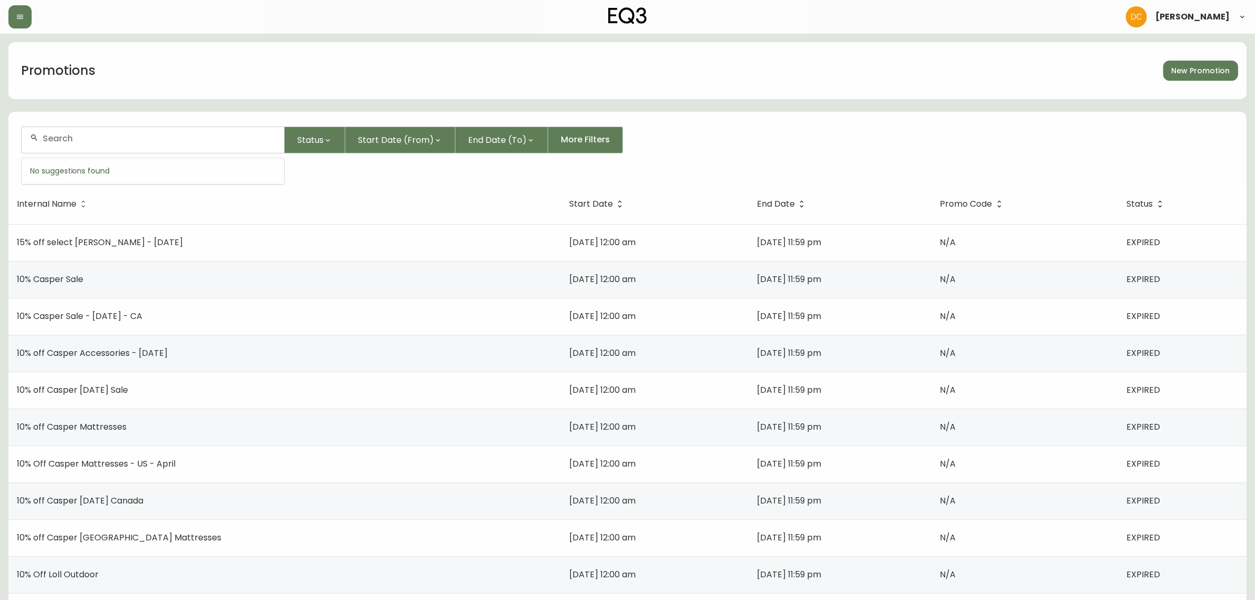
click at [88, 142] on input "text" at bounding box center [159, 138] width 233 height 10
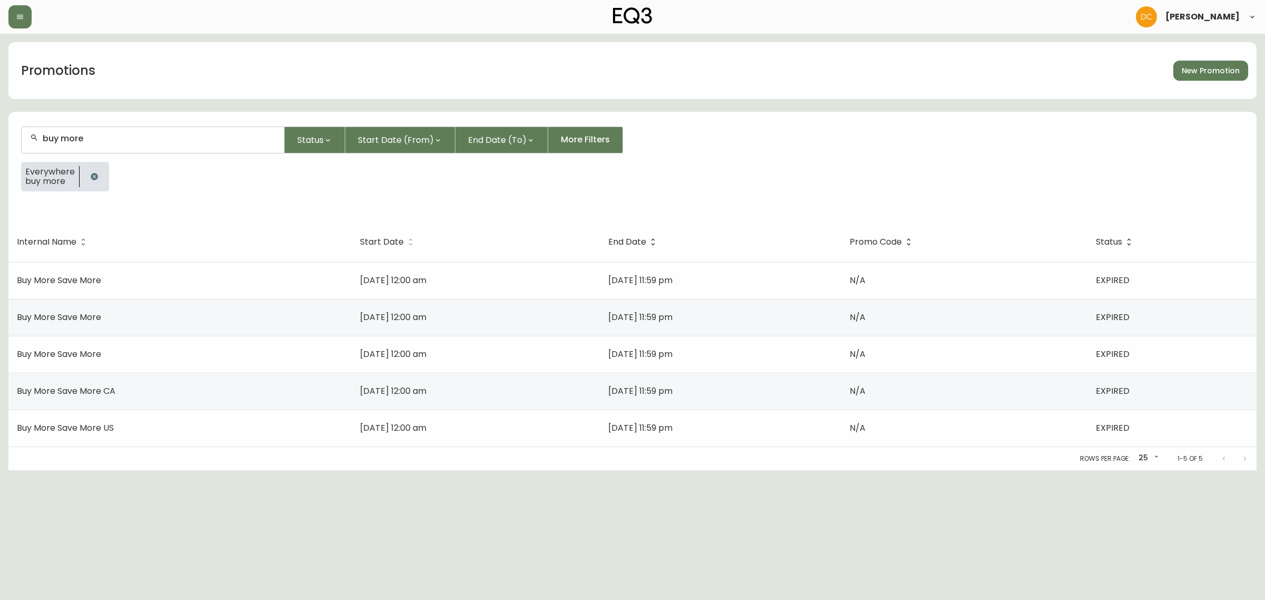
type input "buy more"
click at [360, 241] on span "Start Date" at bounding box center [382, 242] width 44 height 6
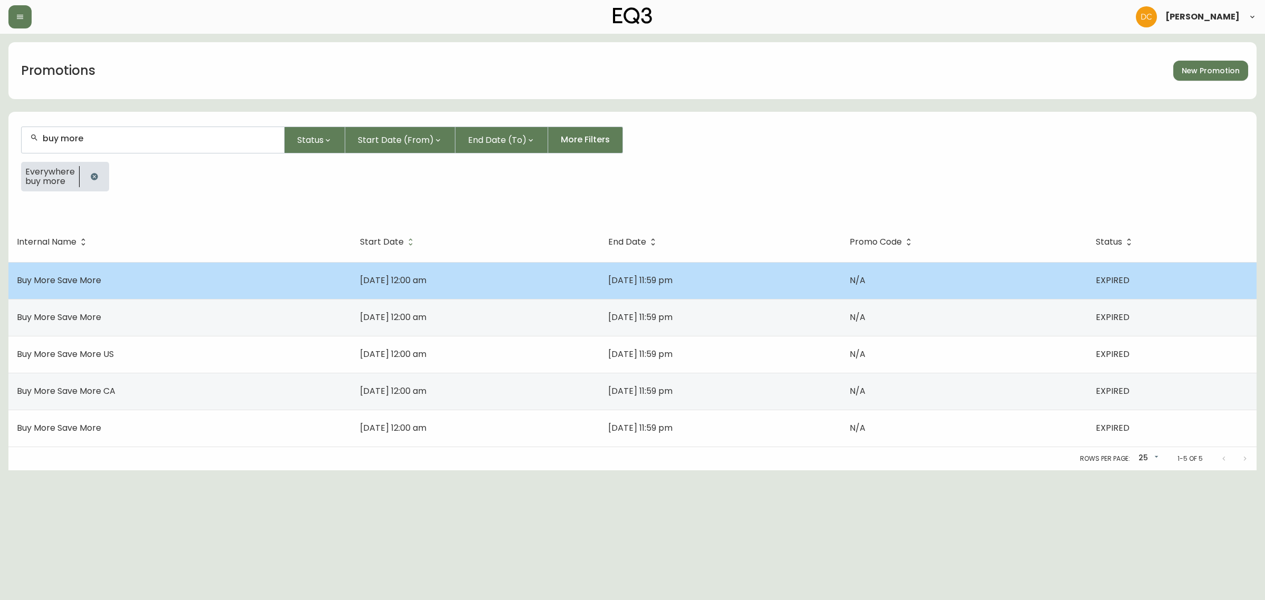
click at [298, 283] on td "Buy More Save More" at bounding box center [179, 280] width 343 height 37
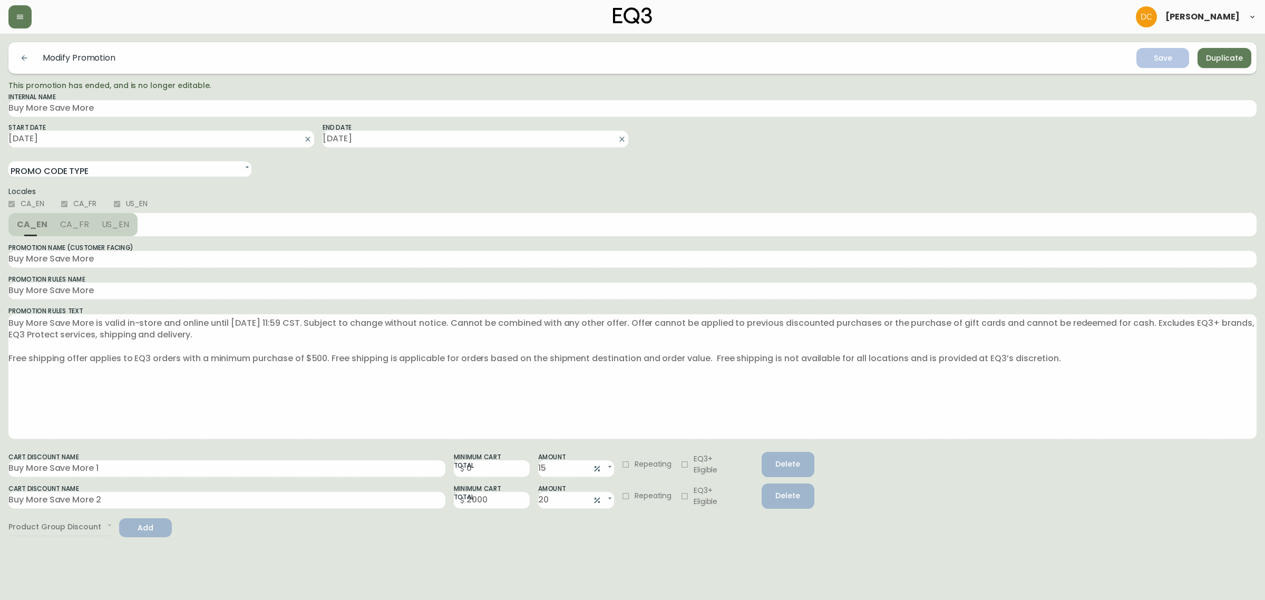
click at [43, 57] on h5 "Modify Promotion" at bounding box center [79, 58] width 73 height 11
click at [25, 58] on icon "button" at bounding box center [25, 58] width 6 height 6
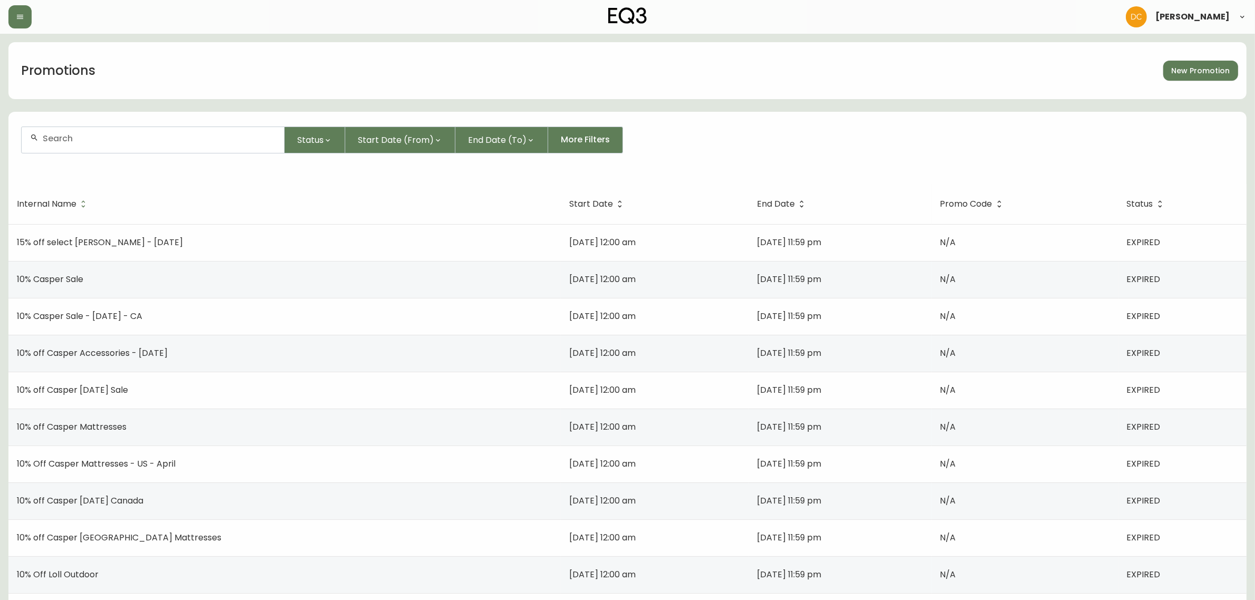
click at [87, 139] on input "text" at bounding box center [159, 138] width 233 height 10
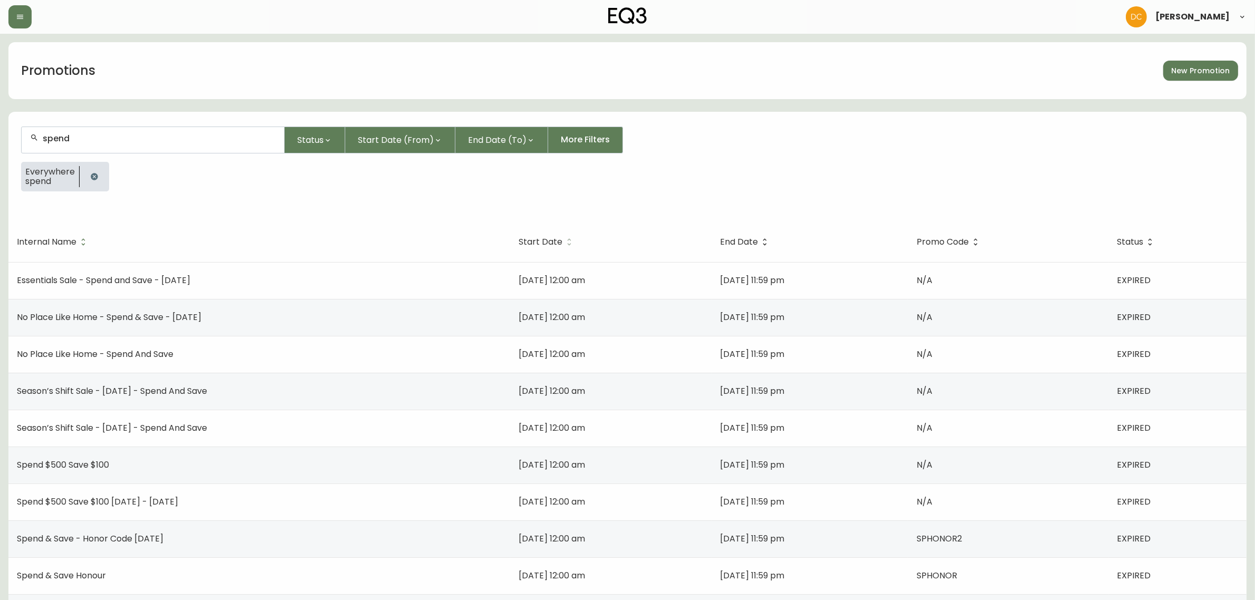
type input "spend"
click at [519, 239] on span "Start Date" at bounding box center [541, 242] width 44 height 6
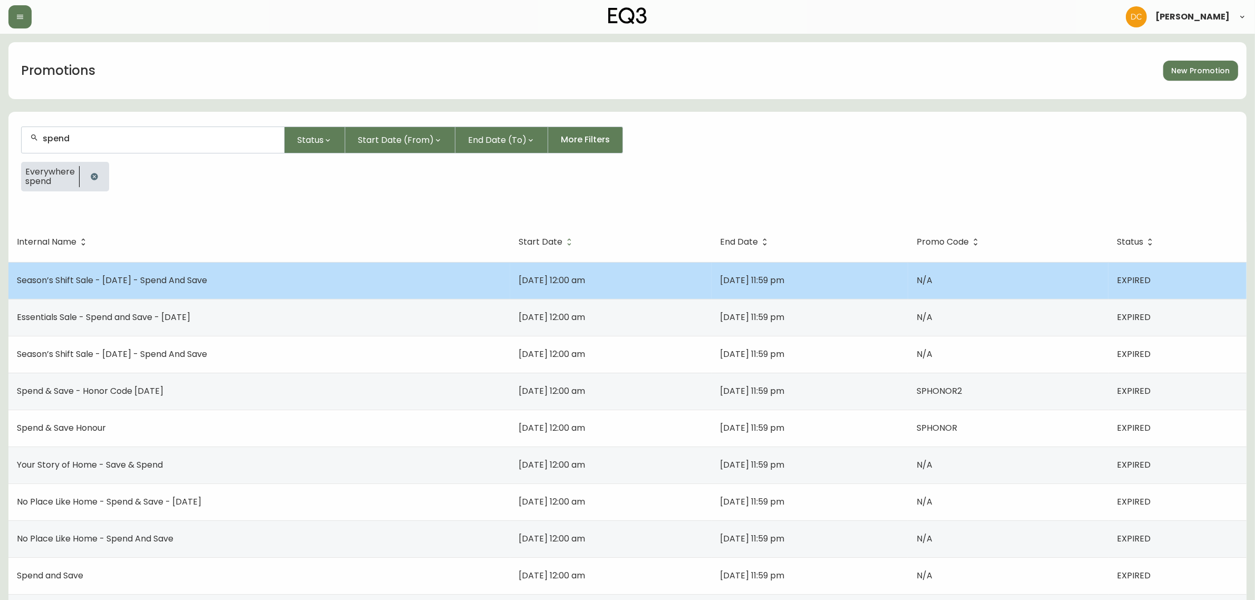
click at [261, 282] on td "Season’s Shift Sale - Sep 2023 - Spend And Save" at bounding box center [259, 280] width 502 height 37
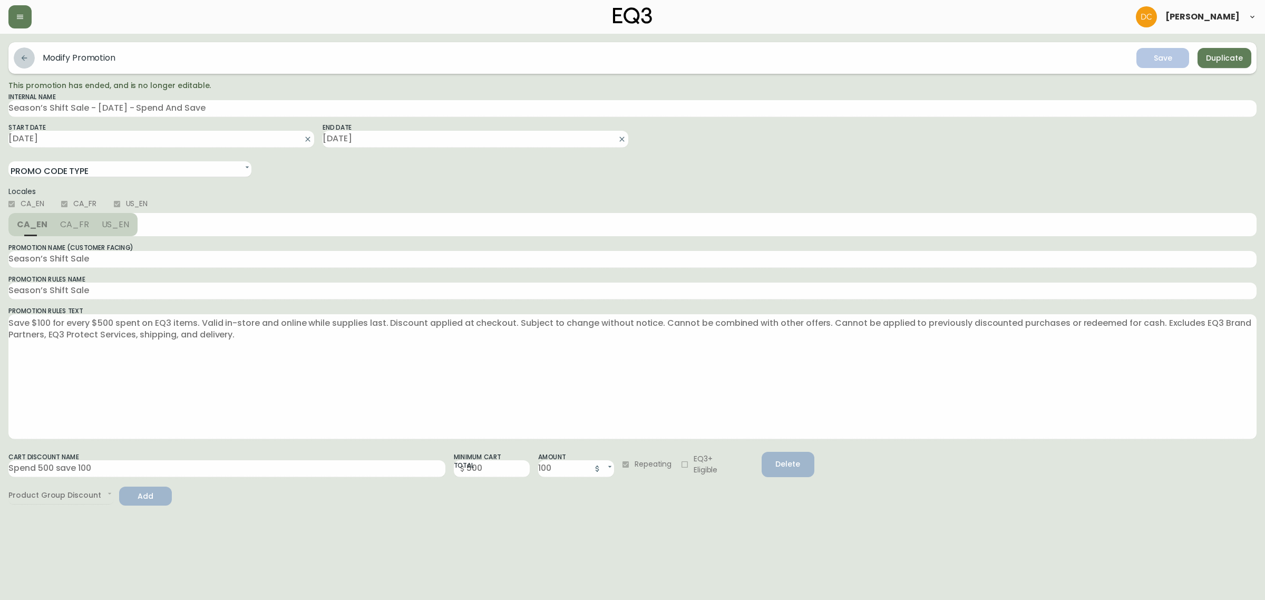
click at [25, 54] on icon "button" at bounding box center [24, 58] width 8 height 8
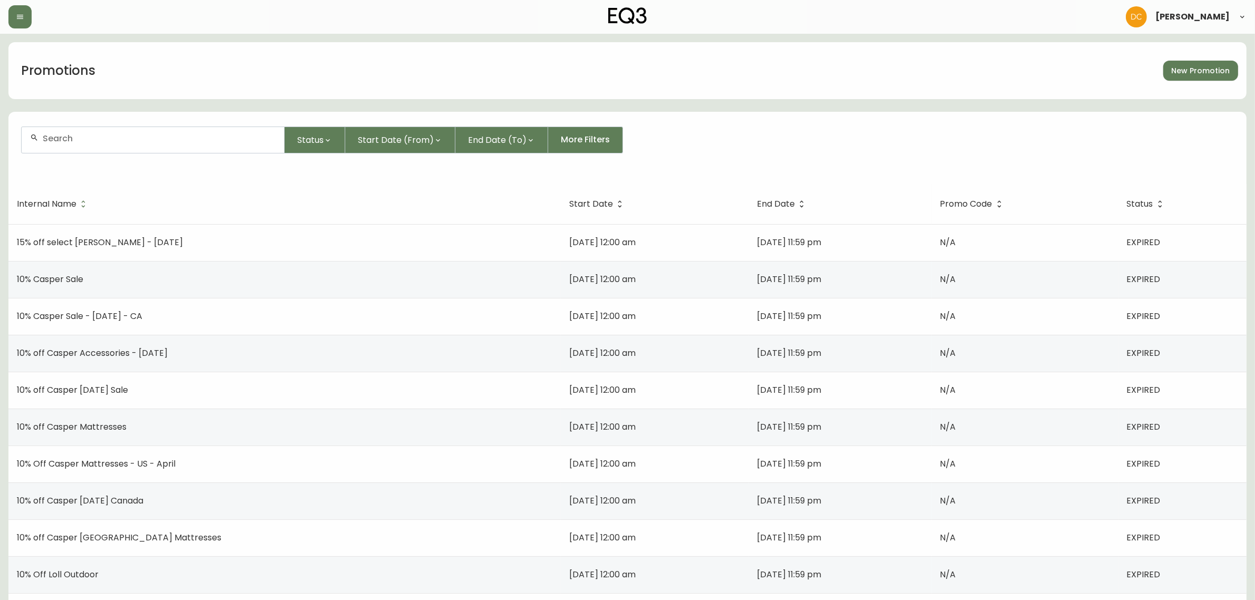
click at [140, 140] on input "text" at bounding box center [159, 138] width 233 height 10
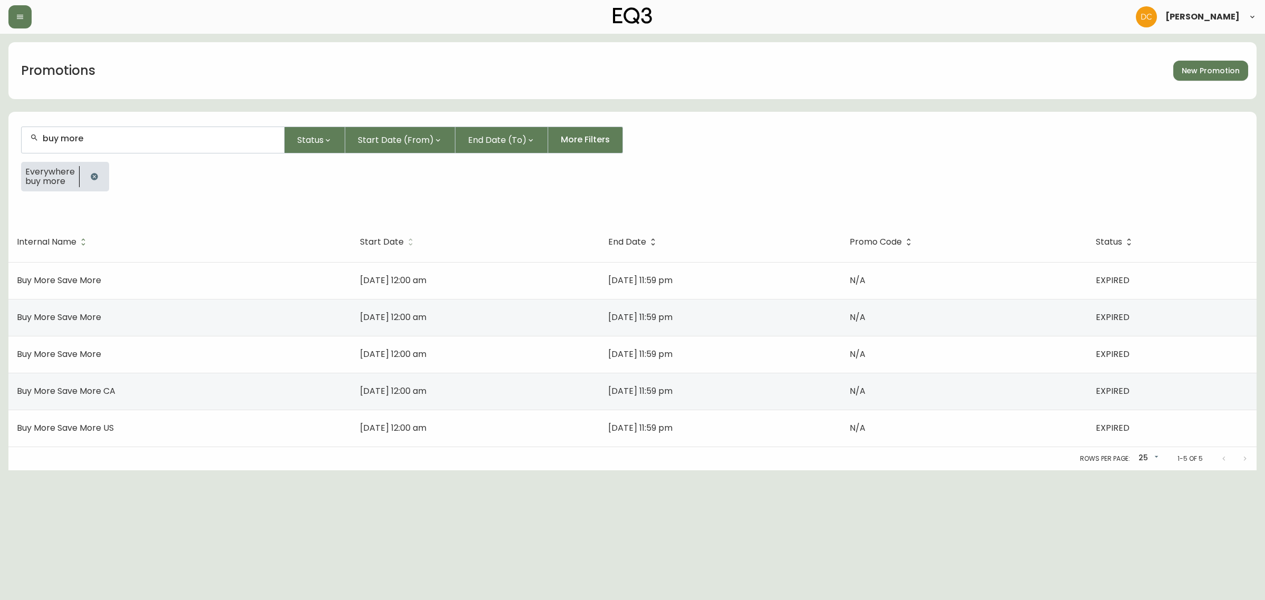
type input "buy more"
click at [360, 241] on span "Start Date" at bounding box center [382, 242] width 44 height 6
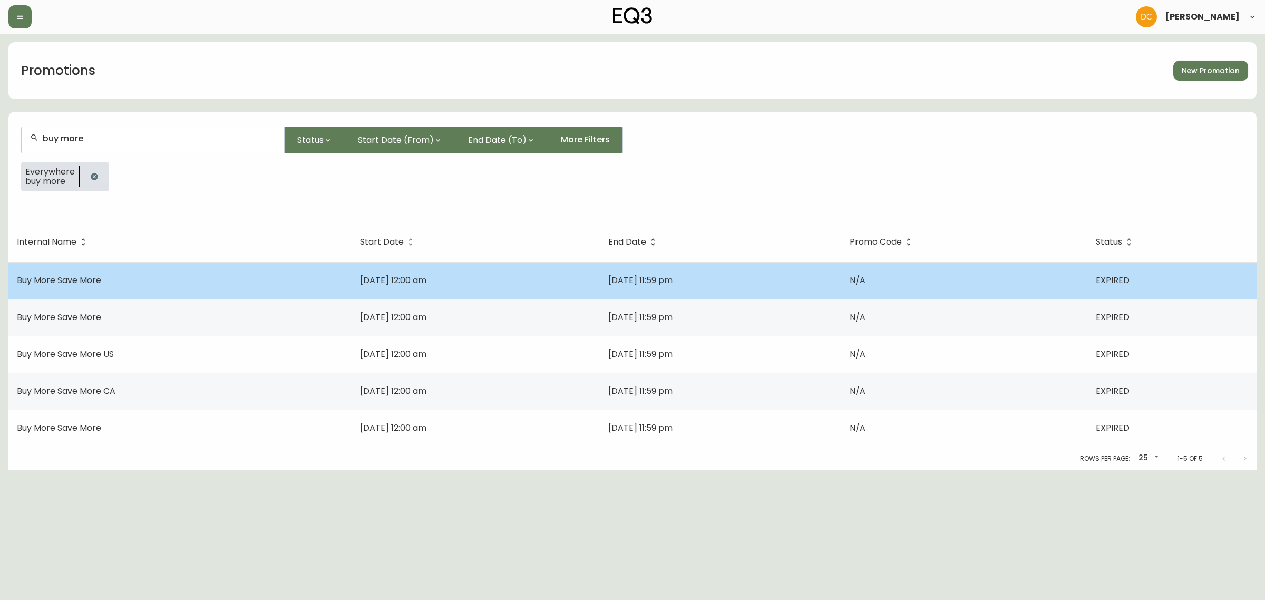
click at [388, 283] on span "Jun 19 2020, 12:00 am" at bounding box center [393, 280] width 66 height 12
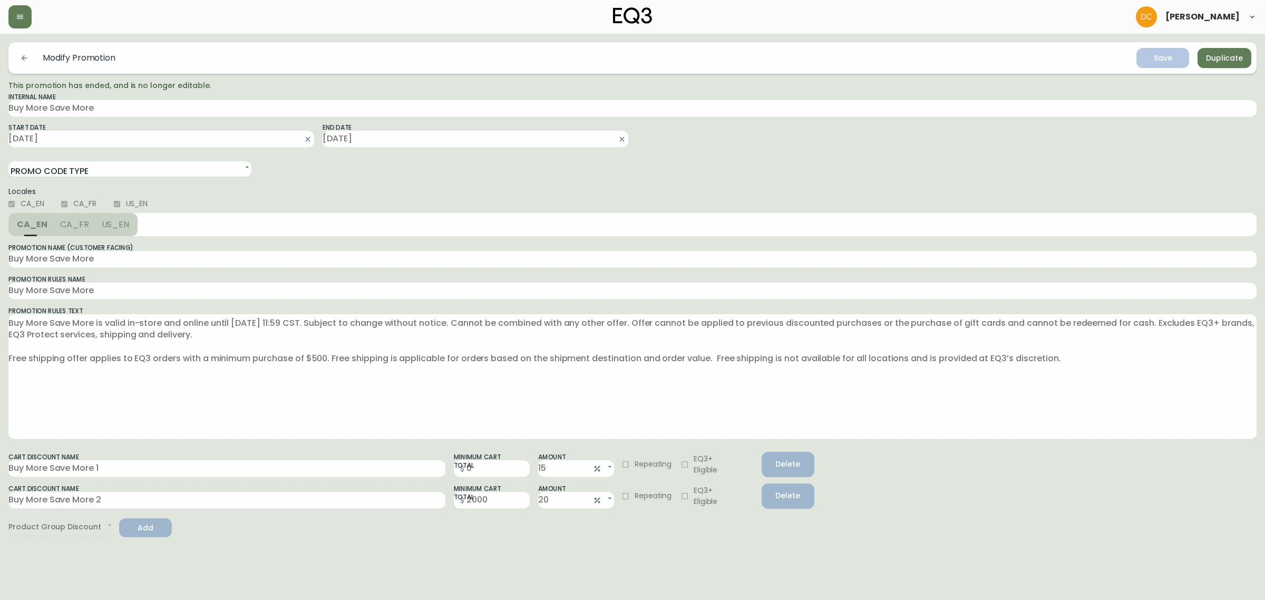
click at [1210, 53] on span "Duplicate" at bounding box center [1224, 58] width 37 height 13
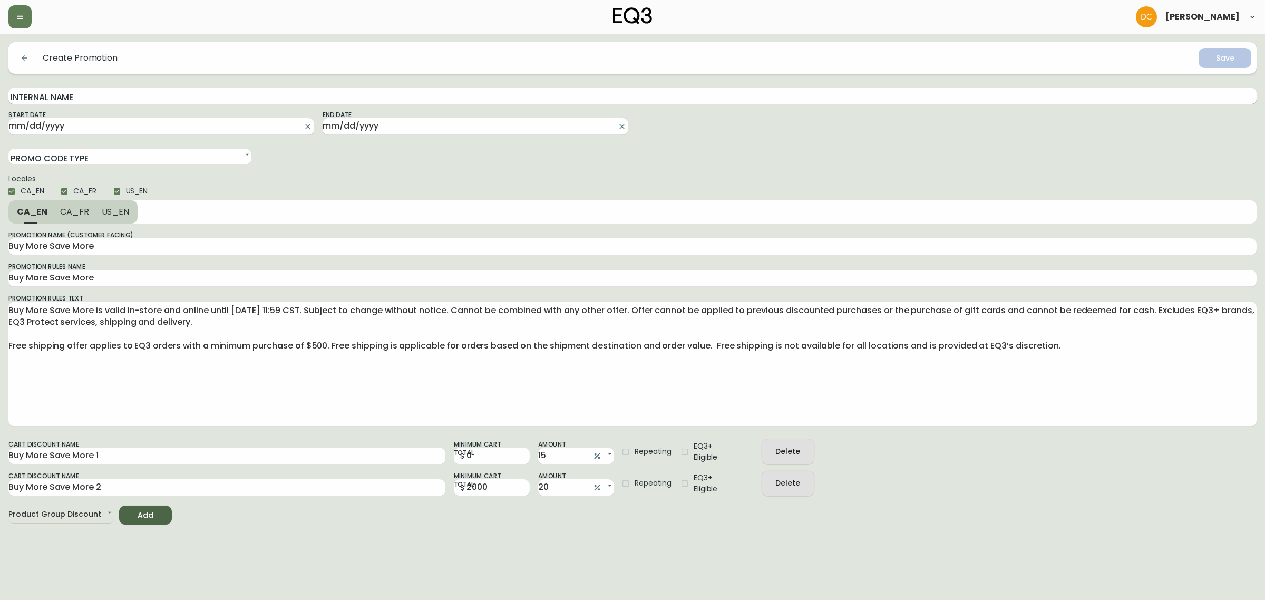
click at [88, 92] on input "Internal Name" at bounding box center [632, 95] width 1248 height 17
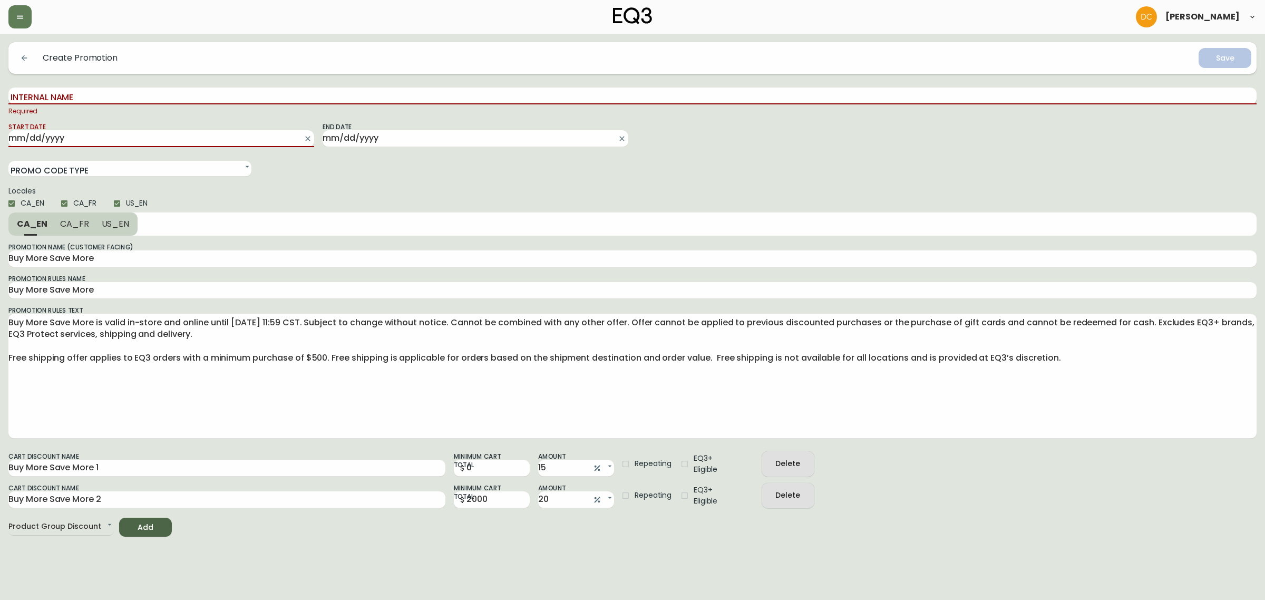
click at [85, 99] on input "Internal Name" at bounding box center [632, 95] width 1248 height 17
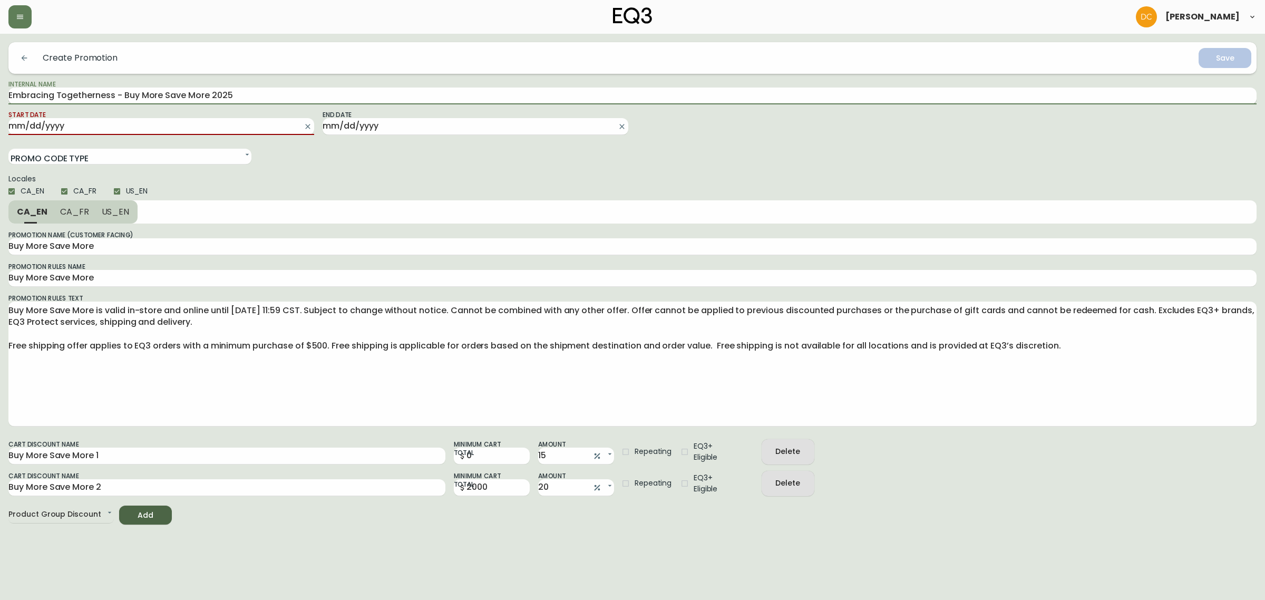
click at [212, 92] on input "Embracing Togetherness - Buy More Save More 2025" at bounding box center [632, 95] width 1248 height 17
click at [208, 95] on input "Embracing Togetherness - Buy More Save More 092025" at bounding box center [632, 95] width 1248 height 17
type input "Embracing Togetherness - Buy More Save More - 092025"
click at [137, 131] on input "Start Date" at bounding box center [152, 126] width 289 height 17
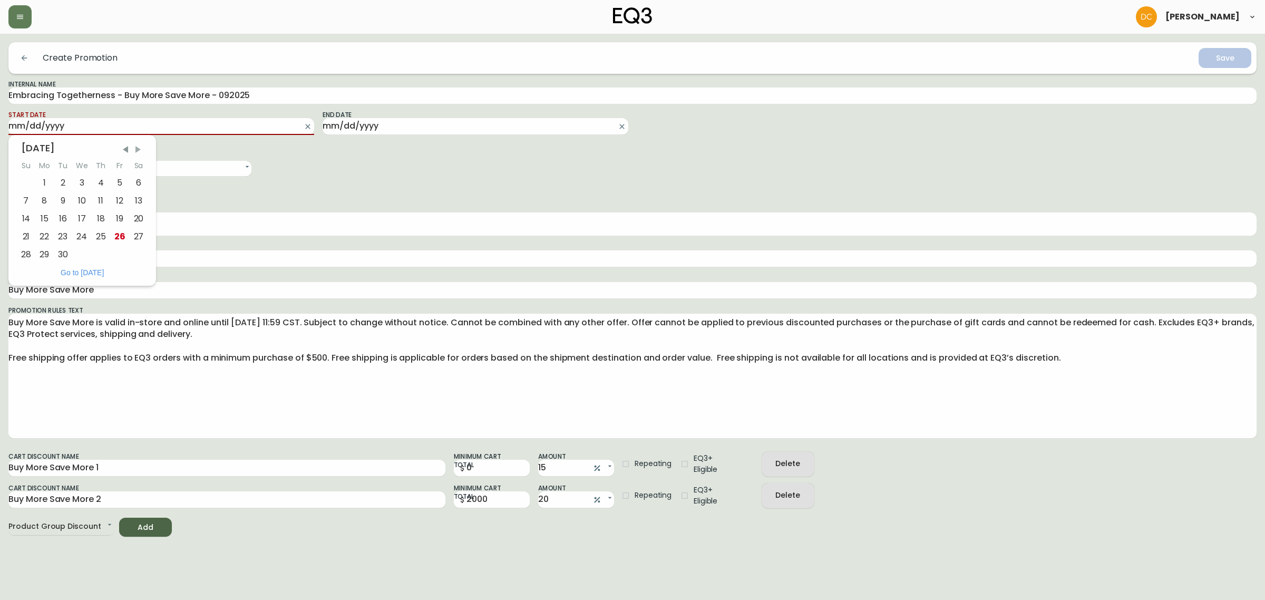
click at [138, 152] on span "Next Month" at bounding box center [138, 149] width 11 height 11
click at [85, 181] on div "1" at bounding box center [81, 183] width 19 height 18
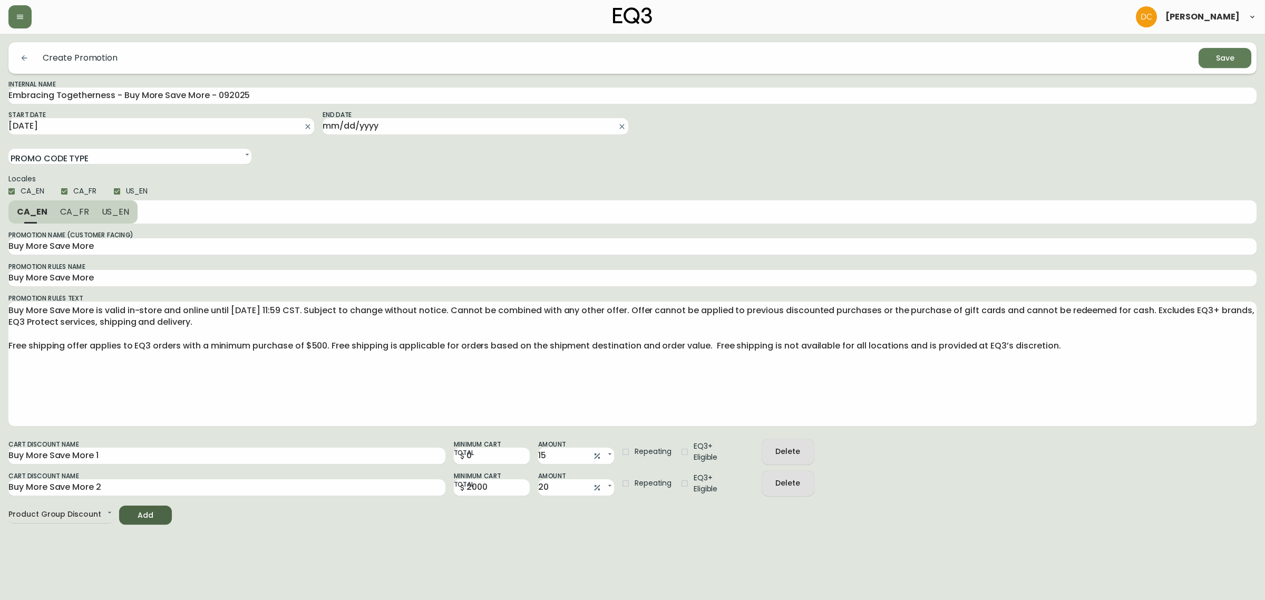
type input "2025-10-01"
click at [351, 124] on input "End Date" at bounding box center [466, 126] width 289 height 17
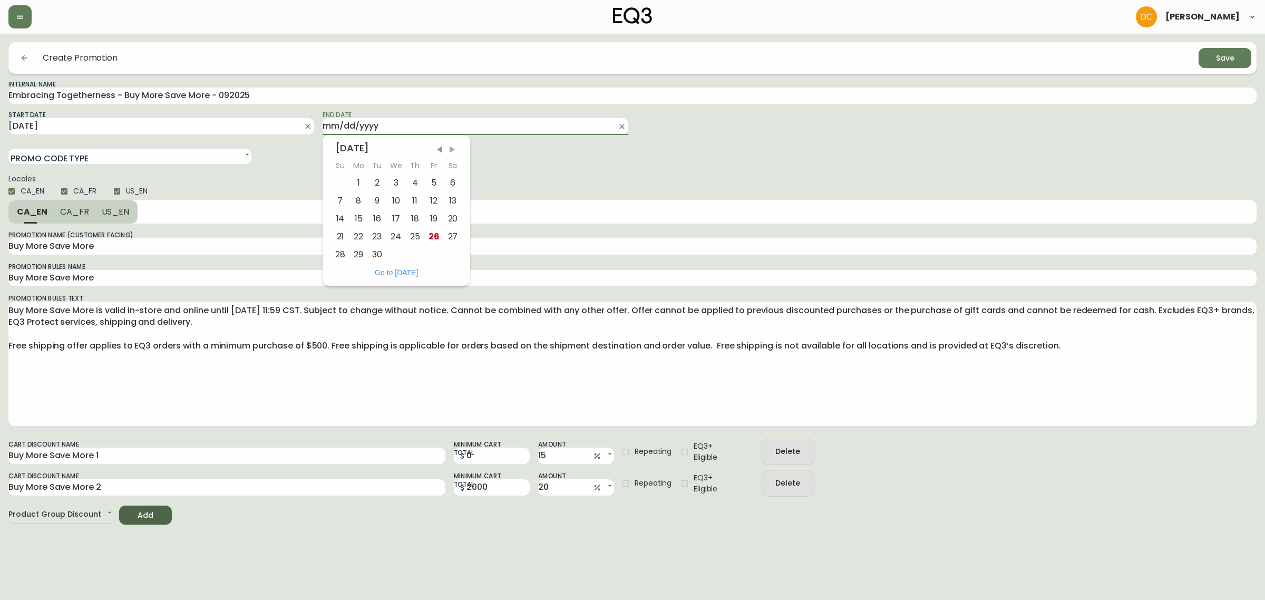
click at [453, 149] on span "Next Month" at bounding box center [452, 149] width 11 height 11
click at [415, 218] on div "16" at bounding box center [415, 219] width 18 height 18
type input "2025-10-16"
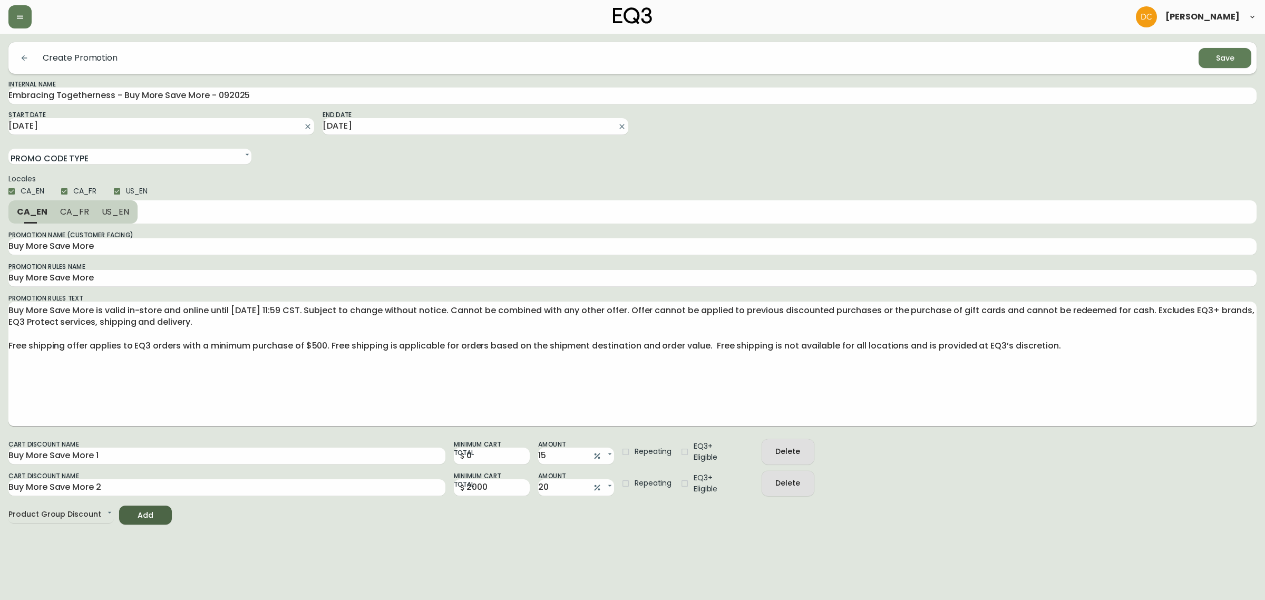
click at [196, 385] on textarea "Buy More Save More is valid in-store and online until July 6, 2020 11:59 CST. S…" at bounding box center [632, 364] width 1248 height 118
paste textarea "$200 off every $1000 spent on upholstery purchases valid until October 16th, 20…"
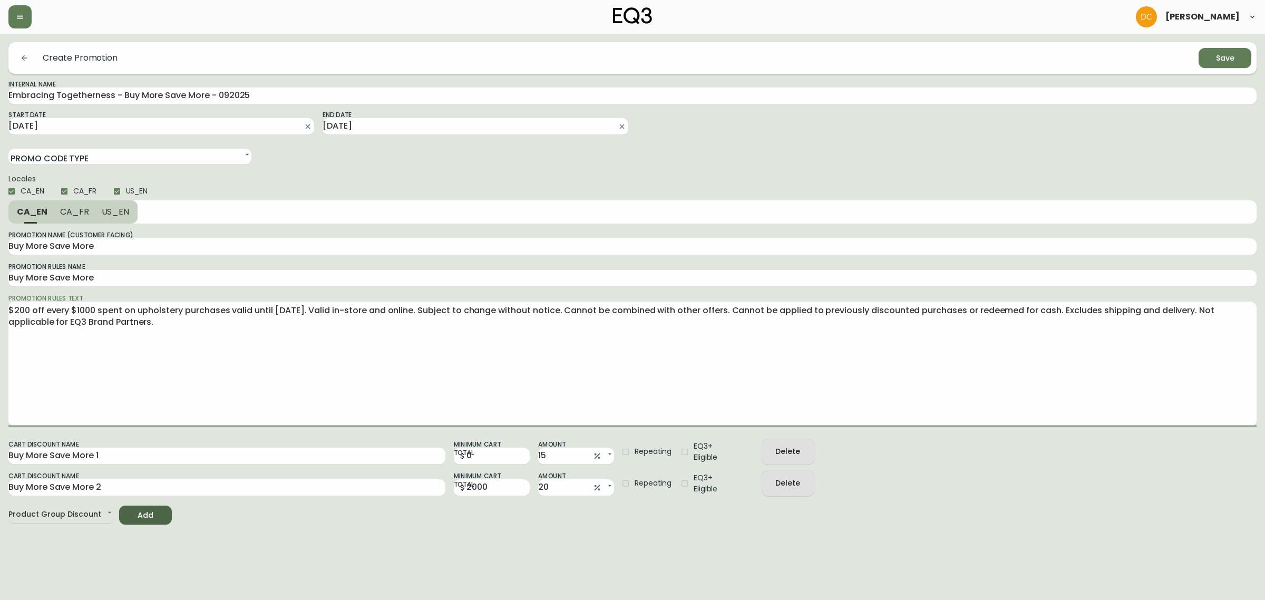
click at [120, 216] on span "US_EN" at bounding box center [116, 211] width 28 height 11
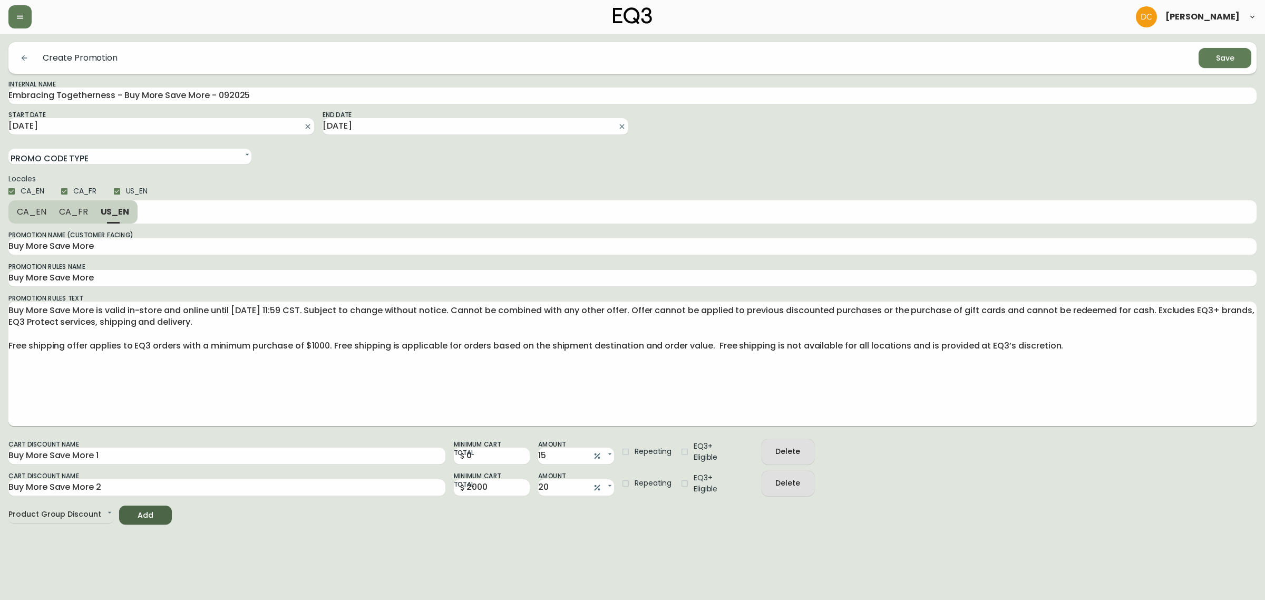
click at [198, 365] on textarea "Buy More Save More is valid in-store and online until July 6, 2020 11:59 CST. S…" at bounding box center [632, 364] width 1248 height 118
paste textarea "$200 off every $1000 spent on upholstery purchases valid until October 16th, 20…"
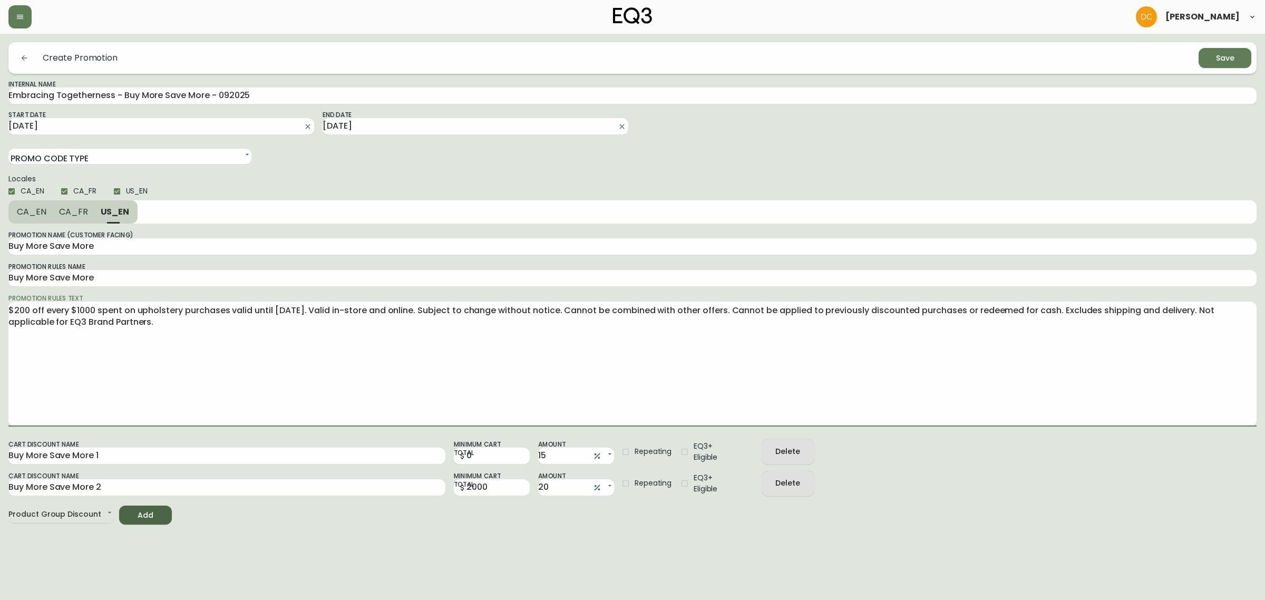
type textarea "$200 off every $1000 spent on upholstery purchases valid until October 16th, 20…"
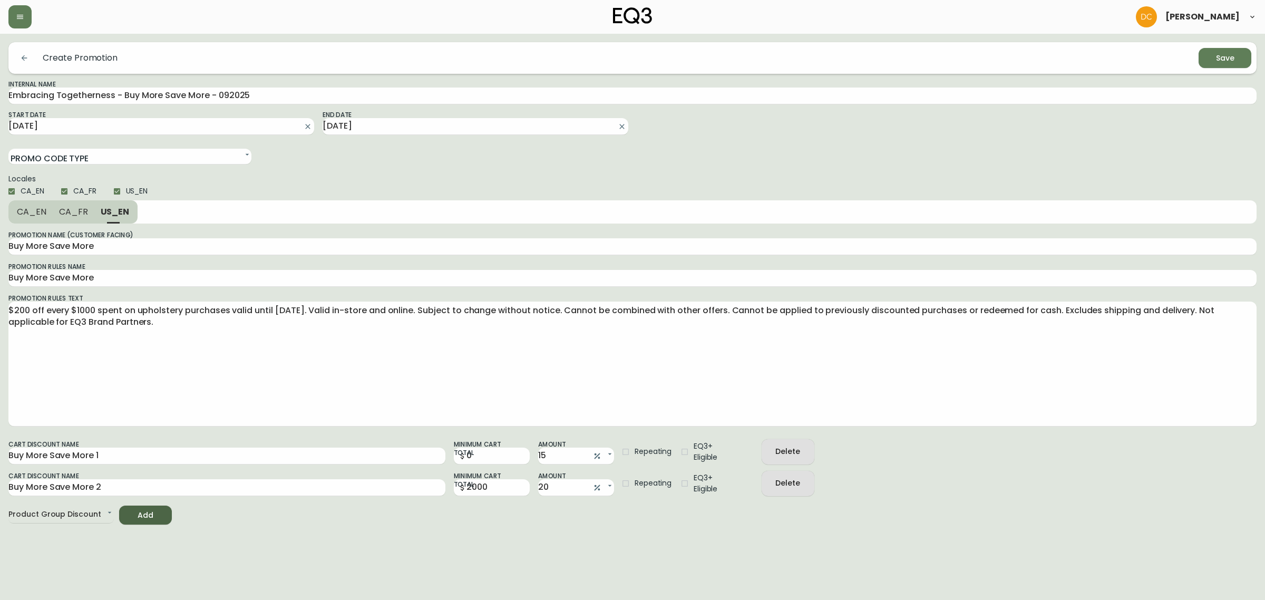
drag, startPoint x: 58, startPoint y: 220, endPoint x: 81, endPoint y: 269, distance: 53.5
click at [58, 220] on button "CA_FR" at bounding box center [74, 211] width 42 height 23
type input "Achetez Plus, Économisez Plus"
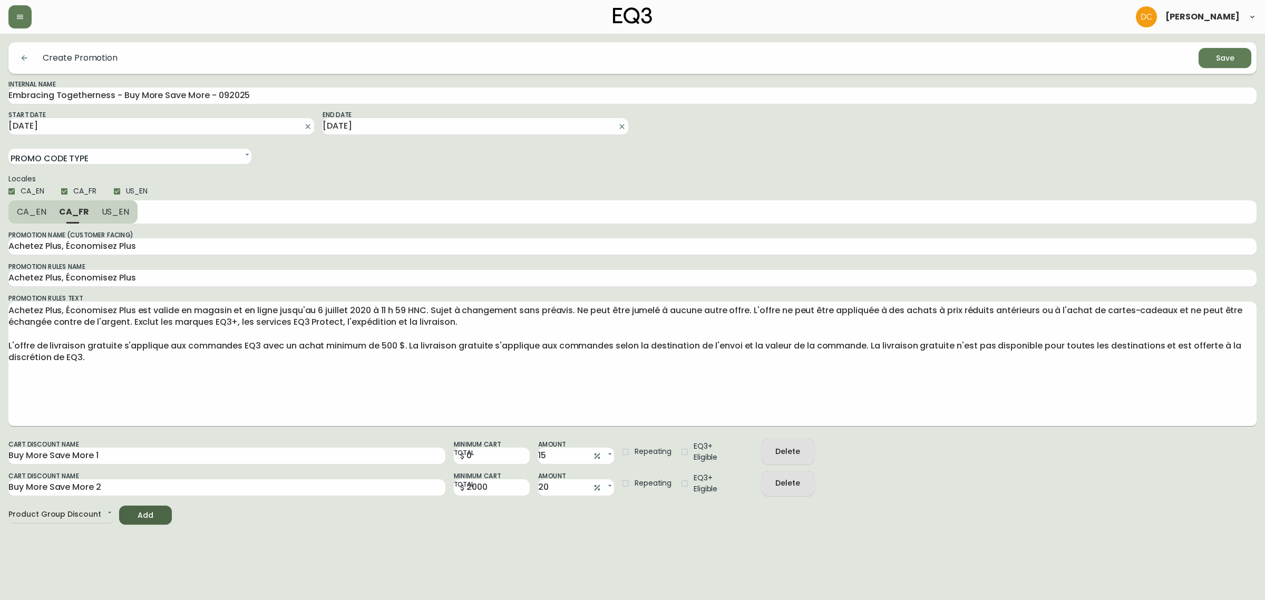
click at [105, 365] on textarea "Achetez Plus, Économisez Plus est valide en magasin et en ligne jusqu'au 6 juil…" at bounding box center [632, 364] width 1248 height 118
paste textarea "200 $ de rabais pour chaque 1000 $ dépensés en achats de rembourrage valables j…"
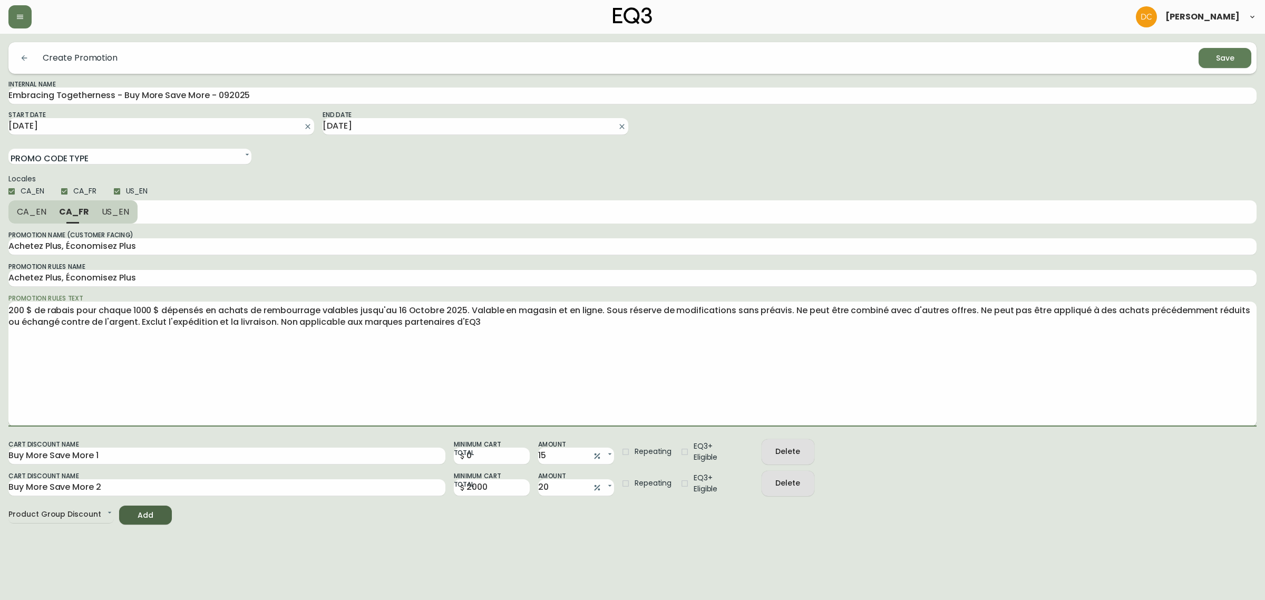
click at [469, 381] on textarea "200 $ de rabais pour chaque 1000 $ dépensés en achats de rembourrage valables j…" at bounding box center [632, 364] width 1248 height 118
type textarea "200 $ de rabais pour chaque 1000 $ dépensés en achats de rembourrage valables j…"
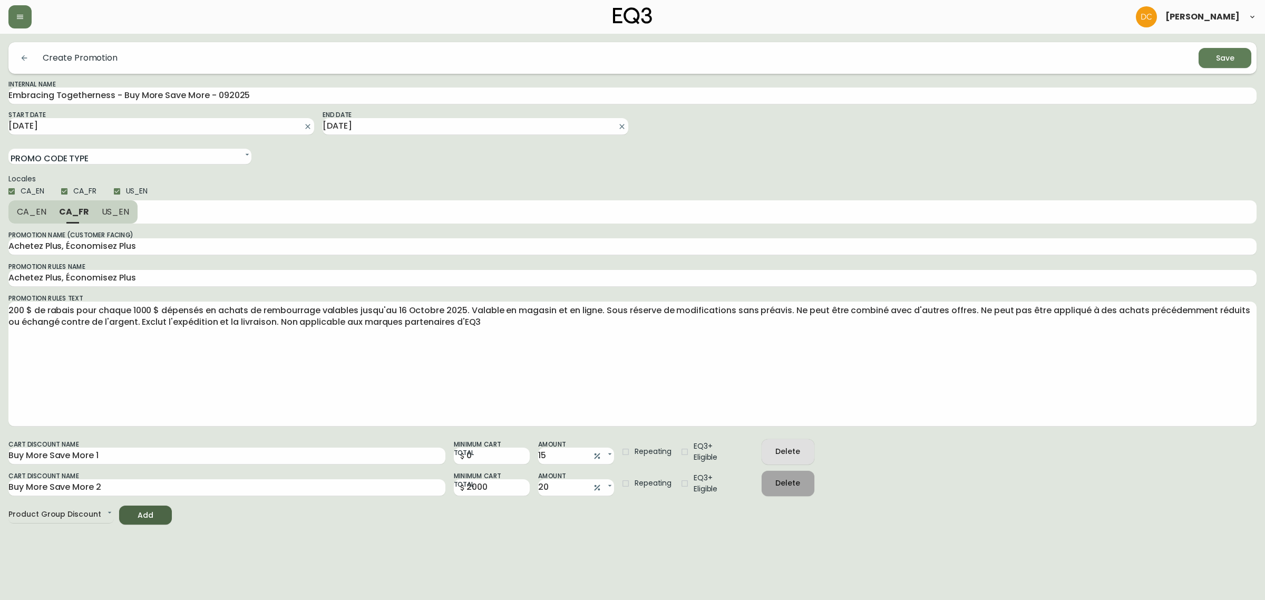
click at [770, 485] on span "Delete" at bounding box center [788, 482] width 36 height 13
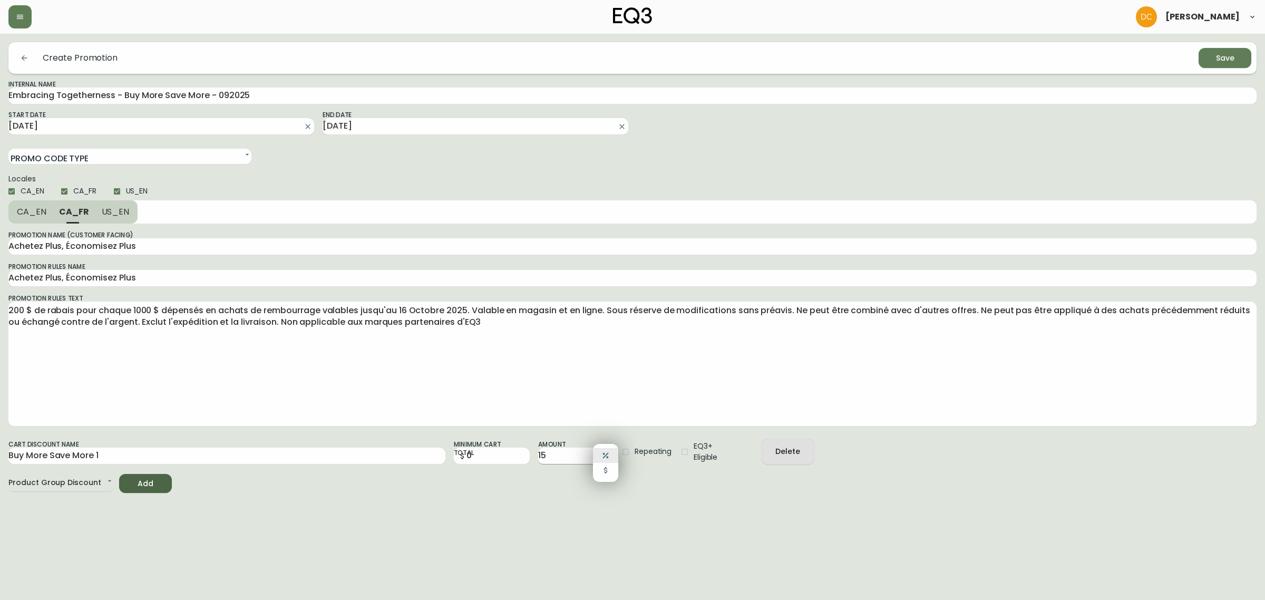
click at [593, 457] on body "David Castro Create Promotion Save Internal Name Embracing Togetherness - Buy M…" at bounding box center [632, 246] width 1265 height 493
click at [608, 472] on icon "button" at bounding box center [605, 470] width 8 height 8
type input "0.15"
type input "FIXED"
drag, startPoint x: 562, startPoint y: 459, endPoint x: 530, endPoint y: 459, distance: 31.6
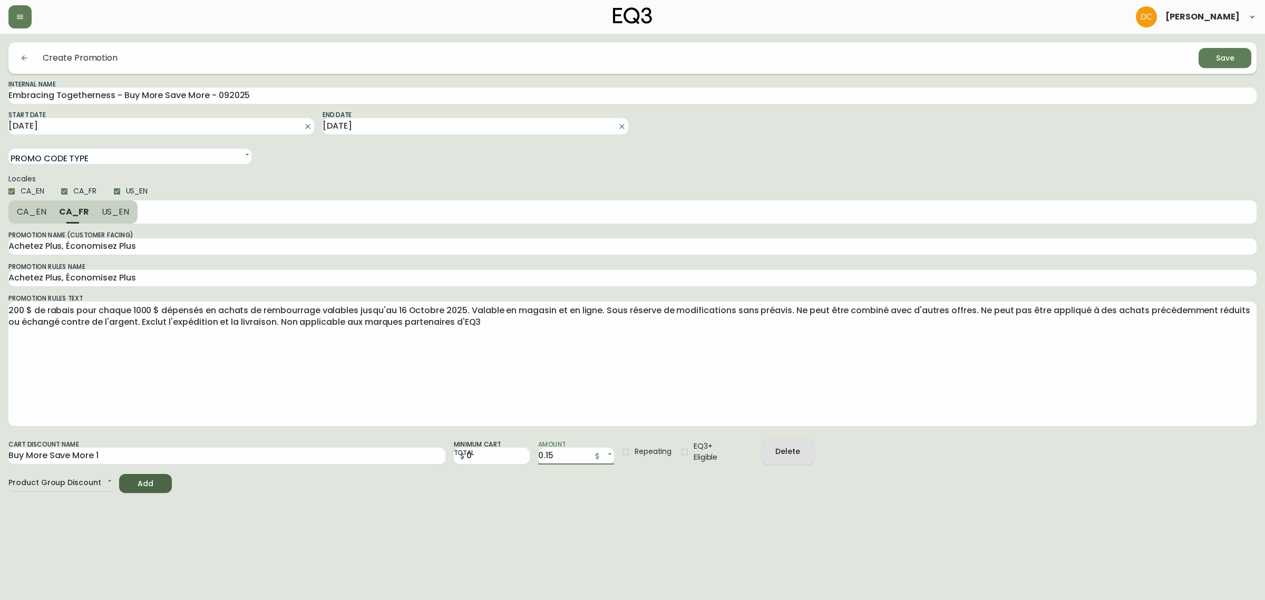
click at [530, 459] on div "Cart Discount Name Buy More Save More 1 Minimum Cart Total 0 Amount 0.15 FIXED …" at bounding box center [632, 449] width 1248 height 32
type input "200"
drag, startPoint x: 498, startPoint y: 461, endPoint x: 417, endPoint y: 458, distance: 81.2
click at [417, 458] on div "Cart Discount Name Buy More Save More 1 Minimum Cart Total 0 Amount 200 FIXED R…" at bounding box center [632, 449] width 1248 height 32
type input "1000"
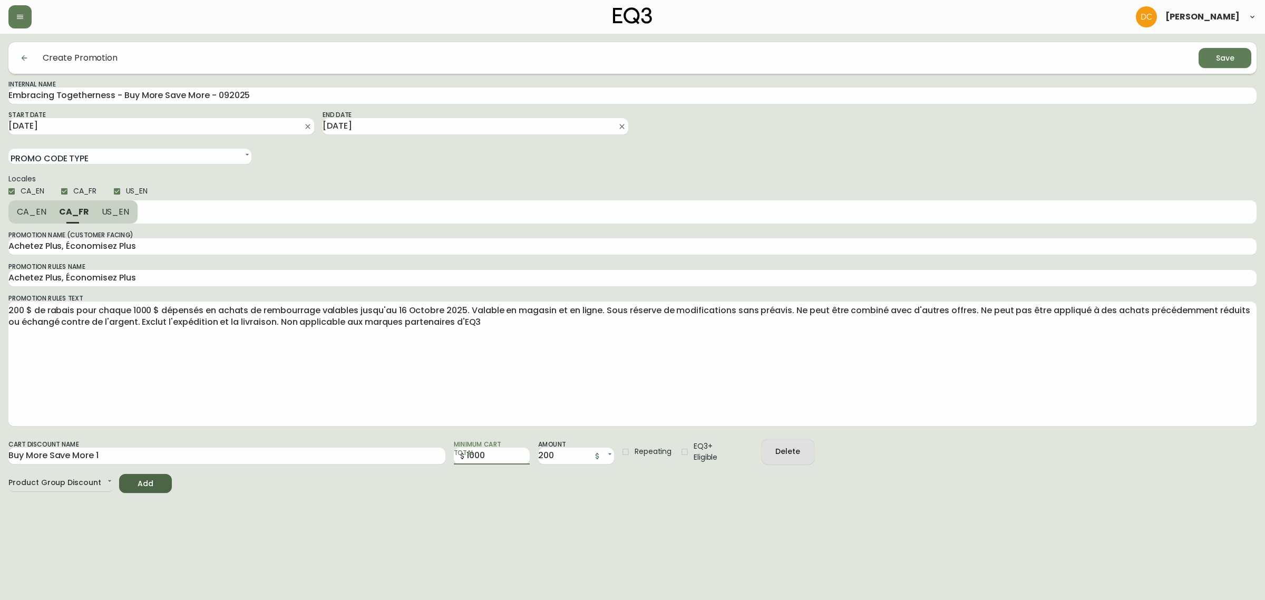
click at [654, 447] on span "Repeating" at bounding box center [652, 451] width 37 height 11
click at [634, 447] on input "Repeating" at bounding box center [626, 452] width 18 height 18
checkbox input "true"
click at [241, 452] on input "Buy More Save More 1" at bounding box center [226, 455] width 437 height 17
type input "B"
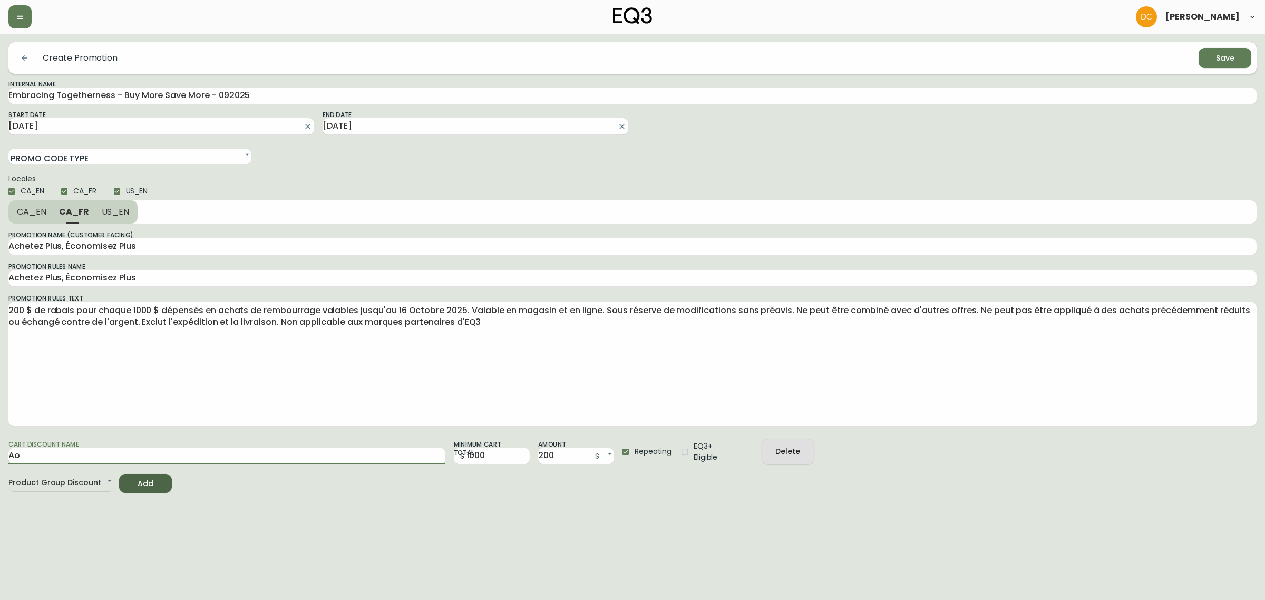
type input "A"
type input "Spend 1000 save 200"
click at [301, 493] on html "David Castro Create Promotion Save Internal Name Embracing Togetherness - Buy M…" at bounding box center [632, 246] width 1265 height 493
click at [46, 214] on button "CA_EN" at bounding box center [30, 211] width 44 height 23
type input "Buy More Save More"
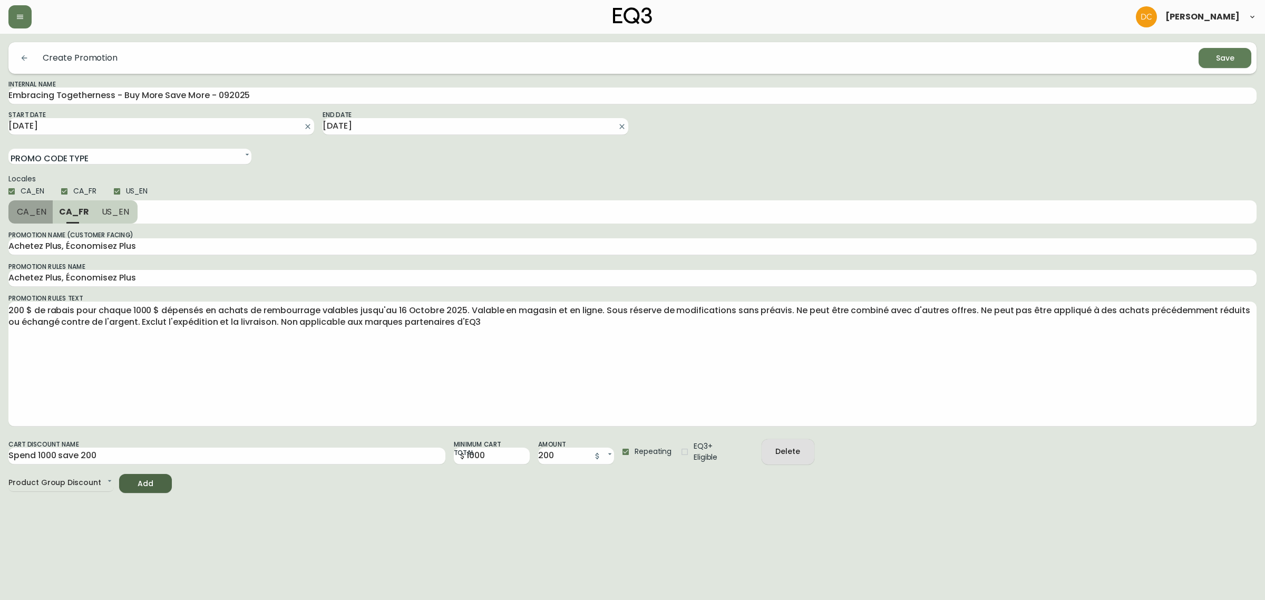
type input "Buy More Save More"
type textarea "$200 off every $1000 spent on upholstery purchases valid until October 16th, 20…"
click at [21, 61] on icon "button" at bounding box center [24, 58] width 8 height 8
